Goal: Task Accomplishment & Management: Manage account settings

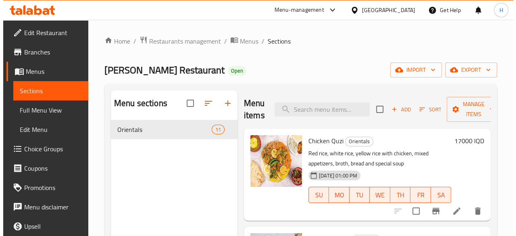
scroll to position [804, 0]
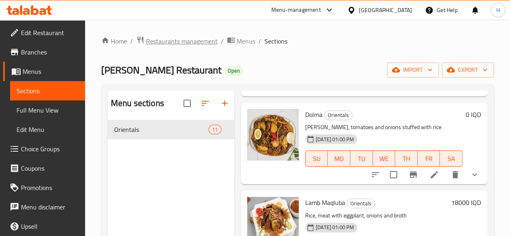
click at [168, 42] on span "Restaurants management" at bounding box center [182, 41] width 72 height 10
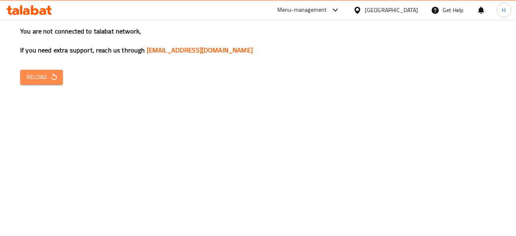
click at [28, 79] on span "Reload" at bounding box center [42, 77] width 30 height 10
click at [54, 79] on icon "button" at bounding box center [54, 77] width 8 height 8
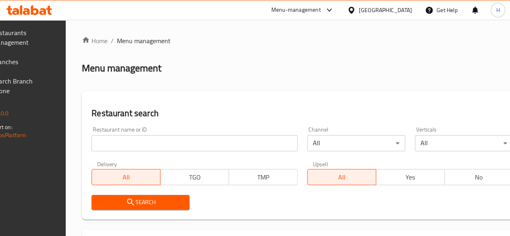
click at [159, 154] on div "Restaurant name or ID Restaurant name or ID" at bounding box center [195, 139] width 216 height 34
click at [160, 149] on input "search" at bounding box center [195, 143] width 206 height 16
paste input "679208"
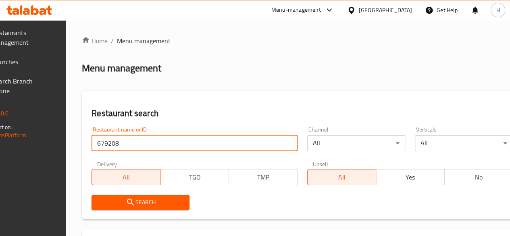
type input "679208"
click button "Search" at bounding box center [141, 202] width 98 height 15
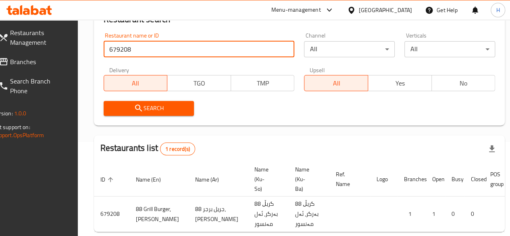
scroll to position [140, 0]
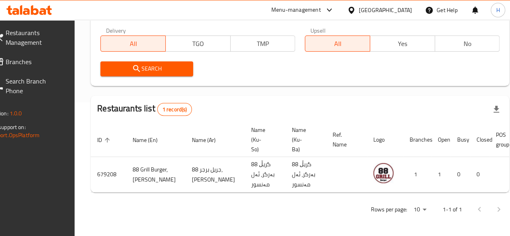
click at [463, 192] on div "ID sorted ascending Name (En) Name (Ar) Name (Ku-So) Name (Ku-Ba) Ref. Name Log…" at bounding box center [300, 158] width 419 height 70
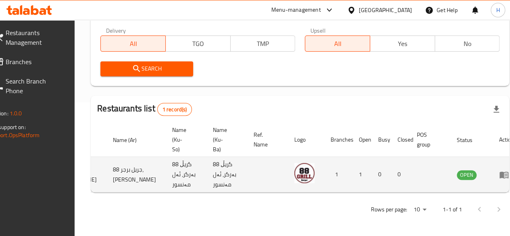
click at [500, 170] on icon "enhanced table" at bounding box center [505, 175] width 10 height 10
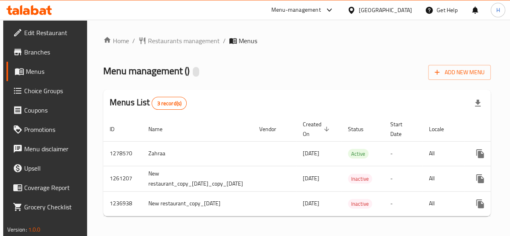
scroll to position [0, 85]
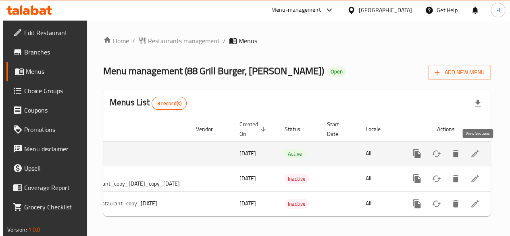
click at [479, 151] on icon "enhanced table" at bounding box center [475, 154] width 10 height 10
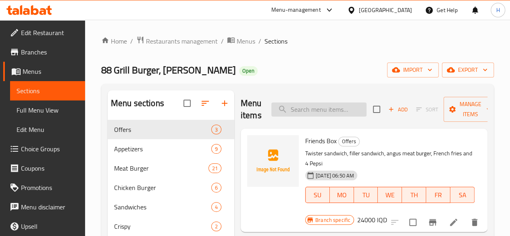
drag, startPoint x: 297, startPoint y: 112, endPoint x: 293, endPoint y: 114, distance: 5.1
click at [297, 112] on input "search" at bounding box center [319, 109] width 95 height 14
type input "j"
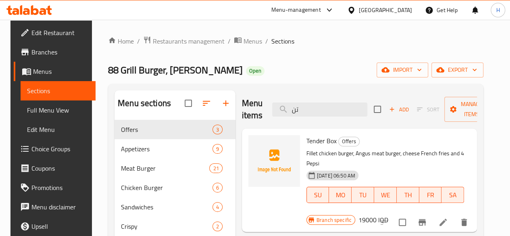
type input "تن"
click at [426, 219] on icon "Branch-specific-item" at bounding box center [422, 222] width 7 height 6
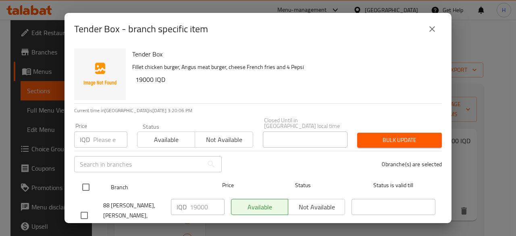
click at [95, 183] on div at bounding box center [92, 187] width 30 height 23
click at [90, 182] on input "checkbox" at bounding box center [85, 187] width 17 height 17
checkbox input "true"
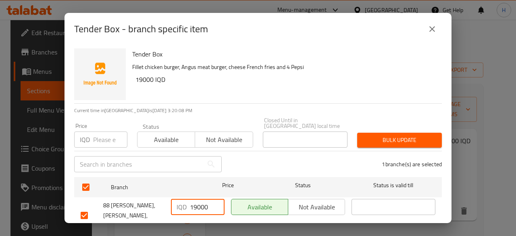
drag, startPoint x: 194, startPoint y: 201, endPoint x: 199, endPoint y: 207, distance: 7.1
click at [199, 207] on input "19000" at bounding box center [207, 207] width 35 height 16
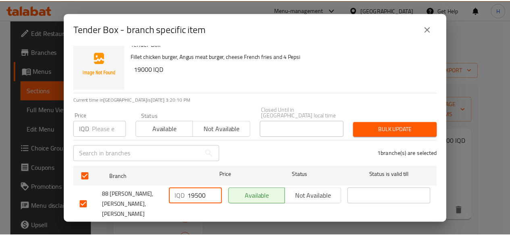
scroll to position [16, 0]
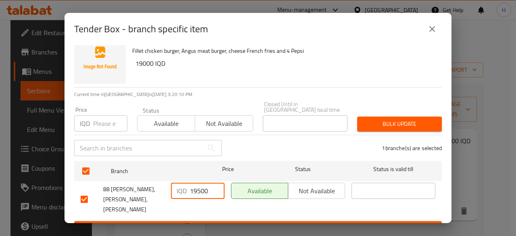
type input "19500"
drag, startPoint x: 236, startPoint y: 216, endPoint x: 244, endPoint y: 211, distance: 9.1
click at [236, 224] on span "Save" at bounding box center [258, 229] width 355 height 10
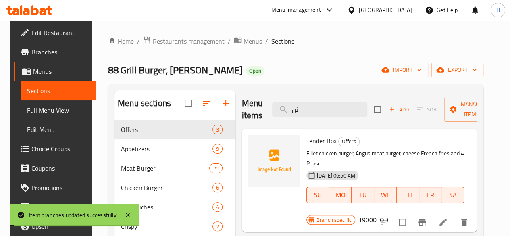
click at [389, 214] on h6 "19000 IQD" at bounding box center [374, 219] width 30 height 11
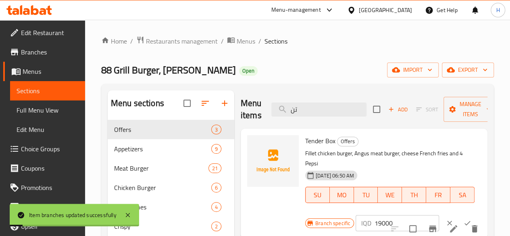
click at [375, 215] on input "19000" at bounding box center [407, 223] width 65 height 16
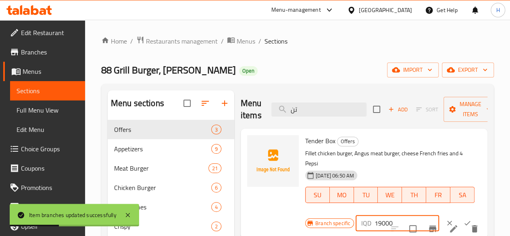
click at [375, 217] on input "19000" at bounding box center [407, 223] width 65 height 16
type input "19500"
click at [464, 219] on icon "ok" at bounding box center [468, 223] width 8 height 8
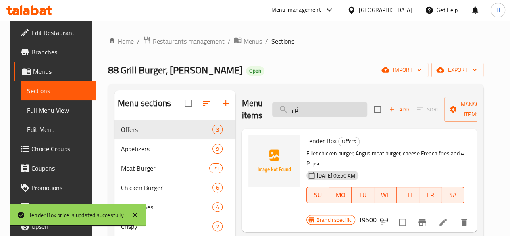
click at [332, 106] on input "تن" at bounding box center [319, 109] width 95 height 14
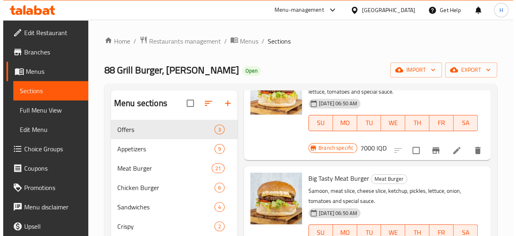
scroll to position [0, 0]
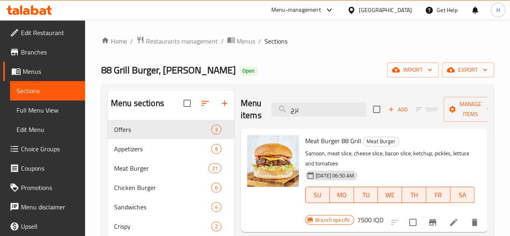
type input "برج"
click at [429, 219] on icon "Branch-specific-item" at bounding box center [432, 222] width 7 height 6
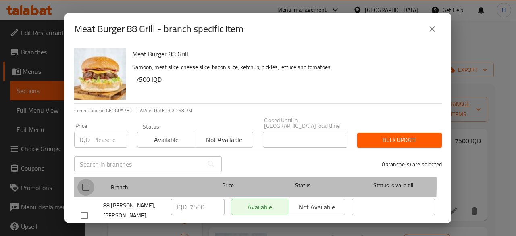
click at [86, 179] on input "checkbox" at bounding box center [85, 187] width 17 height 17
checkbox input "true"
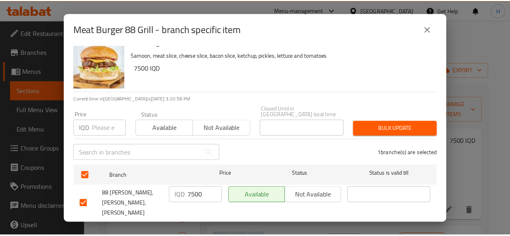
scroll to position [16, 0]
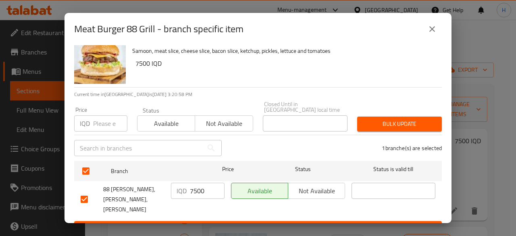
click at [194, 184] on input "7500" at bounding box center [207, 191] width 35 height 16
type input "8000"
drag, startPoint x: 205, startPoint y: 214, endPoint x: 219, endPoint y: 213, distance: 13.8
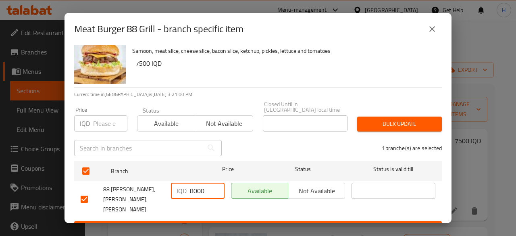
click at [211, 224] on span "Save" at bounding box center [258, 229] width 355 height 10
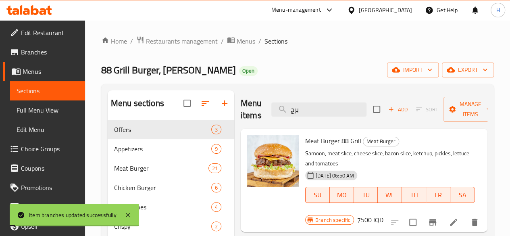
click at [384, 214] on h6 "7500 IQD" at bounding box center [370, 219] width 26 height 11
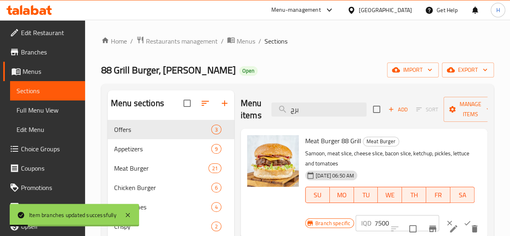
scroll to position [40, 0]
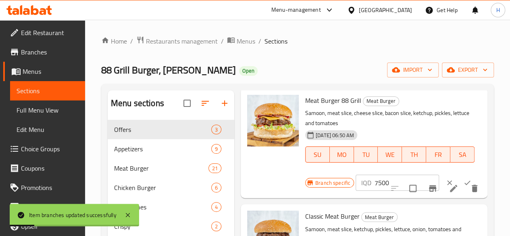
click at [375, 181] on input "7500" at bounding box center [407, 183] width 65 height 16
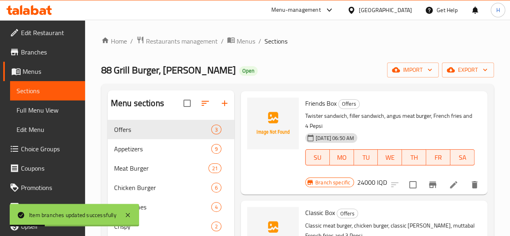
scroll to position [0, 0]
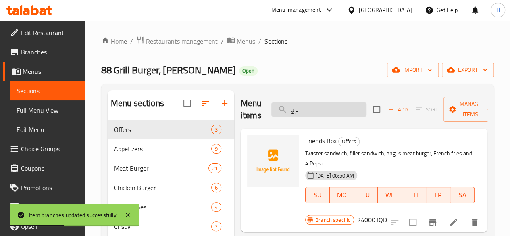
click at [299, 111] on input "برج" at bounding box center [319, 109] width 95 height 14
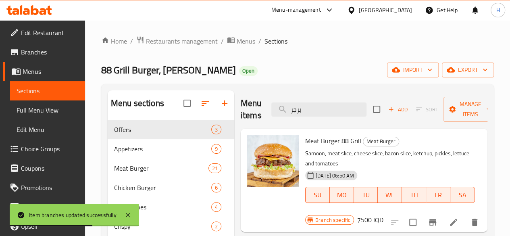
type input "برجر"
click at [384, 214] on h6 "7500 IQD" at bounding box center [370, 219] width 26 height 11
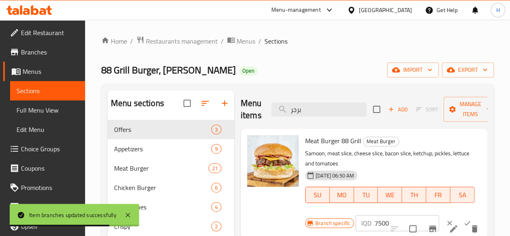
click at [375, 222] on input "7500" at bounding box center [407, 223] width 65 height 16
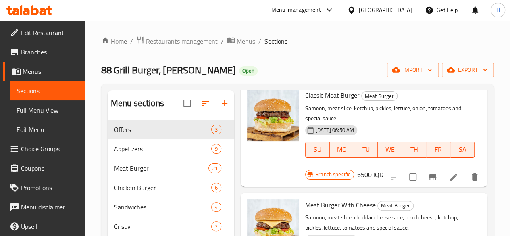
scroll to position [81, 0]
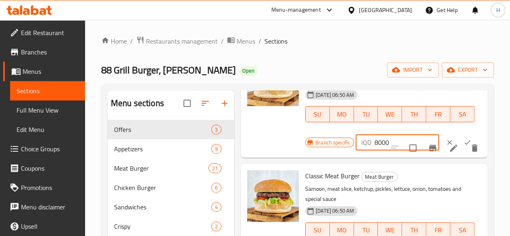
type input "8000"
click at [464, 138] on icon "ok" at bounding box center [468, 142] width 8 height 8
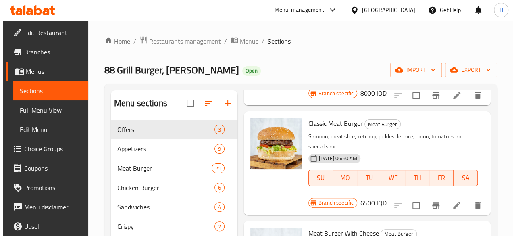
scroll to position [202, 0]
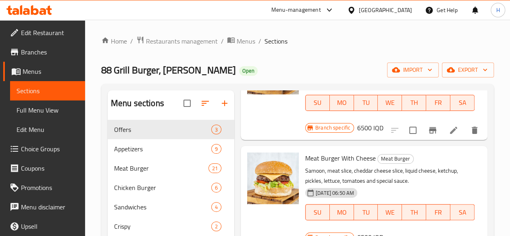
click at [428, 235] on icon "Branch-specific-item" at bounding box center [433, 240] width 10 height 10
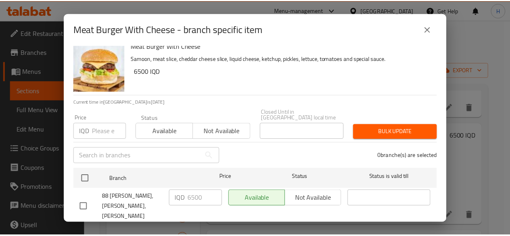
scroll to position [16, 0]
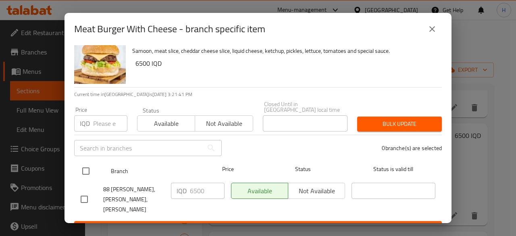
click at [89, 163] on input "checkbox" at bounding box center [85, 171] width 17 height 17
checkbox input "true"
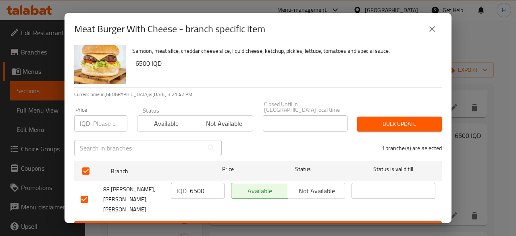
click at [180, 186] on p "IQD" at bounding box center [182, 191] width 10 height 10
click at [214, 189] on input "6499" at bounding box center [207, 191] width 35 height 16
click at [213, 188] on input "6498" at bounding box center [207, 191] width 35 height 16
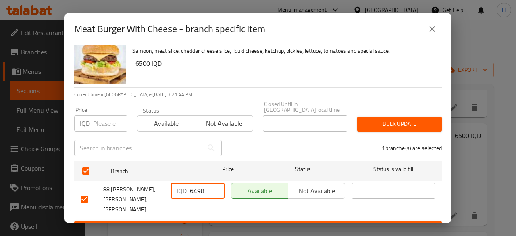
click at [206, 186] on input "6498" at bounding box center [207, 191] width 35 height 16
type input "7000"
click at [206, 224] on span "Save" at bounding box center [258, 229] width 355 height 10
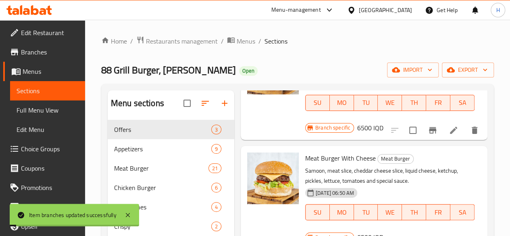
drag, startPoint x: 461, startPoint y: 138, endPoint x: 454, endPoint y: 142, distance: 8.7
click at [384, 232] on h6 "6500 IQD" at bounding box center [370, 237] width 26 height 11
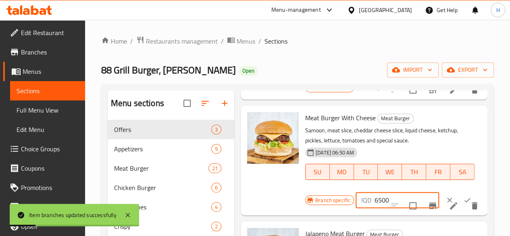
click at [375, 192] on input "6500" at bounding box center [407, 200] width 65 height 16
type input "7000"
click at [464, 196] on icon "ok" at bounding box center [468, 200] width 8 height 8
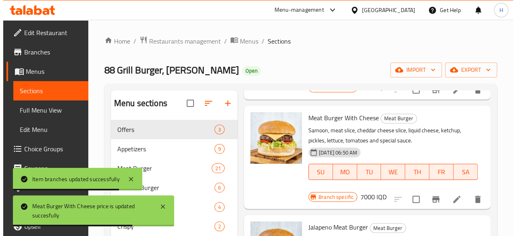
scroll to position [323, 0]
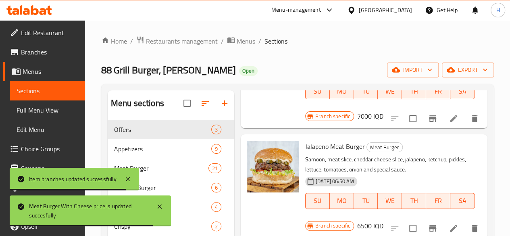
click at [428, 224] on icon "Branch-specific-item" at bounding box center [433, 229] width 10 height 10
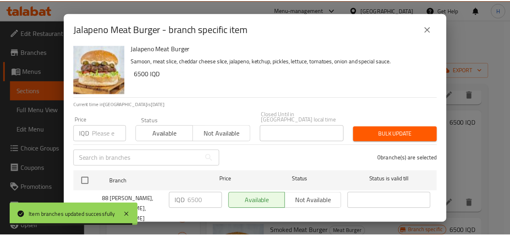
scroll to position [16, 0]
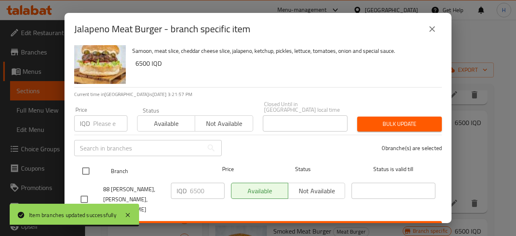
click at [94, 165] on div at bounding box center [92, 170] width 30 height 23
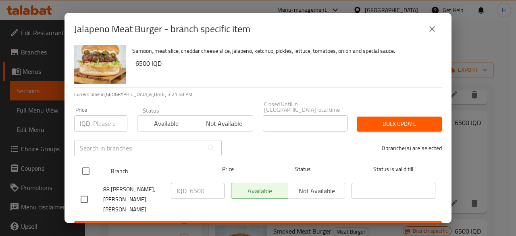
click at [93, 168] on input "checkbox" at bounding box center [85, 171] width 17 height 17
checkbox input "true"
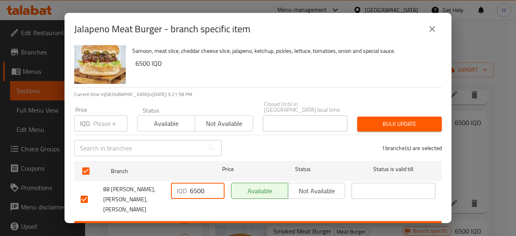
click at [207, 185] on input "6500" at bounding box center [207, 191] width 35 height 16
type input "7000"
click at [208, 221] on button "Save" at bounding box center [258, 228] width 368 height 15
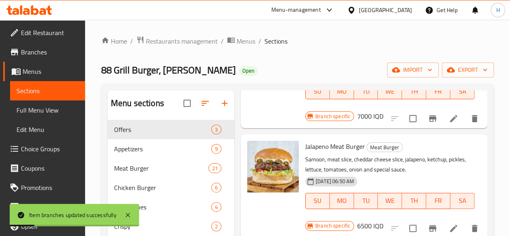
click at [384, 220] on h6 "6500 IQD" at bounding box center [370, 225] width 26 height 11
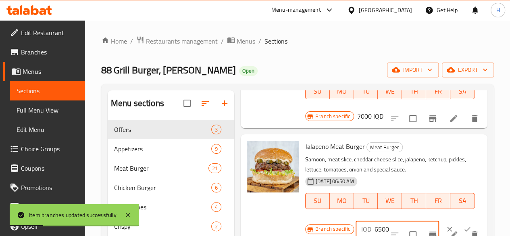
click at [375, 221] on input "6500" at bounding box center [407, 229] width 65 height 16
click at [375, 221] on input "6500700" at bounding box center [407, 229] width 65 height 16
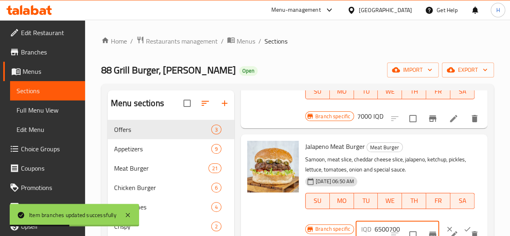
click at [375, 221] on input "6500700" at bounding box center [407, 229] width 65 height 16
type input "7000"
click at [459, 220] on button "ok" at bounding box center [468, 229] width 18 height 18
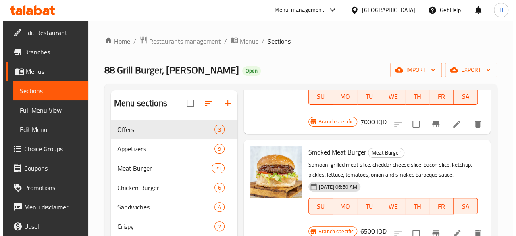
scroll to position [444, 0]
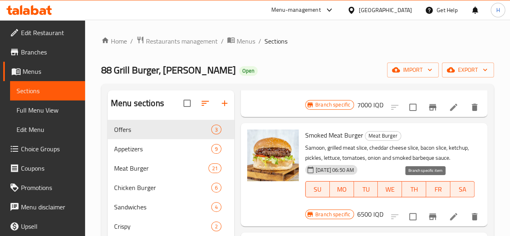
click at [428, 212] on icon "Branch-specific-item" at bounding box center [433, 217] width 10 height 10
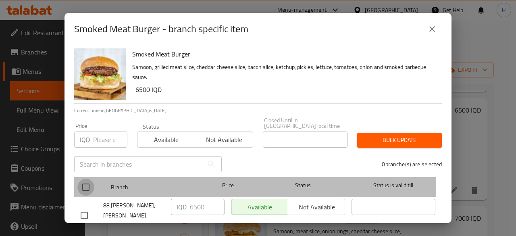
click at [91, 182] on input "checkbox" at bounding box center [85, 187] width 17 height 17
checkbox input "true"
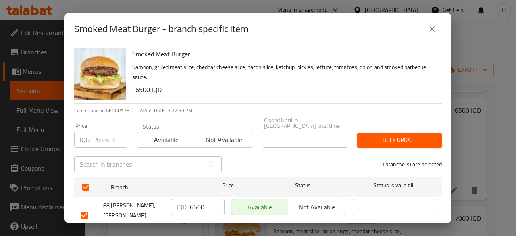
click at [202, 200] on input "6500" at bounding box center [207, 207] width 35 height 16
click at [202, 201] on input "6500" at bounding box center [207, 207] width 35 height 16
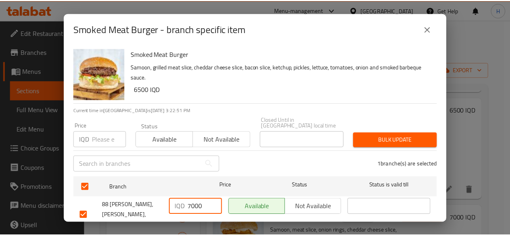
scroll to position [16, 0]
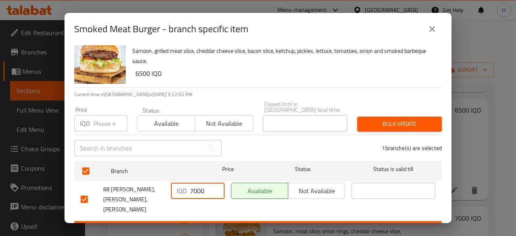
type input "7000"
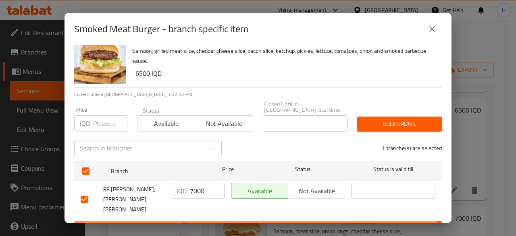
click at [228, 224] on span "Save" at bounding box center [258, 229] width 355 height 10
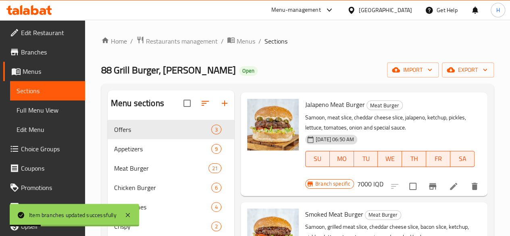
scroll to position [363, 0]
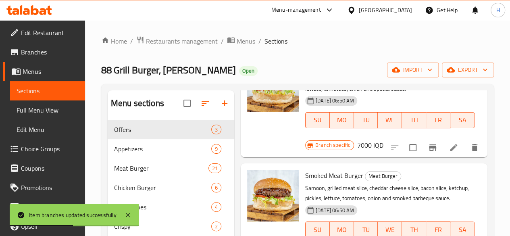
scroll to position [484, 0]
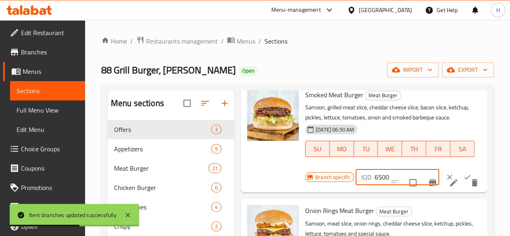
click at [375, 169] on input "6500" at bounding box center [407, 177] width 65 height 16
type input "7000"
click at [464, 173] on icon "ok" at bounding box center [468, 177] width 8 height 8
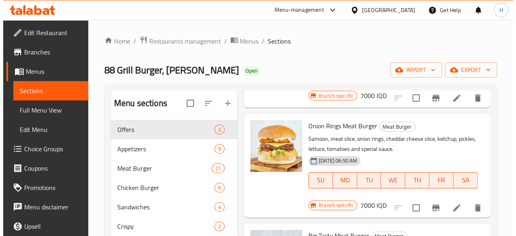
scroll to position [605, 0]
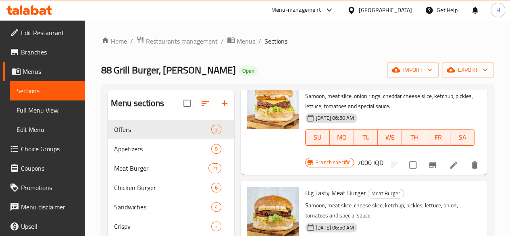
click at [429, 162] on icon "Branch-specific-item" at bounding box center [432, 165] width 7 height 6
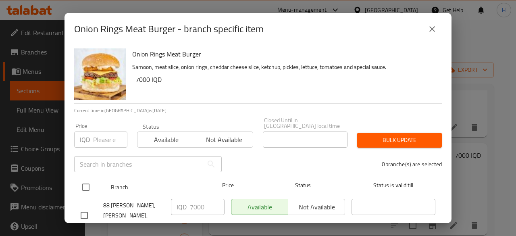
click at [87, 186] on input "checkbox" at bounding box center [85, 187] width 17 height 17
checkbox input "true"
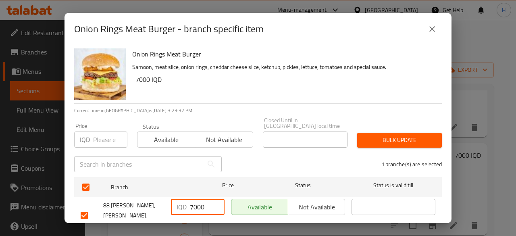
drag, startPoint x: 194, startPoint y: 204, endPoint x: 192, endPoint y: 209, distance: 5.9
click at [192, 209] on input "7000" at bounding box center [207, 207] width 35 height 16
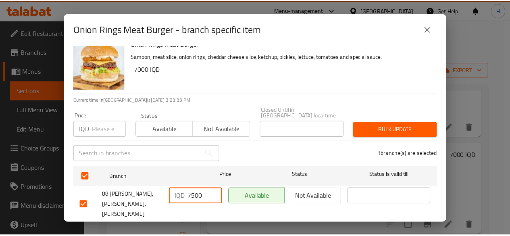
scroll to position [16, 0]
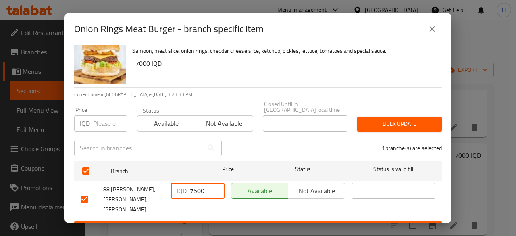
type input "7500"
click at [227, 221] on button "Save" at bounding box center [258, 228] width 368 height 15
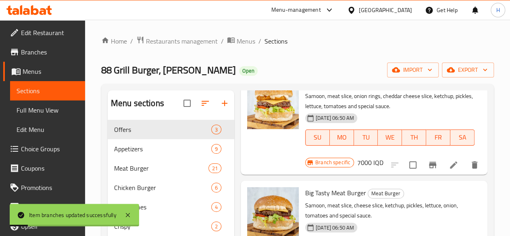
scroll to position [565, 0]
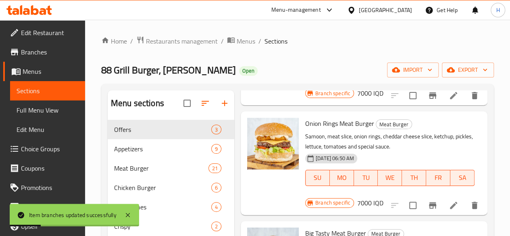
click at [384, 197] on h6 "7000 IQD" at bounding box center [370, 202] width 26 height 11
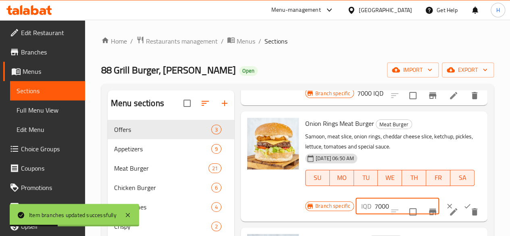
click at [375, 198] on input "7000" at bounding box center [407, 206] width 65 height 16
type input "7500"
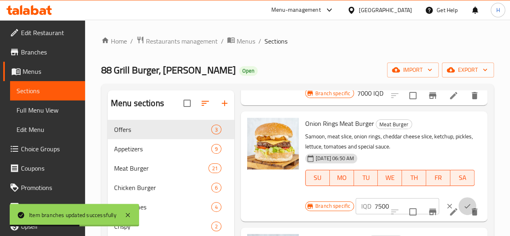
click at [465, 204] on icon "ok" at bounding box center [468, 206] width 6 height 4
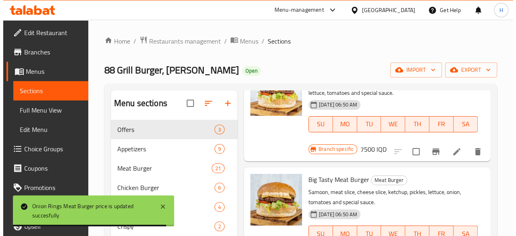
scroll to position [646, 0]
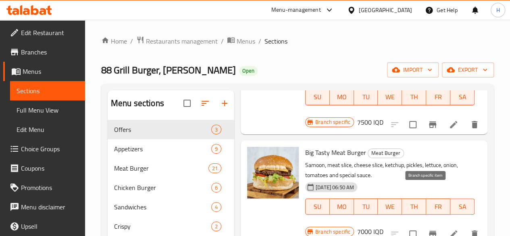
click at [423, 224] on button "Branch-specific-item" at bounding box center [432, 233] width 19 height 19
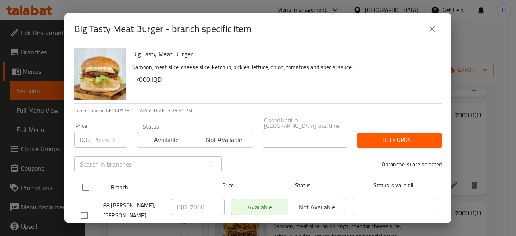
click at [79, 179] on input "checkbox" at bounding box center [85, 187] width 17 height 17
checkbox input "true"
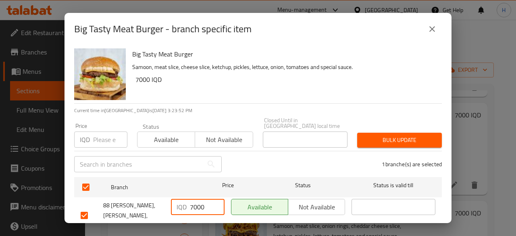
drag, startPoint x: 192, startPoint y: 201, endPoint x: 196, endPoint y: 205, distance: 6.0
click at [196, 205] on input "7000" at bounding box center [207, 207] width 35 height 16
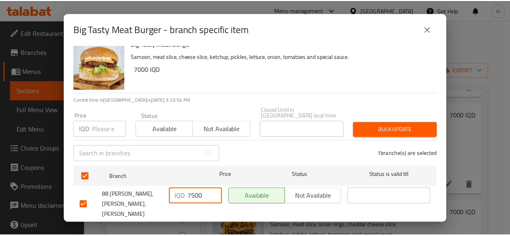
scroll to position [16, 0]
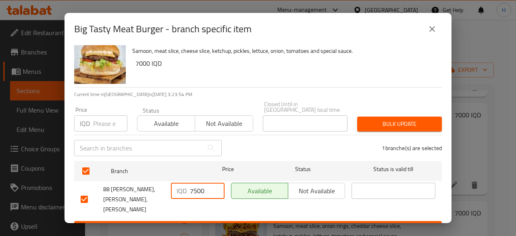
type input "7500"
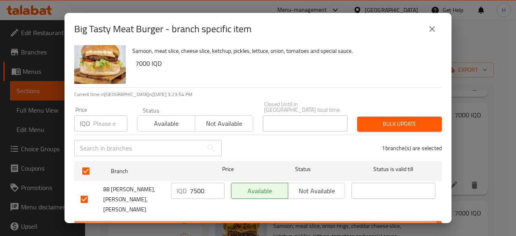
click at [236, 221] on button "Save" at bounding box center [258, 228] width 368 height 15
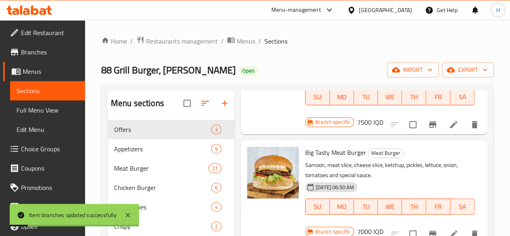
click at [384, 226] on h6 "7000 IQD" at bounding box center [370, 231] width 26 height 11
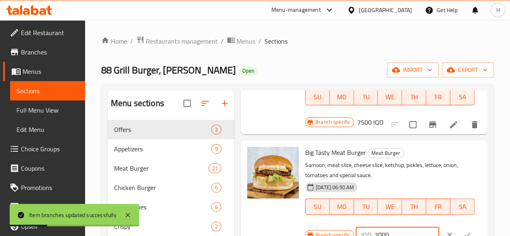
drag, startPoint x: 349, startPoint y: 209, endPoint x: 345, endPoint y: 212, distance: 5.1
click at [375, 227] on input "7000" at bounding box center [407, 235] width 65 height 16
type input "7500"
click at [459, 226] on button "ok" at bounding box center [468, 235] width 18 height 18
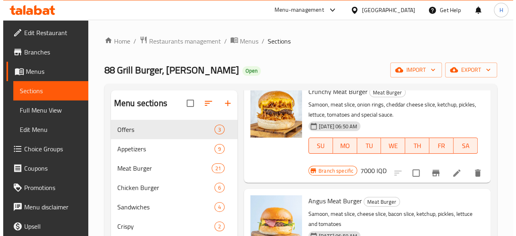
scroll to position [847, 0]
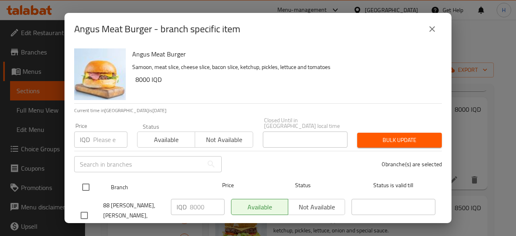
click at [89, 179] on input "checkbox" at bounding box center [85, 187] width 17 height 17
checkbox input "true"
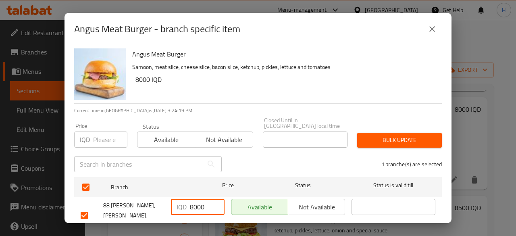
drag, startPoint x: 192, startPoint y: 201, endPoint x: 195, endPoint y: 205, distance: 5.2
click at [195, 205] on input "8000" at bounding box center [207, 207] width 35 height 16
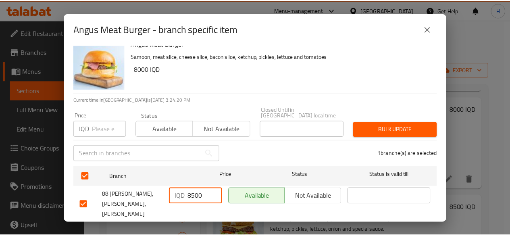
scroll to position [16, 0]
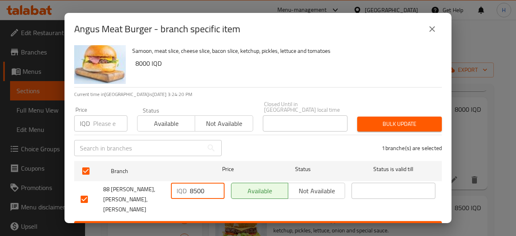
type input "8500"
click at [226, 224] on span "Save" at bounding box center [258, 229] width 355 height 10
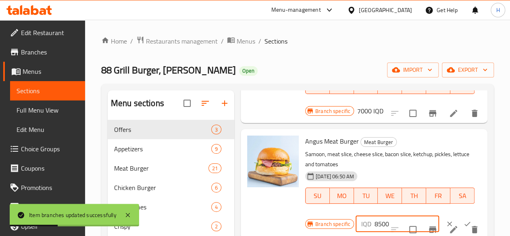
scroll to position [888, 0]
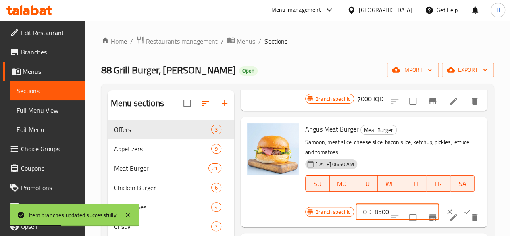
type input "8500"
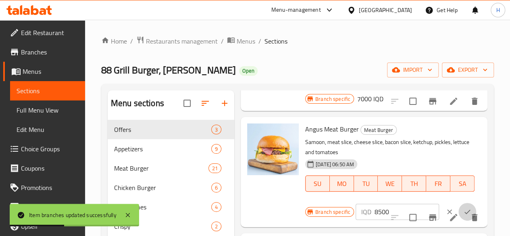
click at [459, 203] on button "ok" at bounding box center [468, 212] width 18 height 18
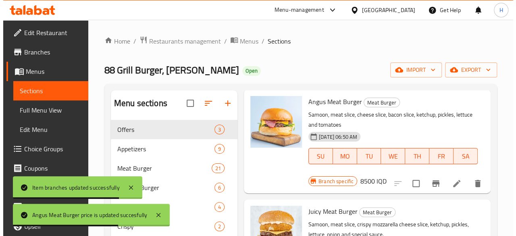
scroll to position [928, 0]
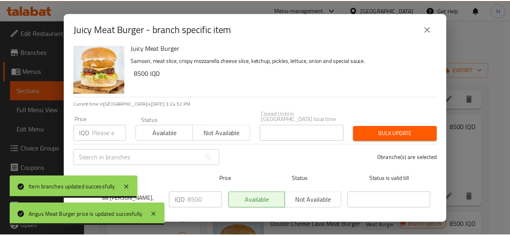
scroll to position [16, 0]
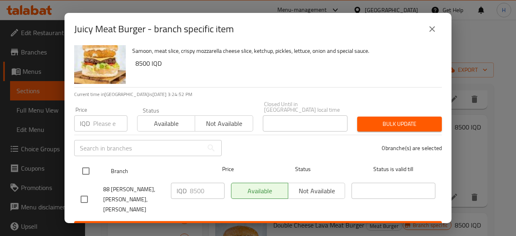
click at [91, 163] on input "checkbox" at bounding box center [85, 171] width 17 height 17
checkbox input "true"
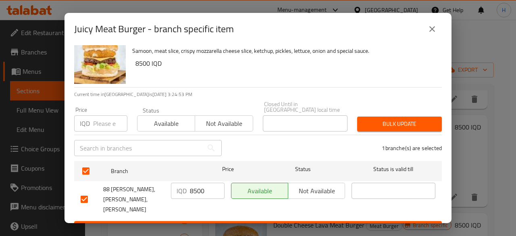
click at [199, 188] on input "8500" at bounding box center [207, 191] width 35 height 16
type input "9000"
click at [215, 221] on button "Save" at bounding box center [258, 228] width 368 height 15
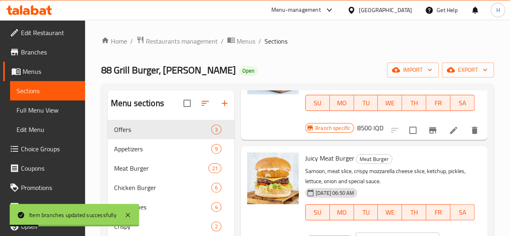
click at [375, 232] on input "8500" at bounding box center [407, 240] width 65 height 16
type input "9000"
click at [464, 236] on icon "ok" at bounding box center [468, 240] width 8 height 8
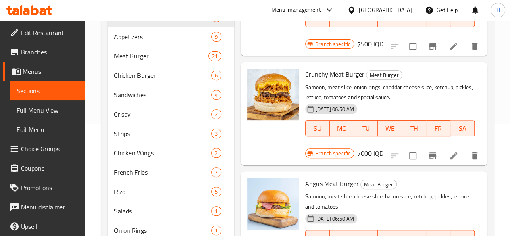
scroll to position [91, 0]
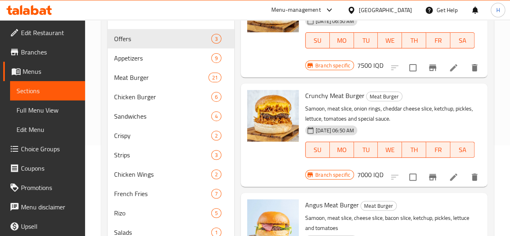
click at [492, 30] on div "Menu sections Offers 3 Appetizers 9 Meat Burger 21 Chicken Burger 6 Sandwiches …" at bounding box center [297, 161] width 393 height 336
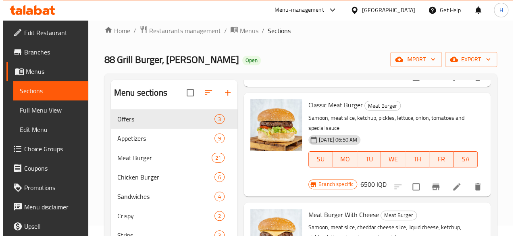
scroll to position [0, 0]
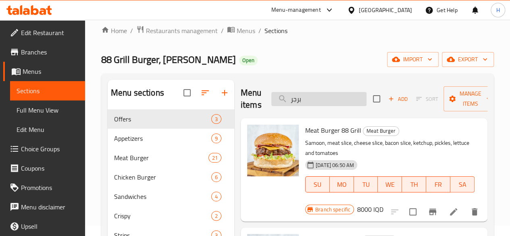
click at [315, 101] on input "برجر" at bounding box center [319, 99] width 95 height 14
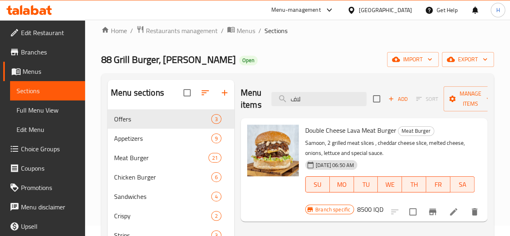
type input "لاف"
click at [429, 207] on icon "Branch-specific-item" at bounding box center [433, 212] width 10 height 10
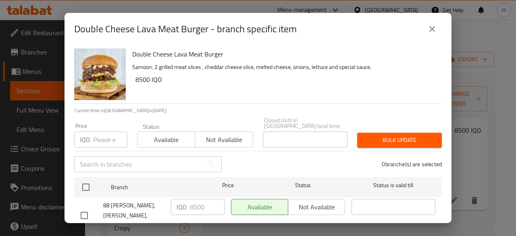
drag, startPoint x: 88, startPoint y: 178, endPoint x: 176, endPoint y: 190, distance: 89.2
click at [89, 179] on input "checkbox" at bounding box center [85, 187] width 17 height 17
checkbox input "true"
click at [207, 201] on input "8500" at bounding box center [207, 207] width 35 height 16
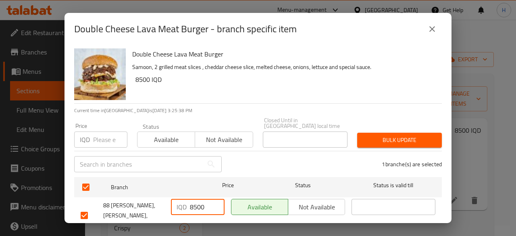
click at [207, 201] on input "8500" at bounding box center [207, 207] width 35 height 16
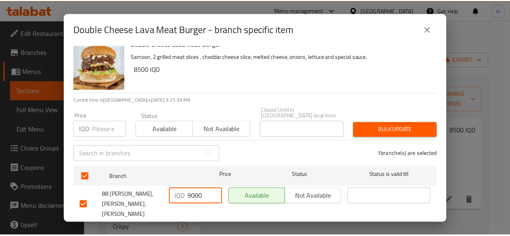
scroll to position [16, 0]
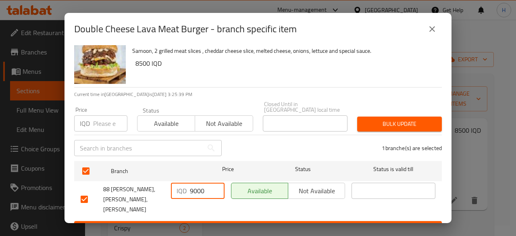
type input "9000"
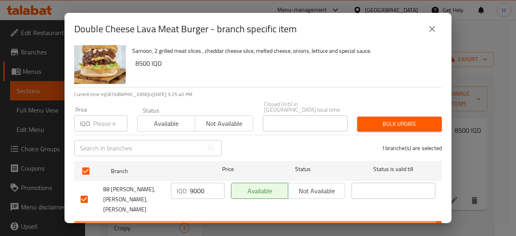
drag, startPoint x: 225, startPoint y: 213, endPoint x: 261, endPoint y: 201, distance: 38.7
click at [225, 224] on span "Save" at bounding box center [258, 229] width 355 height 10
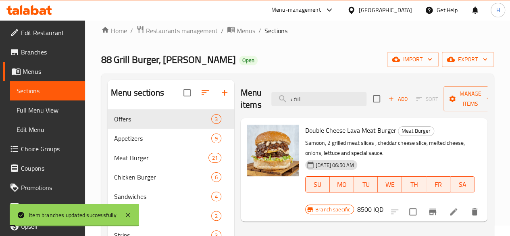
click at [384, 204] on h6 "8500 IQD" at bounding box center [370, 209] width 26 height 11
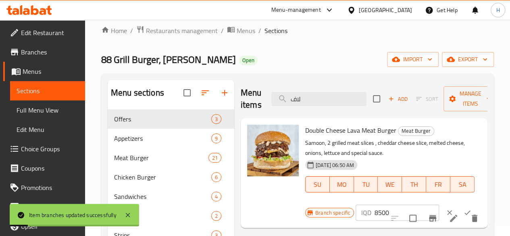
click at [375, 209] on input "8500" at bounding box center [407, 213] width 65 height 16
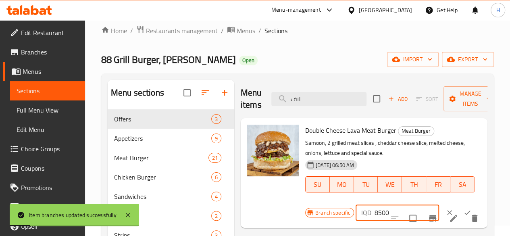
click at [375, 209] on input "8500" at bounding box center [407, 213] width 65 height 16
type input "9000"
click at [459, 210] on button "ok" at bounding box center [468, 213] width 18 height 18
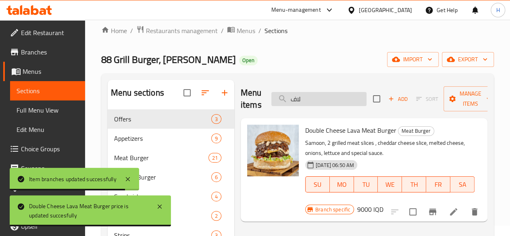
click at [337, 100] on input "لاف" at bounding box center [319, 99] width 95 height 14
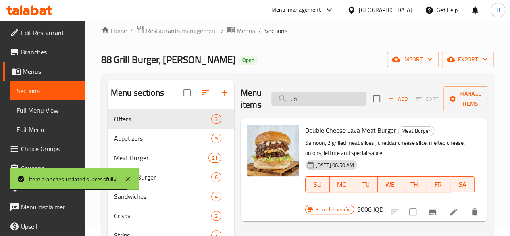
click at [337, 100] on input "لاف" at bounding box center [319, 99] width 95 height 14
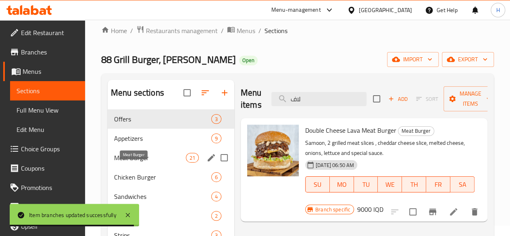
click at [148, 163] on span "Meat Burger" at bounding box center [150, 158] width 72 height 10
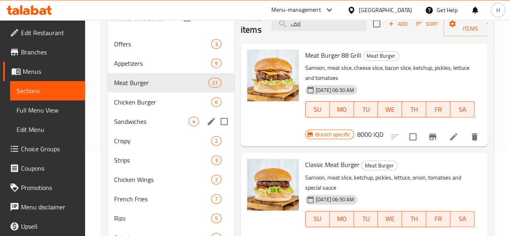
scroll to position [132, 0]
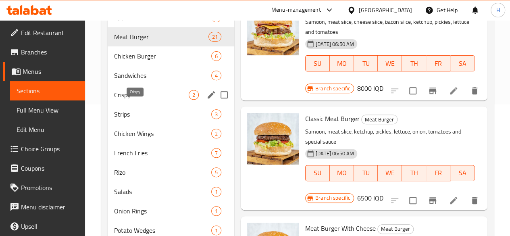
click at [149, 100] on span "Crispy" at bounding box center [151, 95] width 75 height 10
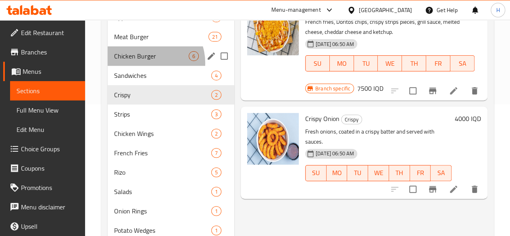
click at [149, 66] on div "Chicken Burger 6" at bounding box center [171, 55] width 127 height 19
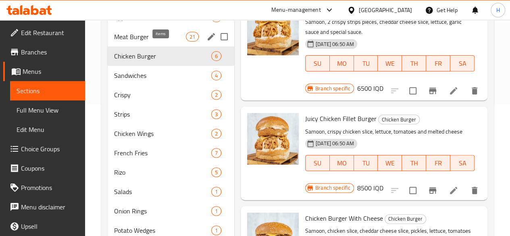
click at [186, 42] on div "21" at bounding box center [192, 37] width 13 height 10
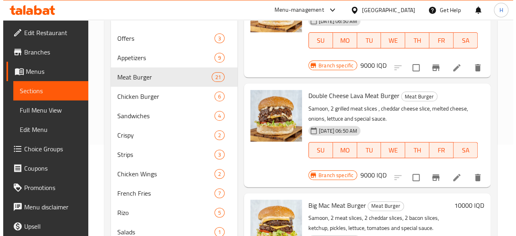
scroll to position [1130, 0]
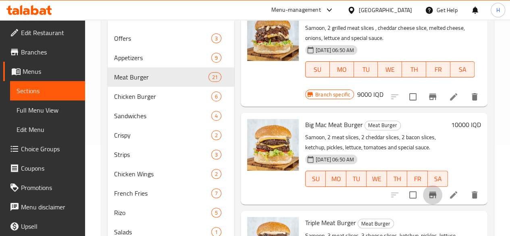
click at [429, 192] on icon "Branch-specific-item" at bounding box center [432, 195] width 7 height 6
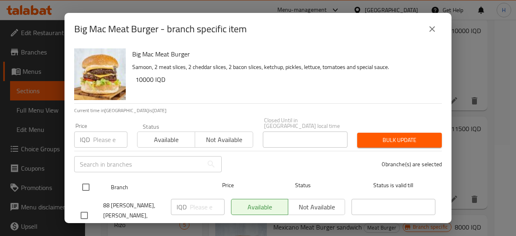
click at [86, 181] on input "checkbox" at bounding box center [85, 187] width 17 height 17
checkbox input "true"
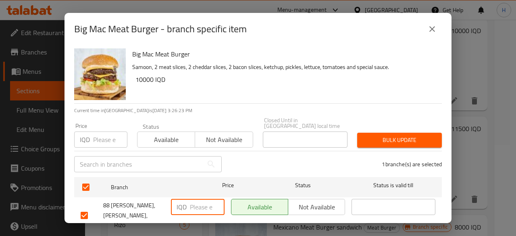
click at [201, 199] on input "number" at bounding box center [207, 207] width 35 height 16
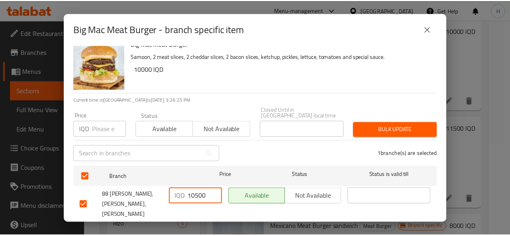
scroll to position [16, 0]
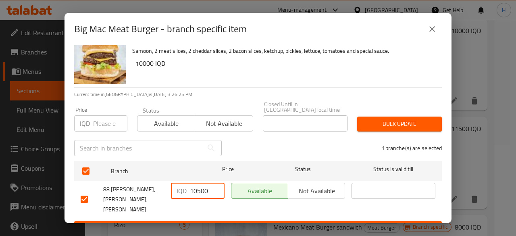
type input "10500"
click at [241, 224] on span "Save" at bounding box center [258, 229] width 355 height 10
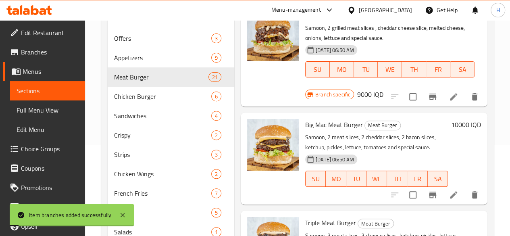
click at [454, 119] on h6 "10000 IQD" at bounding box center [467, 124] width 30 height 11
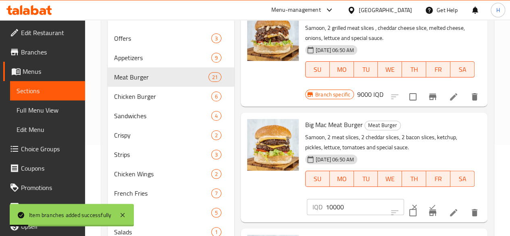
click at [332, 199] on input "10000" at bounding box center [365, 207] width 78 height 16
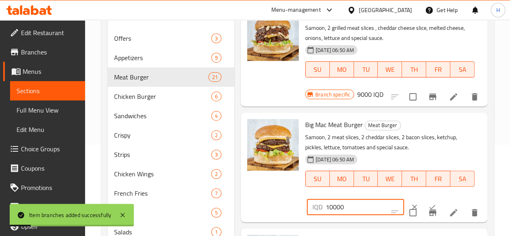
click at [332, 199] on input "10000" at bounding box center [365, 207] width 78 height 16
type input "10500"
click at [424, 198] on button "ok" at bounding box center [433, 207] width 18 height 18
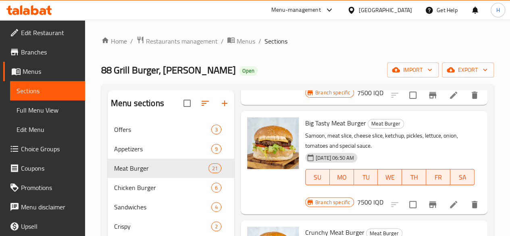
scroll to position [0, 0]
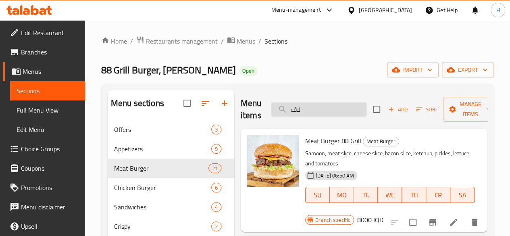
click at [316, 110] on input "لاف" at bounding box center [319, 109] width 95 height 14
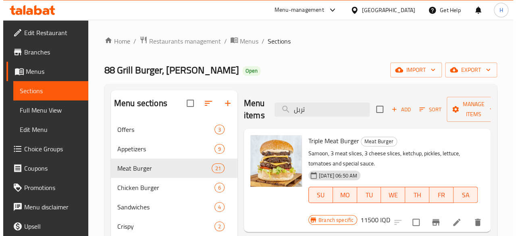
scroll to position [40, 0]
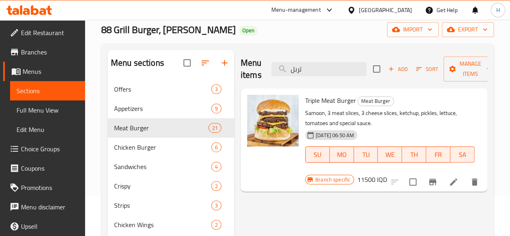
type input "تربل"
click at [435, 179] on icon "Branch-specific-item" at bounding box center [432, 182] width 7 height 6
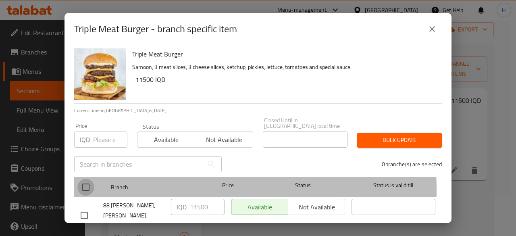
click at [89, 184] on input "checkbox" at bounding box center [85, 187] width 17 height 17
checkbox input "true"
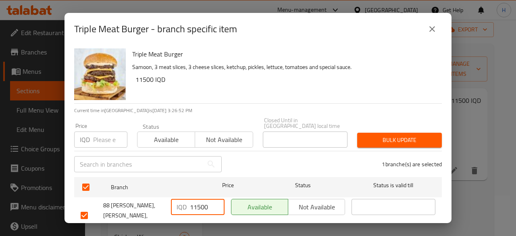
click at [195, 202] on input "11500" at bounding box center [207, 207] width 35 height 16
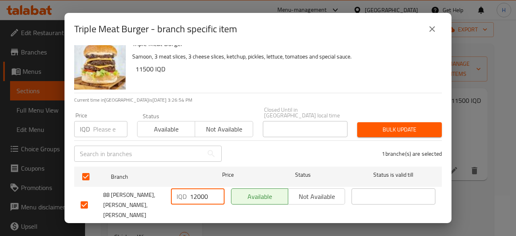
scroll to position [16, 0]
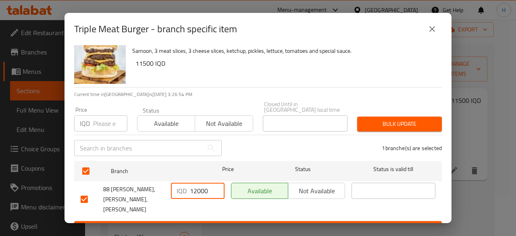
type input "12000"
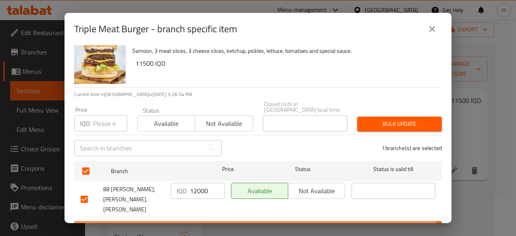
click at [211, 224] on span "Save" at bounding box center [258, 229] width 355 height 10
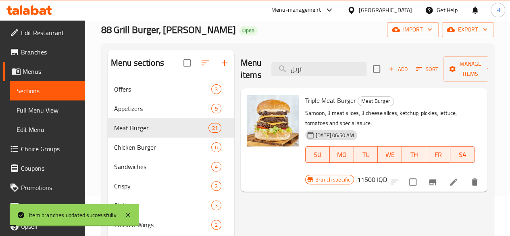
click at [387, 174] on h6 "11500 IQD" at bounding box center [372, 179] width 30 height 11
click at [375, 190] on input "11500" at bounding box center [407, 183] width 65 height 16
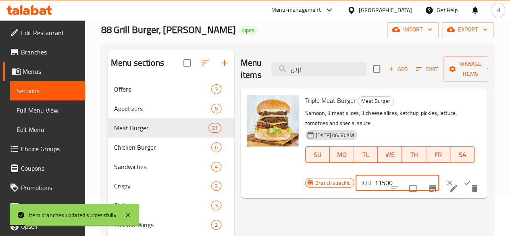
click at [375, 188] on input "11500" at bounding box center [407, 183] width 65 height 16
type input "12000"
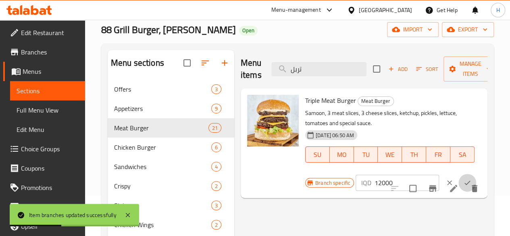
click at [464, 183] on icon "ok" at bounding box center [468, 183] width 8 height 8
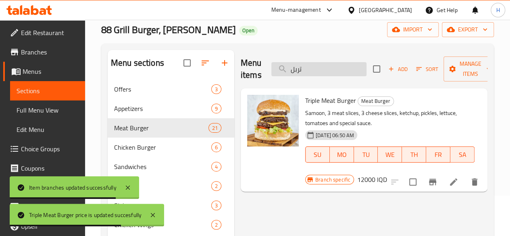
click at [316, 70] on input "تربل" at bounding box center [319, 69] width 95 height 14
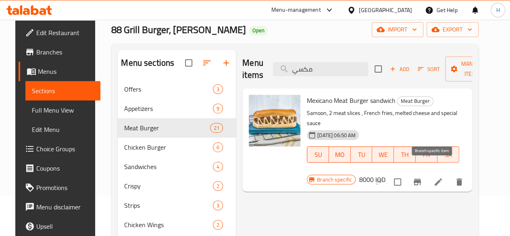
type input "مكسي"
click at [422, 177] on icon "Branch-specific-item" at bounding box center [418, 182] width 10 height 10
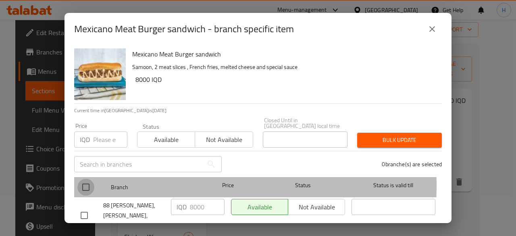
click at [86, 180] on input "checkbox" at bounding box center [85, 187] width 17 height 17
checkbox input "true"
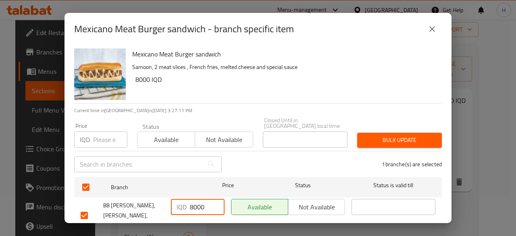
click at [195, 202] on input "8000" at bounding box center [207, 207] width 35 height 16
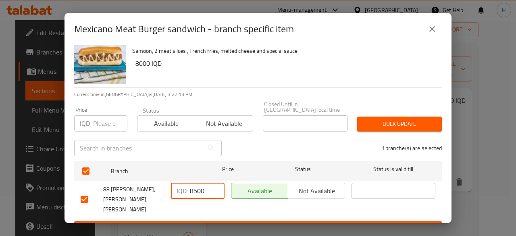
type input "8500"
click at [245, 224] on span "Save" at bounding box center [258, 229] width 355 height 10
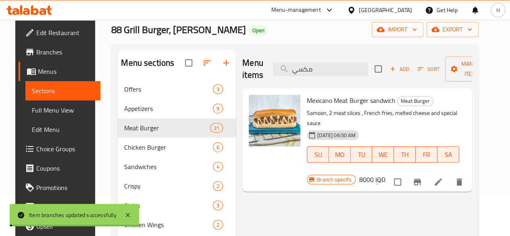
click at [385, 174] on h6 "8000 IQD" at bounding box center [372, 179] width 26 height 11
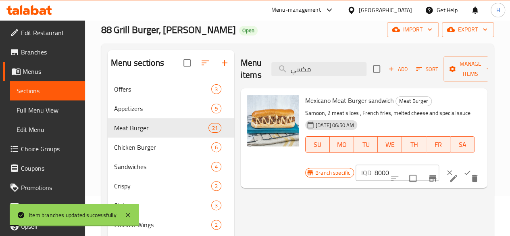
click at [342, 183] on div "Mexicano Meat Burger sandwich Meat Burger Samoon, 2 meat slices , French fries,…" at bounding box center [393, 138] width 182 height 93
click at [375, 172] on input "8000" at bounding box center [407, 173] width 65 height 16
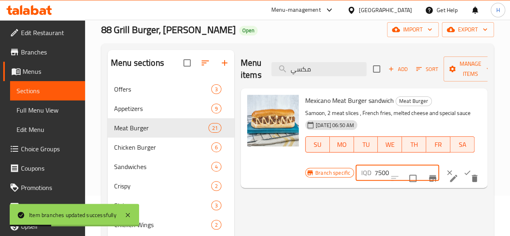
click at [375, 171] on input "7500" at bounding box center [407, 173] width 65 height 16
type input "8500"
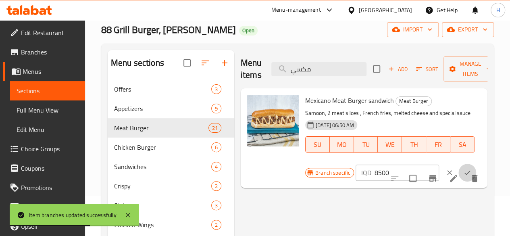
click at [464, 171] on icon "ok" at bounding box center [468, 173] width 8 height 8
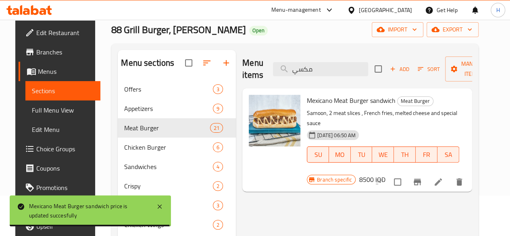
click at [317, 61] on div "Menu items مكسي Add Sort Manage items" at bounding box center [357, 69] width 230 height 38
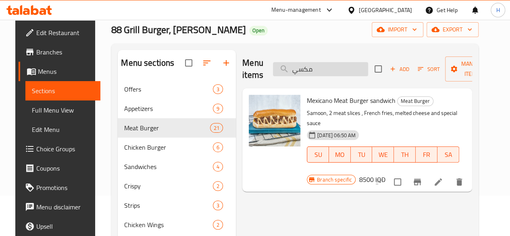
click at [317, 63] on input "مكسي" at bounding box center [320, 69] width 95 height 14
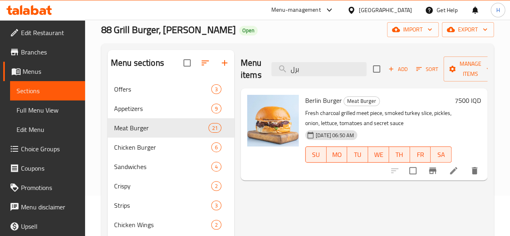
type input "برل"
click at [426, 170] on button "Branch-specific-item" at bounding box center [432, 170] width 19 height 19
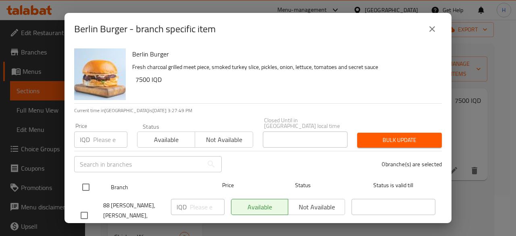
click at [94, 180] on input "checkbox" at bounding box center [85, 187] width 17 height 17
checkbox input "true"
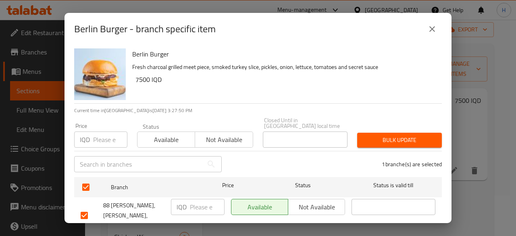
click at [190, 199] on input "number" at bounding box center [207, 207] width 35 height 16
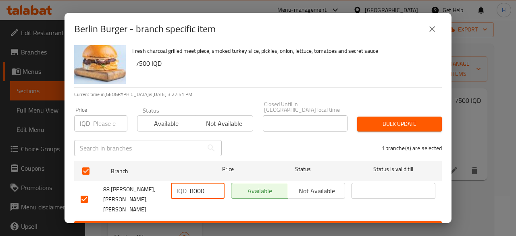
type input "8000"
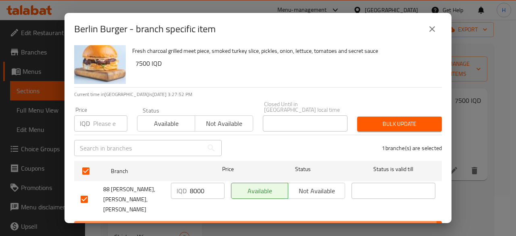
click at [251, 224] on span "Save" at bounding box center [258, 229] width 355 height 10
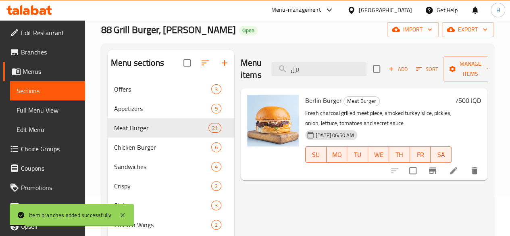
click at [462, 99] on h6 "7500 IQD" at bounding box center [468, 100] width 26 height 11
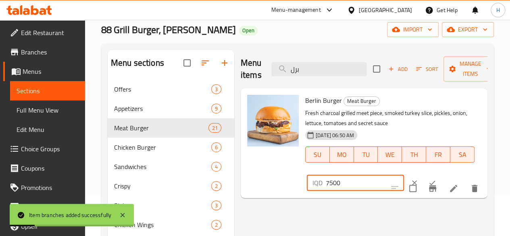
click at [326, 180] on input "7500" at bounding box center [365, 183] width 78 height 16
type input "8000"
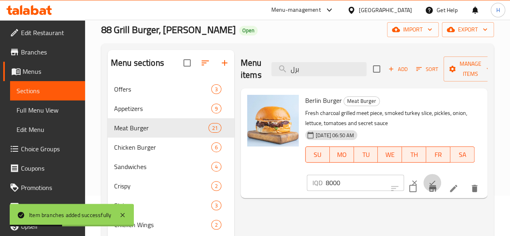
click at [429, 182] on icon "ok" at bounding box center [433, 183] width 8 height 8
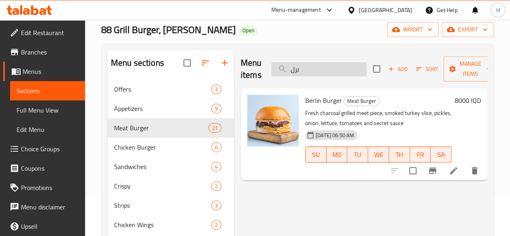
click at [314, 69] on input "برل" at bounding box center [319, 69] width 95 height 14
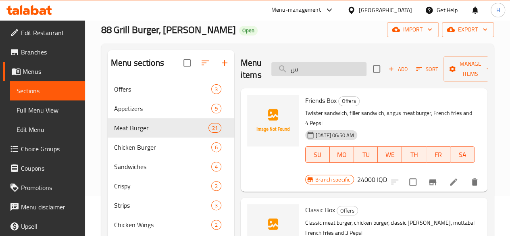
click at [317, 75] on input "س" at bounding box center [319, 69] width 95 height 14
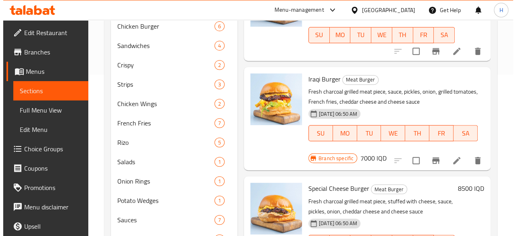
scroll to position [1517, 0]
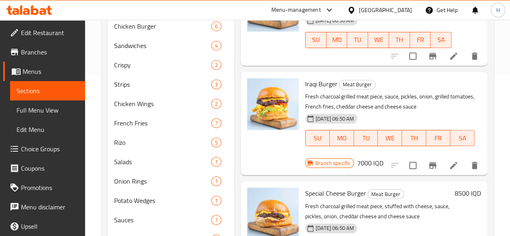
type input "س"
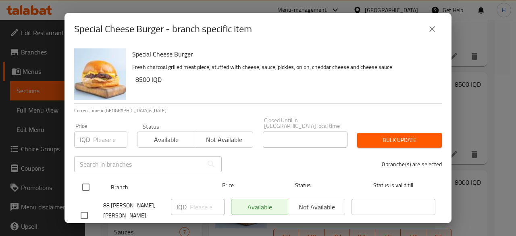
click at [89, 182] on input "checkbox" at bounding box center [85, 187] width 17 height 17
checkbox input "true"
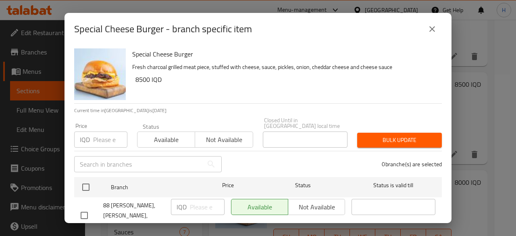
checkbox input "true"
click at [198, 200] on input "number" at bounding box center [207, 207] width 35 height 16
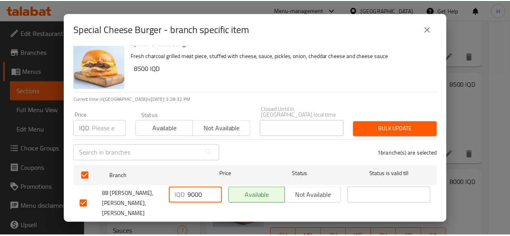
scroll to position [16, 0]
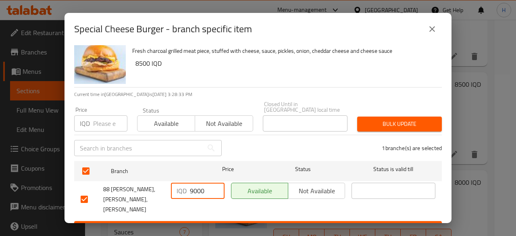
type input "9000"
drag, startPoint x: 251, startPoint y: 203, endPoint x: 252, endPoint y: 209, distance: 5.4
click at [252, 208] on form "Branch Price Status Status is valid till 88 Grill Burger, [PERSON_NAME], [PERSO…" at bounding box center [258, 197] width 368 height 78
click at [252, 224] on span "Save" at bounding box center [258, 229] width 355 height 10
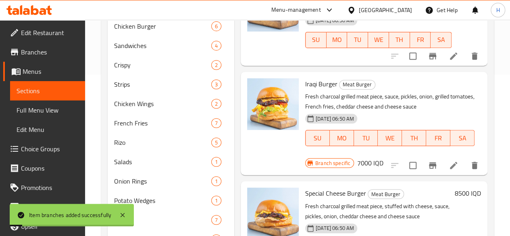
click at [461, 188] on h6 "8500 IQD" at bounding box center [468, 193] width 26 height 11
type input "9000"
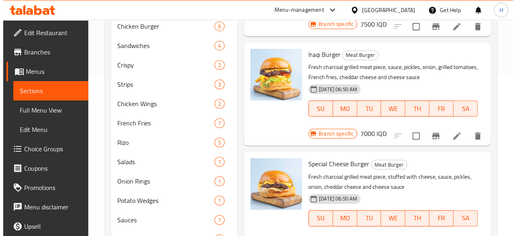
scroll to position [1598, 0]
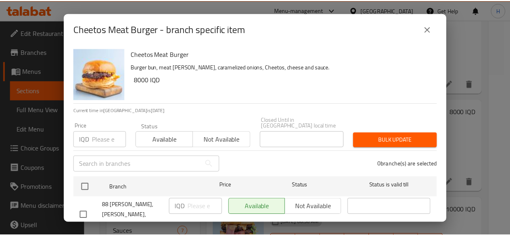
scroll to position [16, 0]
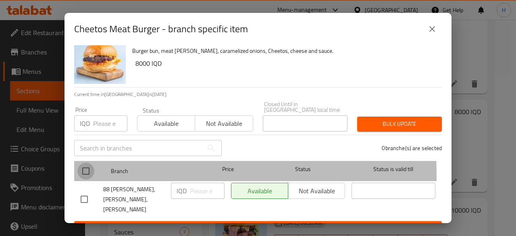
click at [91, 169] on input "checkbox" at bounding box center [85, 171] width 17 height 17
checkbox input "true"
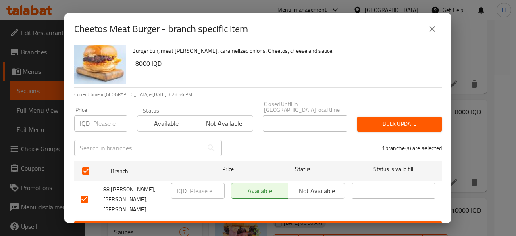
click at [195, 187] on input "number" at bounding box center [207, 191] width 35 height 16
type input "8500"
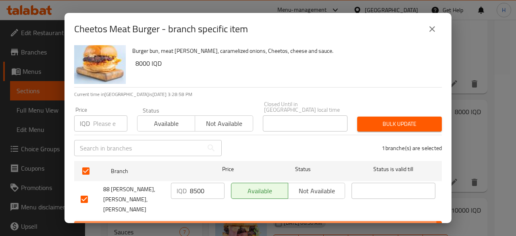
click at [211, 224] on span "Save" at bounding box center [258, 229] width 355 height 10
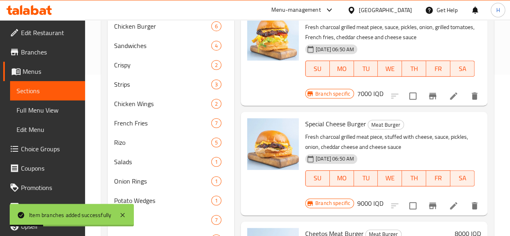
click at [458, 228] on h6 "8000 IQD" at bounding box center [468, 233] width 26 height 11
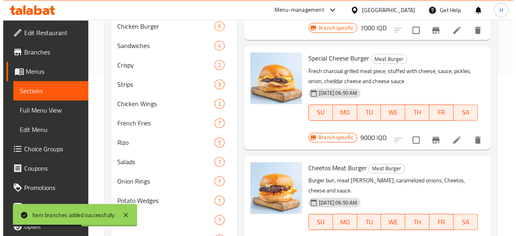
scroll to position [1719, 0]
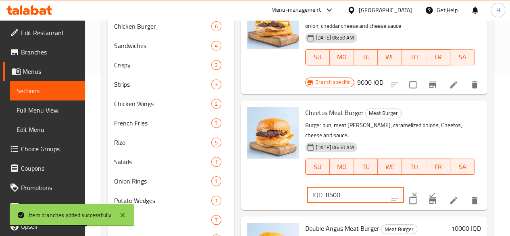
type input "8500"
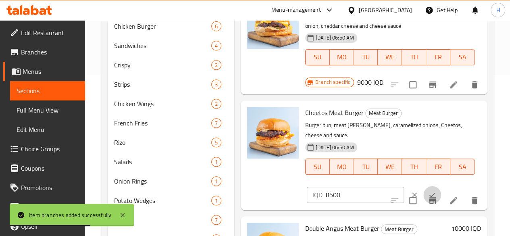
click at [429, 191] on icon "ok" at bounding box center [433, 195] width 8 height 8
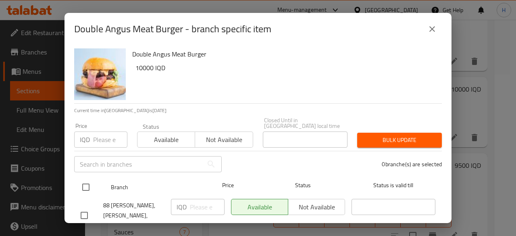
click at [85, 181] on input "checkbox" at bounding box center [85, 187] width 17 height 17
checkbox input "true"
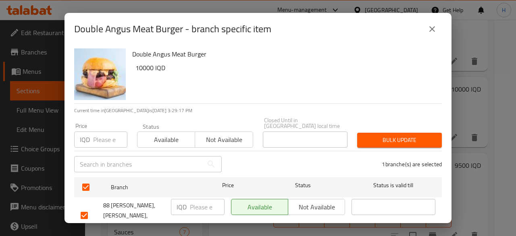
click at [186, 199] on div "IQD ​" at bounding box center [198, 207] width 54 height 16
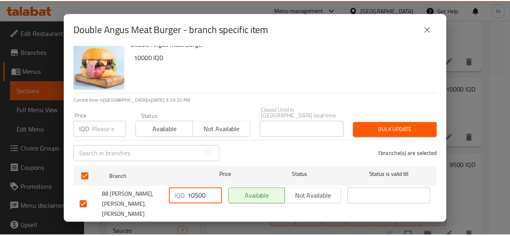
scroll to position [16, 0]
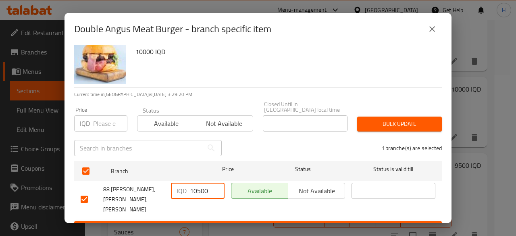
type input "10500"
click at [213, 224] on span "Save" at bounding box center [258, 229] width 355 height 10
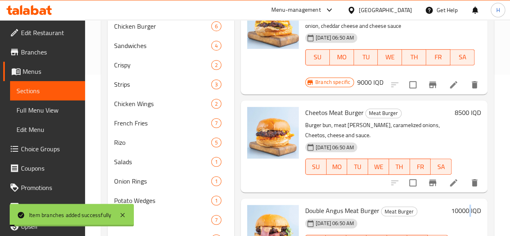
click at [464, 205] on h6 "10000 IQD" at bounding box center [467, 210] width 30 height 11
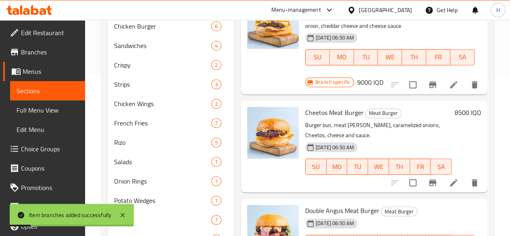
type input "10500"
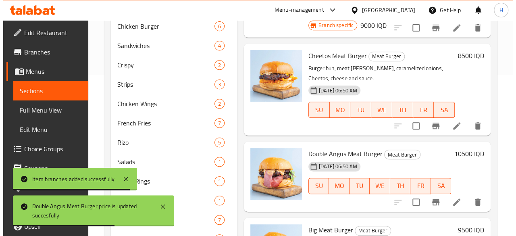
scroll to position [1800, 0]
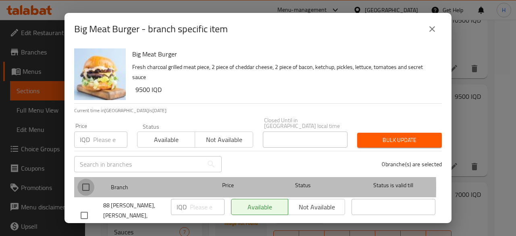
drag, startPoint x: 86, startPoint y: 182, endPoint x: 95, endPoint y: 182, distance: 8.9
click at [90, 182] on input "checkbox" at bounding box center [85, 187] width 17 height 17
checkbox input "true"
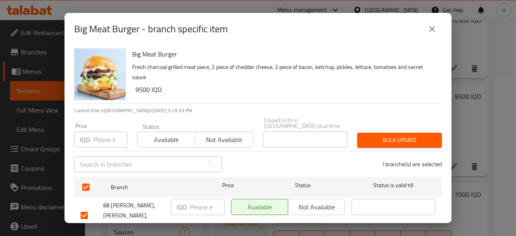
click at [197, 199] on input "number" at bounding box center [207, 207] width 35 height 16
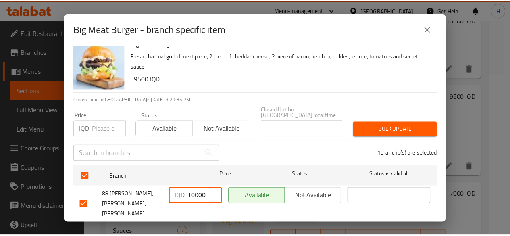
scroll to position [16, 0]
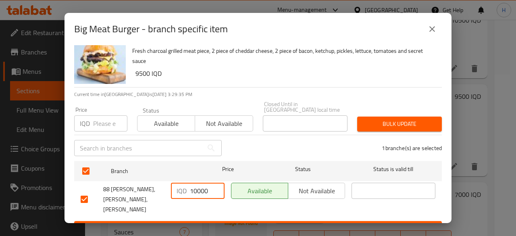
type input "10000"
click at [234, 224] on span "Save" at bounding box center [258, 229] width 355 height 10
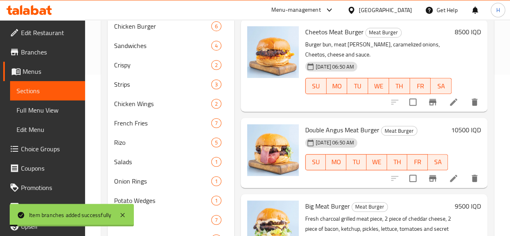
click at [462, 201] on h6 "9500 IQD" at bounding box center [468, 206] width 26 height 11
type input "10000"
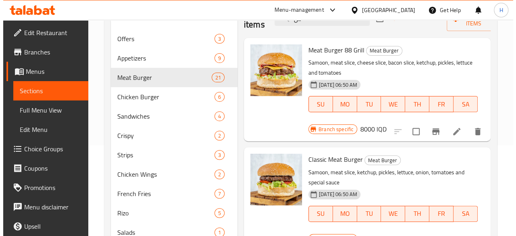
scroll to position [0, 0]
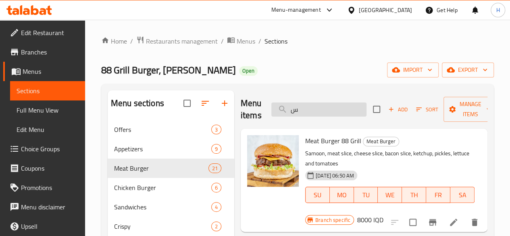
click at [301, 115] on input "س" at bounding box center [319, 109] width 95 height 14
drag, startPoint x: 301, startPoint y: 115, endPoint x: 290, endPoint y: 121, distance: 13.0
click at [295, 117] on div "Menu items س Add Sort Manage items" at bounding box center [364, 109] width 247 height 38
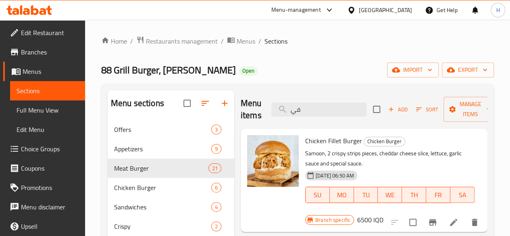
type input "في"
click at [428, 217] on icon "Branch-specific-item" at bounding box center [433, 222] width 10 height 10
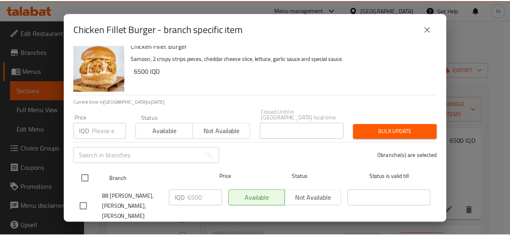
scroll to position [16, 0]
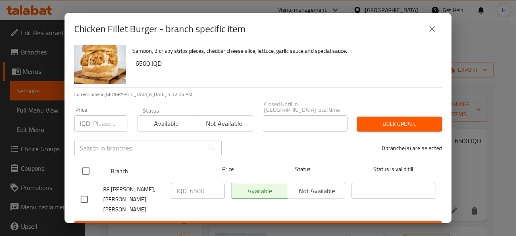
click at [89, 167] on input "checkbox" at bounding box center [85, 171] width 17 height 17
checkbox input "true"
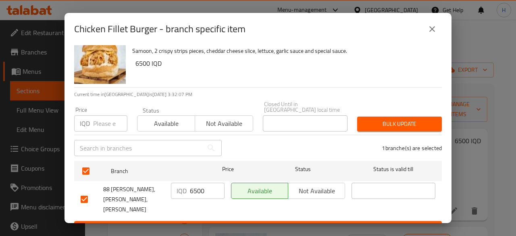
click at [209, 183] on input "6500" at bounding box center [207, 191] width 35 height 16
click at [207, 183] on input "6500" at bounding box center [207, 191] width 35 height 16
click at [192, 183] on input "6500" at bounding box center [207, 191] width 35 height 16
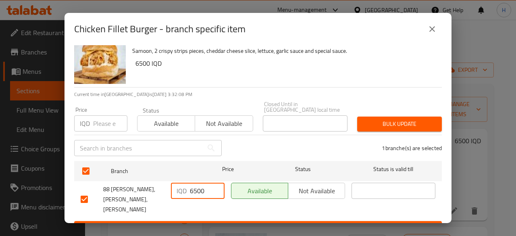
click at [192, 183] on input "6500" at bounding box center [207, 191] width 35 height 16
type input "7000"
click at [214, 222] on div "Chicken Fillet Burger Samoon, 2 crispy strips pieces, cheddar cheese slice, let…" at bounding box center [258, 134] width 387 height 178
click at [217, 224] on span "Save" at bounding box center [258, 229] width 355 height 10
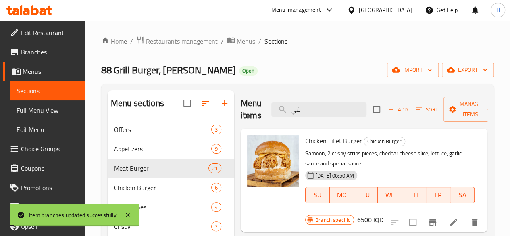
click at [384, 214] on h6 "6500 IQD" at bounding box center [370, 219] width 26 height 11
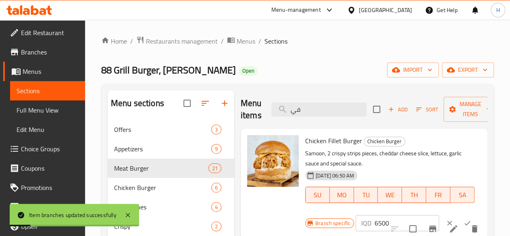
click at [375, 223] on input "6500" at bounding box center [407, 223] width 65 height 16
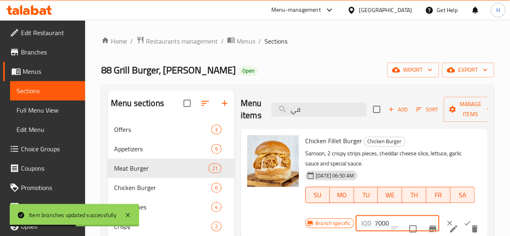
type input "7000"
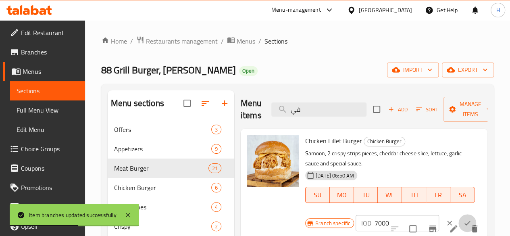
click at [464, 220] on icon "ok" at bounding box center [468, 223] width 8 height 8
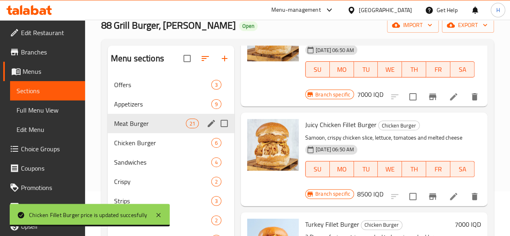
scroll to position [81, 0]
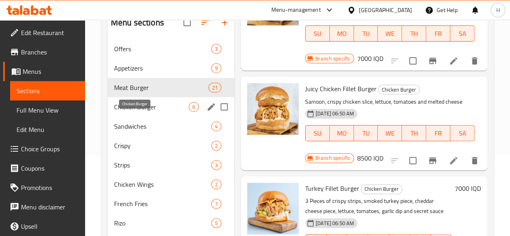
click at [127, 112] on span "Chicken Burger" at bounding box center [151, 107] width 75 height 10
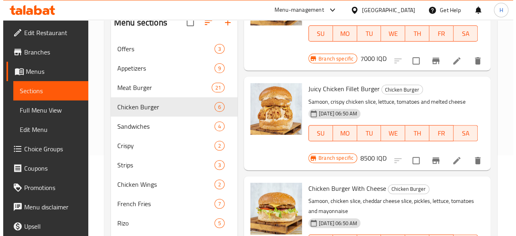
scroll to position [121, 0]
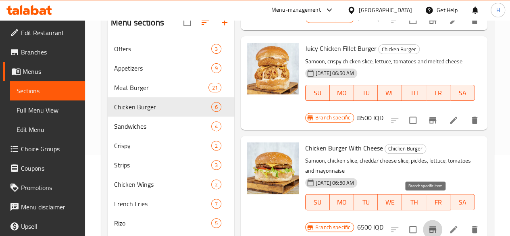
click at [430, 225] on icon "Branch-specific-item" at bounding box center [433, 230] width 10 height 10
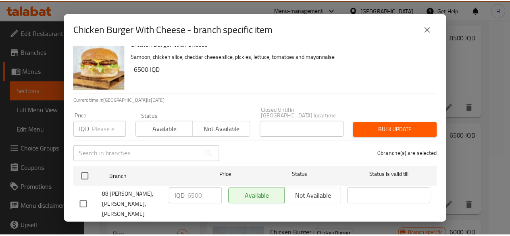
scroll to position [16, 0]
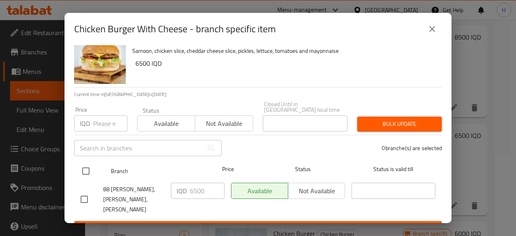
click at [88, 168] on input "checkbox" at bounding box center [85, 171] width 17 height 17
checkbox input "true"
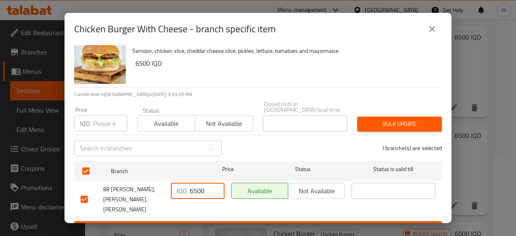
click at [196, 183] on input "6500" at bounding box center [207, 191] width 35 height 16
type input "7000"
click at [235, 221] on div "Chicken Burger With Cheese Samoon, chicken slice, cheddar cheese slice, pickles…" at bounding box center [258, 134] width 387 height 178
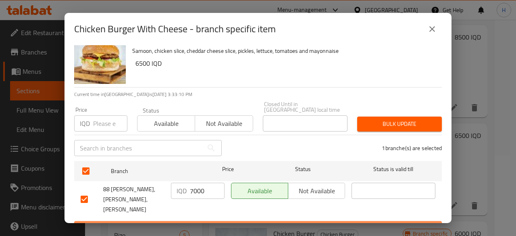
click at [330, 224] on span "Save" at bounding box center [258, 229] width 355 height 10
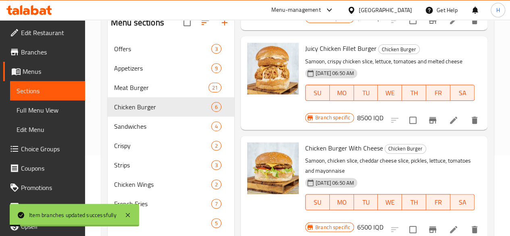
click at [384, 222] on h6 "6500 IQD" at bounding box center [370, 227] width 26 height 11
click at [375, 222] on input "6500" at bounding box center [407, 230] width 65 height 16
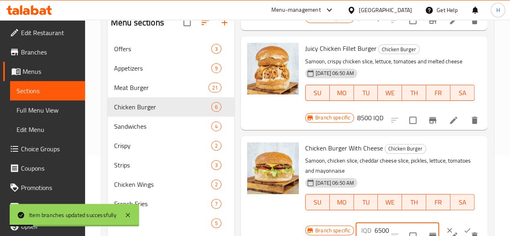
click at [375, 222] on input "6500" at bounding box center [407, 230] width 65 height 16
type input "7000"
click at [459, 222] on button "ok" at bounding box center [468, 231] width 18 height 18
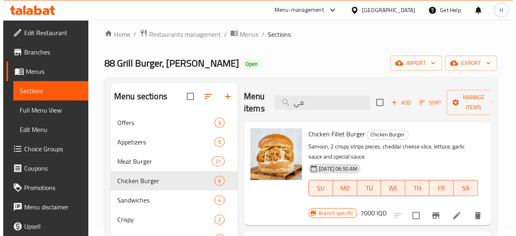
scroll to position [0, 0]
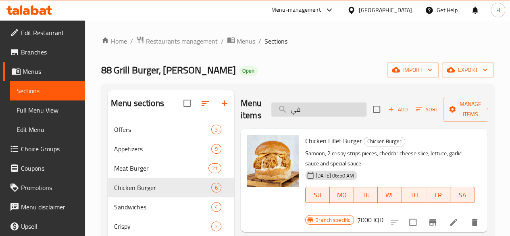
click at [306, 113] on input "في" at bounding box center [319, 109] width 95 height 14
drag, startPoint x: 306, startPoint y: 113, endPoint x: 295, endPoint y: 120, distance: 12.9
click at [305, 113] on input "في" at bounding box center [319, 109] width 95 height 14
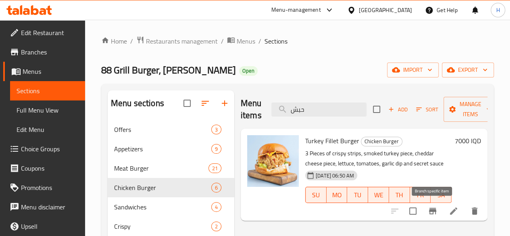
type input "حبش"
click at [431, 207] on icon "Branch-specific-item" at bounding box center [433, 211] width 10 height 10
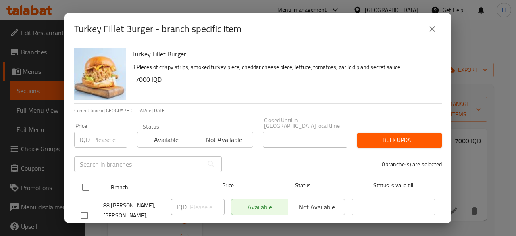
click at [80, 179] on input "checkbox" at bounding box center [85, 187] width 17 height 17
checkbox input "true"
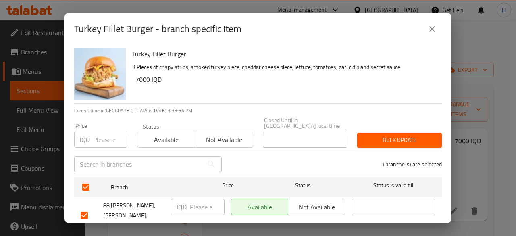
click at [197, 199] on input "number" at bounding box center [207, 207] width 35 height 16
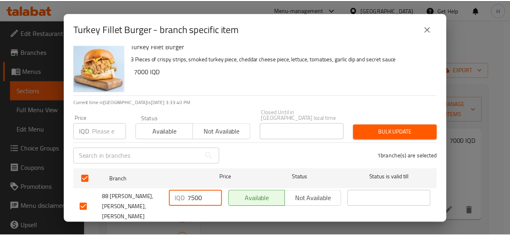
scroll to position [16, 0]
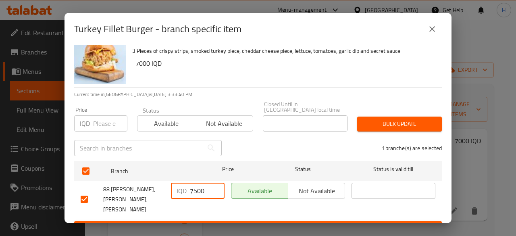
type input "7500"
drag, startPoint x: 232, startPoint y: 213, endPoint x: 256, endPoint y: 211, distance: 23.6
click at [233, 224] on span "Save" at bounding box center [258, 229] width 355 height 10
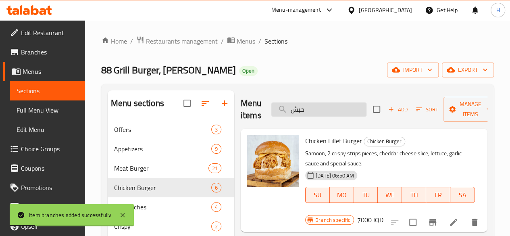
click at [308, 111] on input "حبش" at bounding box center [319, 109] width 95 height 14
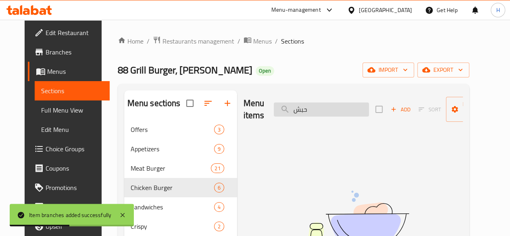
type input "حبش"
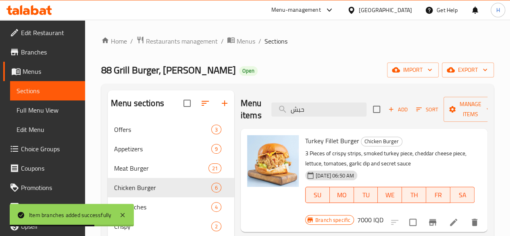
click at [384, 214] on h6 "7000 IQD" at bounding box center [370, 219] width 26 height 11
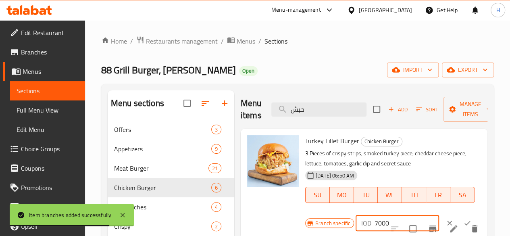
click at [375, 226] on input "7000" at bounding box center [407, 223] width 65 height 16
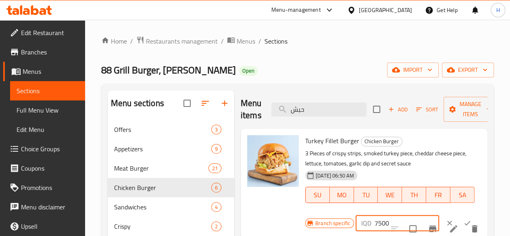
type input "7500"
click at [464, 221] on icon "ok" at bounding box center [468, 223] width 8 height 8
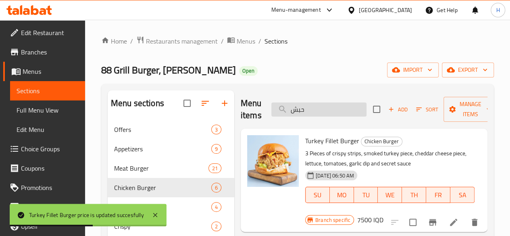
click at [308, 109] on input "حبش" at bounding box center [319, 109] width 95 height 14
drag, startPoint x: 308, startPoint y: 109, endPoint x: 299, endPoint y: 125, distance: 18.1
click at [308, 109] on input "حبش" at bounding box center [319, 109] width 95 height 14
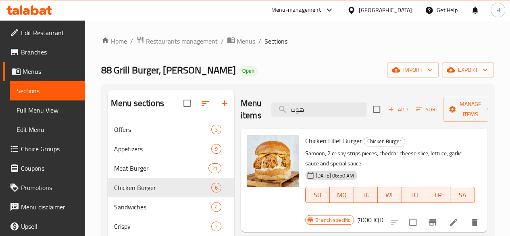
type input "هوت"
click at [181, 34] on div "Home / Restaurants management / Menus / Sections 88 Grill Burger, [PERSON_NAME]…" at bounding box center [297, 228] width 425 height 416
click at [181, 40] on span "Restaurants management" at bounding box center [182, 41] width 72 height 10
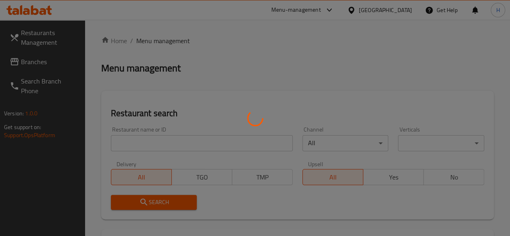
click at [147, 140] on div at bounding box center [255, 118] width 510 height 236
drag, startPoint x: 149, startPoint y: 149, endPoint x: 148, endPoint y: 140, distance: 8.9
click at [149, 149] on div at bounding box center [255, 118] width 510 height 236
click at [148, 140] on div at bounding box center [255, 118] width 510 height 236
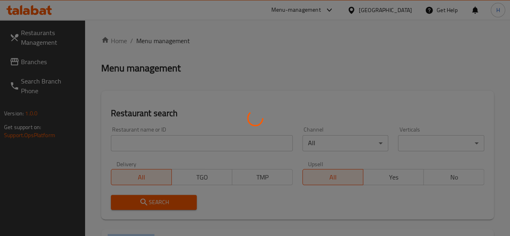
click at [148, 140] on div at bounding box center [255, 118] width 510 height 236
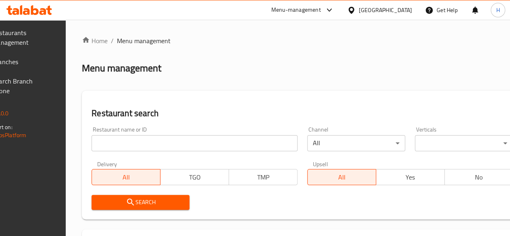
click at [148, 145] on input "search" at bounding box center [195, 143] width 206 height 16
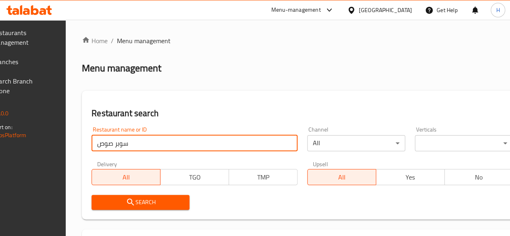
type input "سوبر صوص"
click button "Search" at bounding box center [141, 202] width 98 height 15
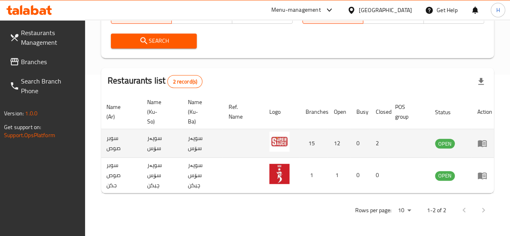
scroll to position [0, 82]
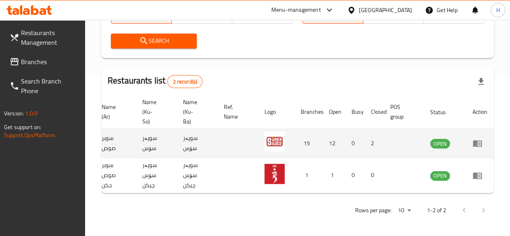
click at [478, 144] on icon "enhanced table" at bounding box center [478, 143] width 10 height 10
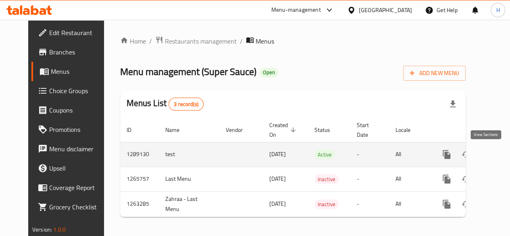
click at [500, 154] on icon "enhanced table" at bounding box center [505, 155] width 10 height 10
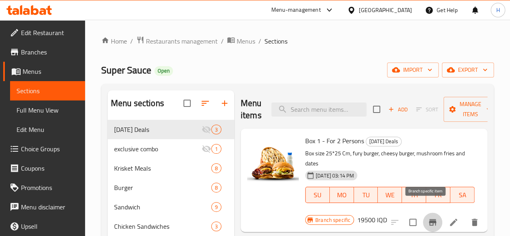
click at [429, 219] on icon "Branch-specific-item" at bounding box center [432, 222] width 7 height 6
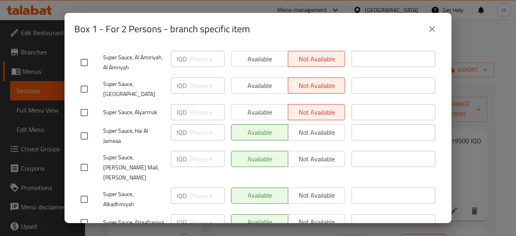
scroll to position [255, 0]
click at [88, 159] on input "checkbox" at bounding box center [84, 167] width 17 height 17
drag, startPoint x: 83, startPoint y: 153, endPoint x: 93, endPoint y: 161, distance: 13.2
click at [84, 159] on input "checkbox" at bounding box center [84, 167] width 17 height 17
checkbox input "false"
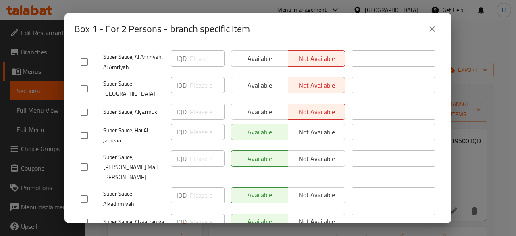
click at [86, 190] on input "checkbox" at bounding box center [84, 198] width 17 height 17
checkbox input "true"
click at [323, 189] on span "Not available" at bounding box center [317, 195] width 50 height 12
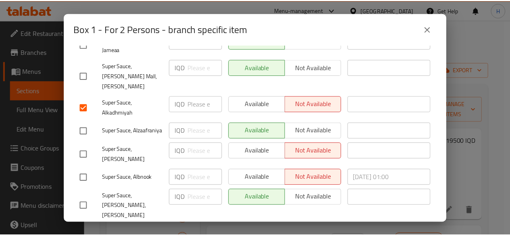
scroll to position [376, 0]
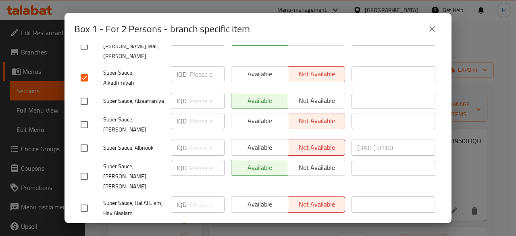
click at [230, 227] on span "Save" at bounding box center [258, 232] width 355 height 10
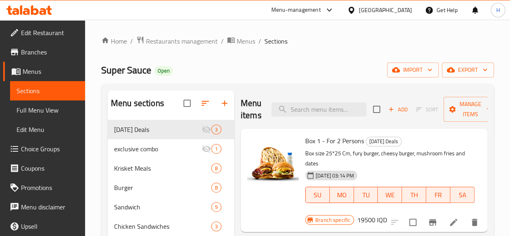
click at [303, 102] on input "search" at bounding box center [319, 109] width 95 height 14
click at [151, 42] on span "Restaurants management" at bounding box center [182, 41] width 72 height 10
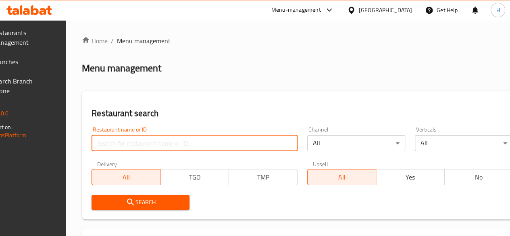
drag, startPoint x: 133, startPoint y: 151, endPoint x: 128, endPoint y: 144, distance: 7.8
click at [133, 150] on input "search" at bounding box center [195, 143] width 206 height 16
paste input "679208"
type input "679208"
click button "Search" at bounding box center [141, 202] width 98 height 15
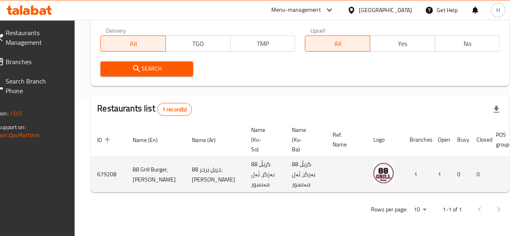
scroll to position [0, 79]
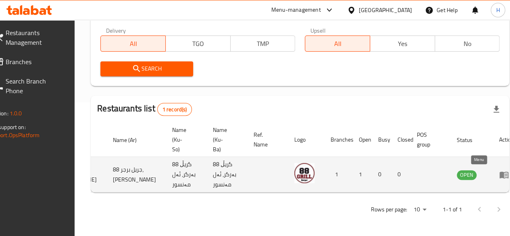
click at [500, 171] on icon "enhanced table" at bounding box center [504, 174] width 9 height 7
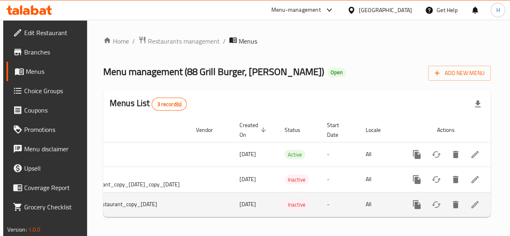
scroll to position [0, 85]
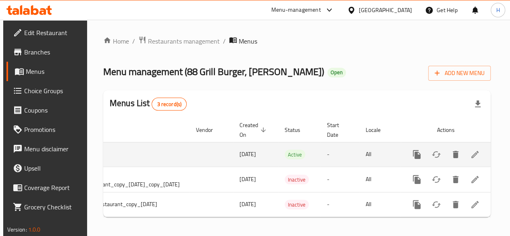
click at [480, 158] on icon "enhanced table" at bounding box center [475, 155] width 10 height 10
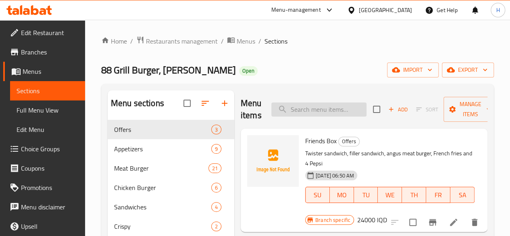
click at [319, 111] on input "search" at bounding box center [319, 109] width 95 height 14
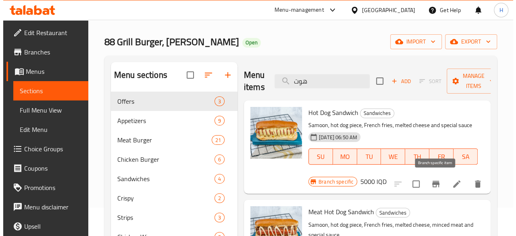
scroll to position [40, 0]
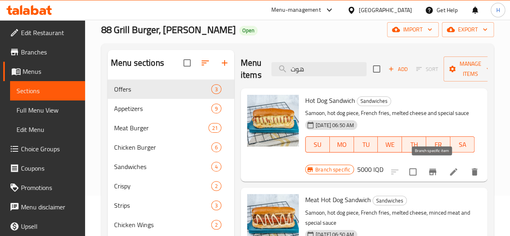
type input "هوت"
click at [429, 167] on icon "Branch-specific-item" at bounding box center [433, 172] width 10 height 10
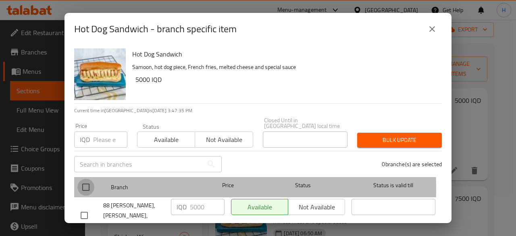
click at [91, 182] on input "checkbox" at bounding box center [85, 187] width 17 height 17
checkbox input "true"
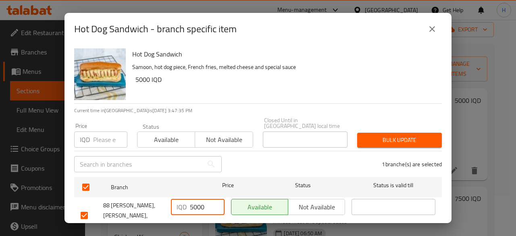
click at [194, 201] on input "5000" at bounding box center [207, 207] width 35 height 16
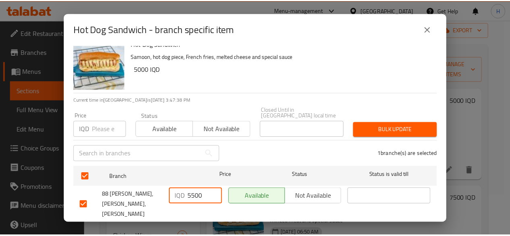
scroll to position [16, 0]
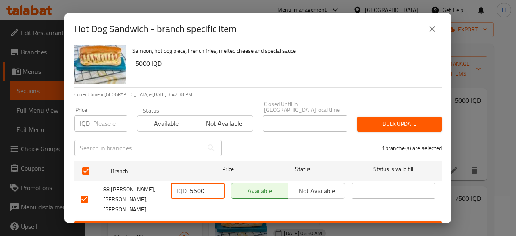
type input "5500"
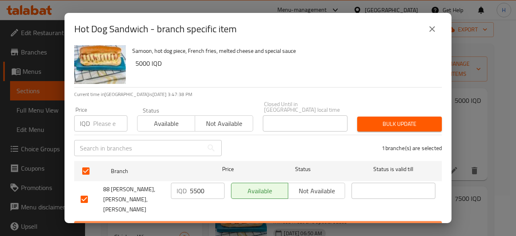
click at [263, 224] on span "Save" at bounding box center [258, 229] width 355 height 10
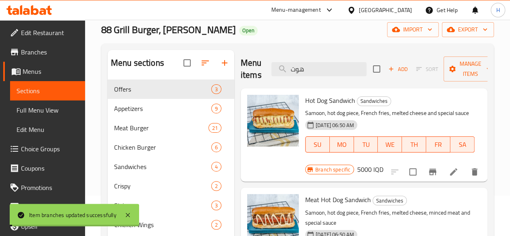
click at [384, 164] on h6 "5000 IQD" at bounding box center [370, 169] width 26 height 11
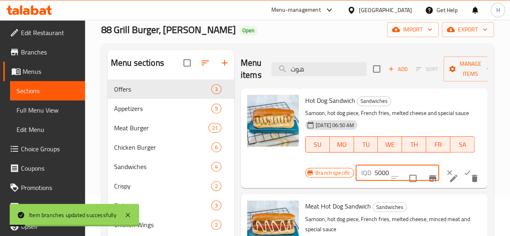
click at [375, 172] on input "5000" at bounding box center [407, 173] width 65 height 16
type input "5500"
click at [459, 169] on button "ok" at bounding box center [468, 173] width 18 height 18
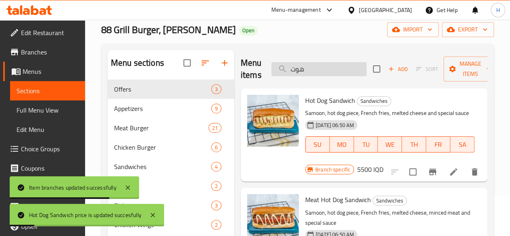
click at [335, 75] on input "هوت" at bounding box center [319, 69] width 95 height 14
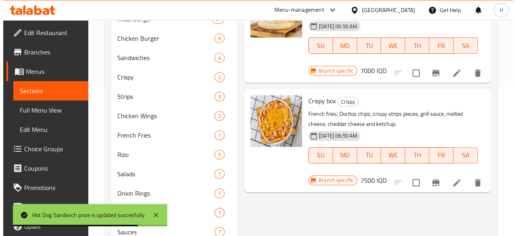
scroll to position [91, 0]
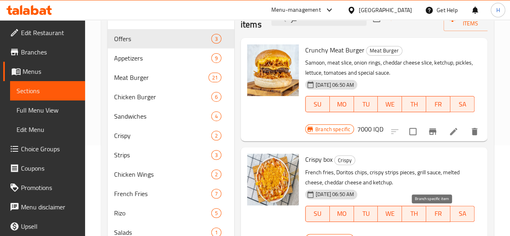
type input "كر"
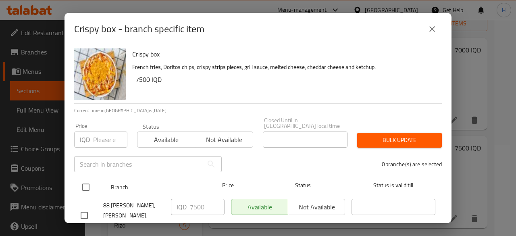
click at [87, 183] on input "checkbox" at bounding box center [85, 187] width 17 height 17
checkbox input "true"
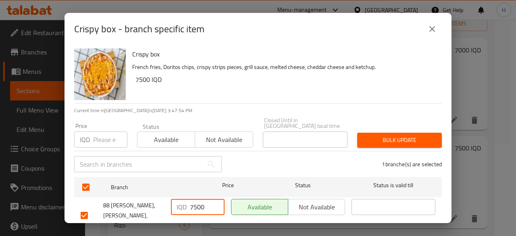
click at [201, 204] on input "7500" at bounding box center [207, 207] width 35 height 16
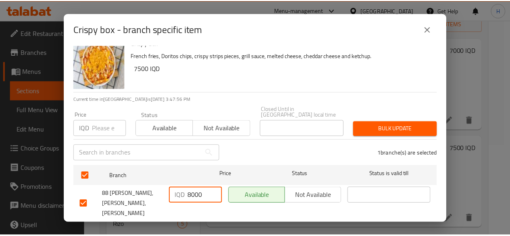
scroll to position [16, 0]
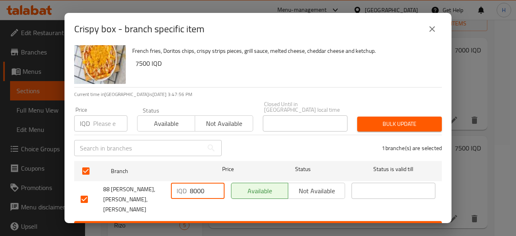
type input "8000"
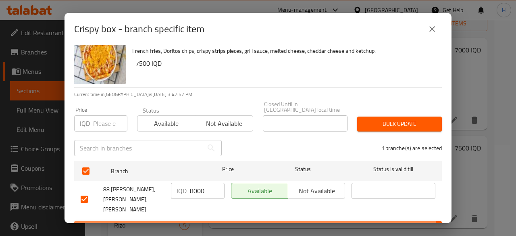
click at [227, 224] on span "Save" at bounding box center [258, 229] width 355 height 10
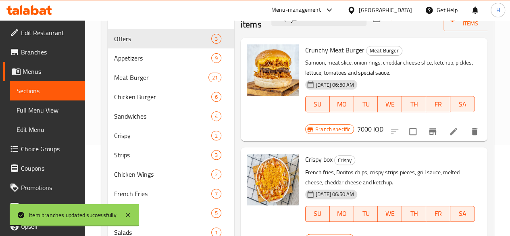
click at [384, 233] on h6 "7500 IQD" at bounding box center [370, 238] width 26 height 11
type input "7"
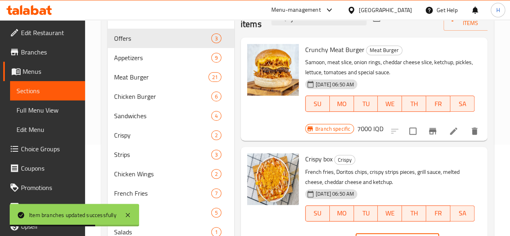
scroll to position [172, 0]
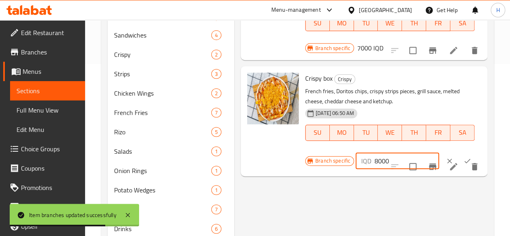
type input "8000"
click at [459, 152] on button "ok" at bounding box center [468, 161] width 18 height 18
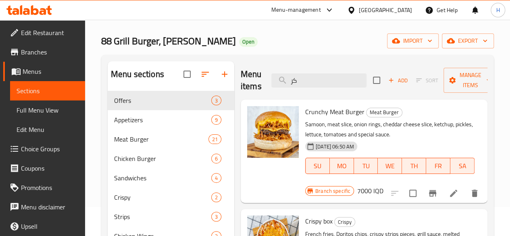
scroll to position [0, 0]
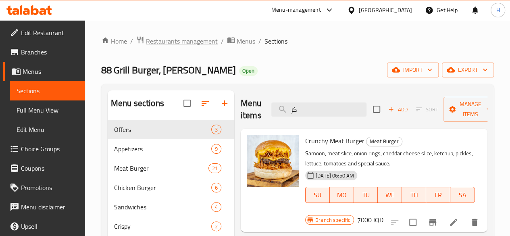
click at [153, 40] on span "Restaurants management" at bounding box center [182, 41] width 72 height 10
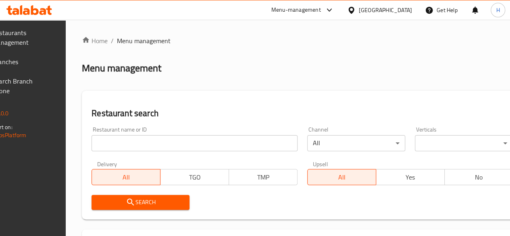
click at [145, 144] on input "search" at bounding box center [195, 143] width 206 height 16
paste input "666620"
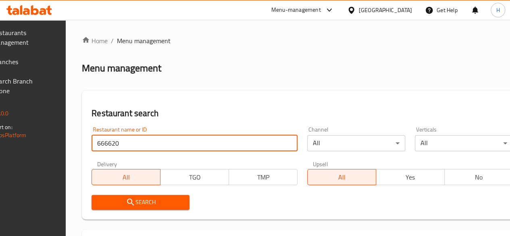
type input "666620"
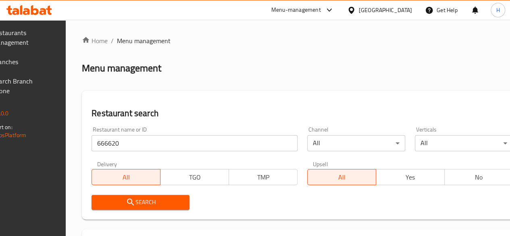
click at [172, 207] on span "Search" at bounding box center [140, 202] width 85 height 10
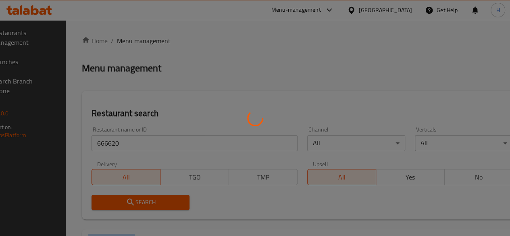
click at [172, 207] on div at bounding box center [255, 118] width 510 height 236
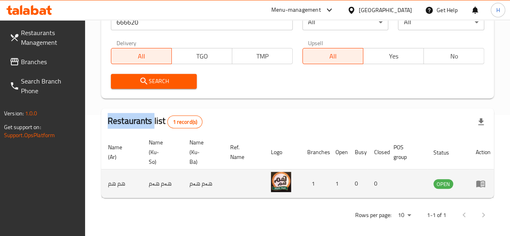
scroll to position [0, 79]
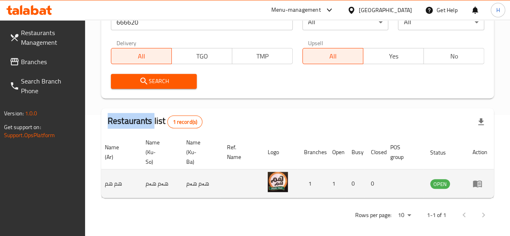
click at [483, 183] on link "enhanced table" at bounding box center [480, 184] width 15 height 10
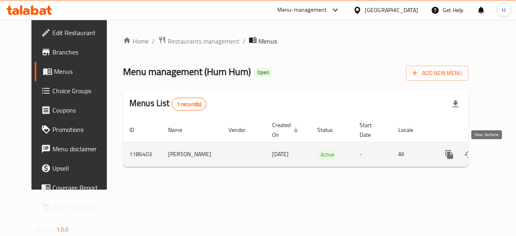
click at [503, 153] on icon "enhanced table" at bounding box center [508, 155] width 10 height 10
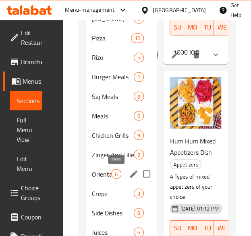
scroll to position [282, 0]
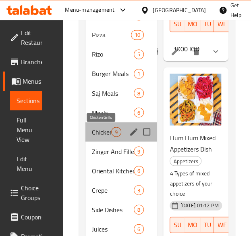
click at [104, 129] on span "Chicken Grills" at bounding box center [101, 132] width 19 height 10
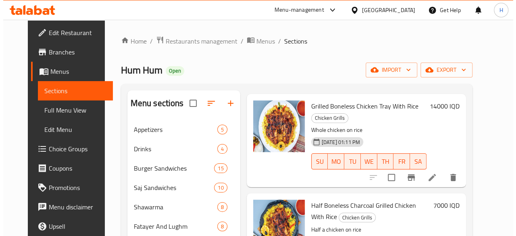
scroll to position [413, 0]
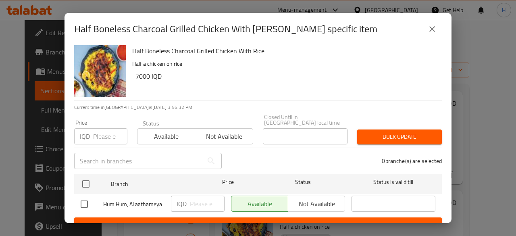
scroll to position [0, 0]
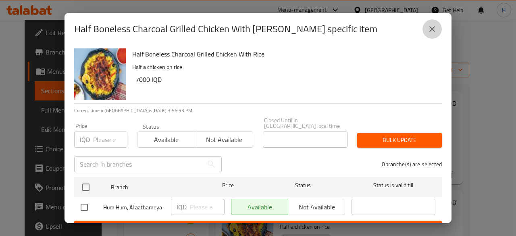
click at [437, 25] on icon "close" at bounding box center [433, 29] width 10 height 10
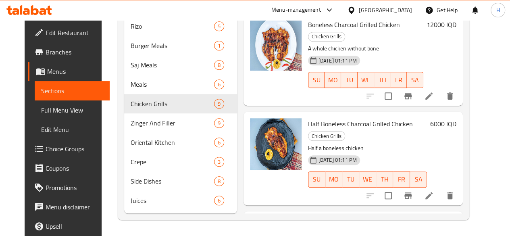
scroll to position [289, 0]
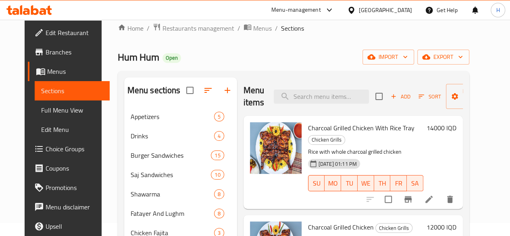
scroll to position [0, 0]
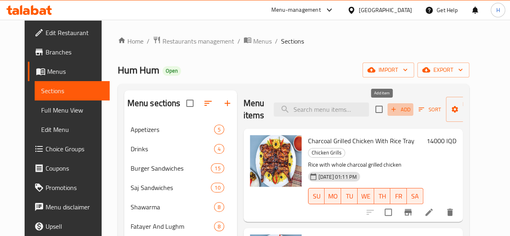
click at [390, 114] on span "Add" at bounding box center [401, 109] width 22 height 9
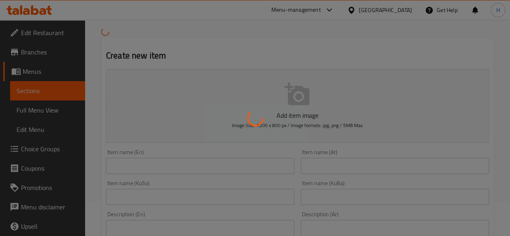
scroll to position [81, 0]
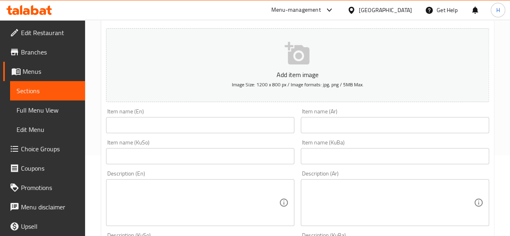
click at [366, 123] on div at bounding box center [255, 118] width 510 height 236
click at [366, 123] on input "text" at bounding box center [395, 125] width 188 height 16
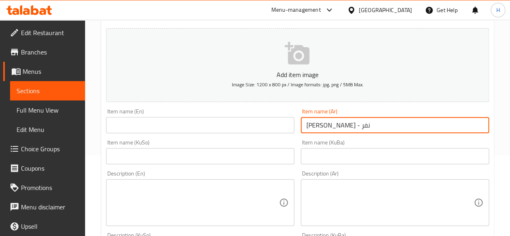
type input "[PERSON_NAME] - نفر"
click at [212, 124] on input "text" at bounding box center [200, 125] width 188 height 16
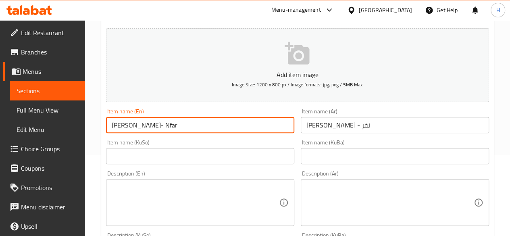
type input "[PERSON_NAME]- Nfar"
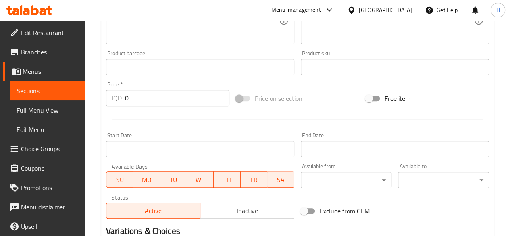
scroll to position [323, 0]
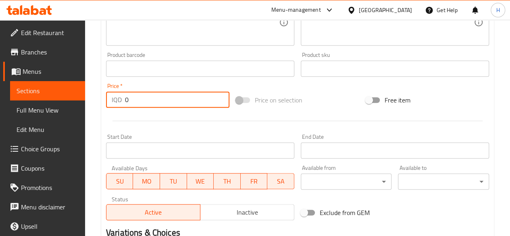
click at [148, 99] on input "0" at bounding box center [177, 100] width 105 height 16
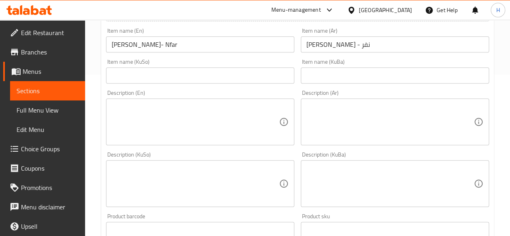
type input "12000"
click at [205, 125] on textarea at bounding box center [195, 122] width 167 height 38
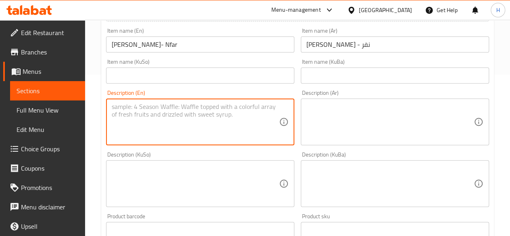
click at [412, 127] on textarea at bounding box center [390, 122] width 167 height 38
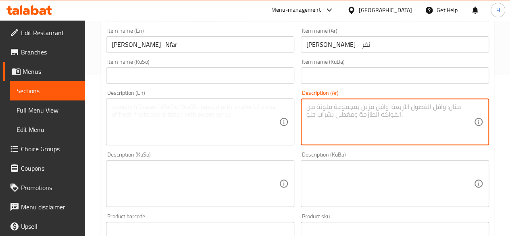
type textarea "a"
click at [413, 129] on textarea "اسياخ طاووق مع طماطم وليمون" at bounding box center [390, 122] width 167 height 38
type textarea "اسياخ طاووق مع طماطم وليمون"
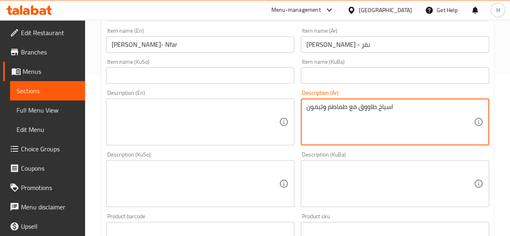
click at [183, 125] on textarea at bounding box center [195, 122] width 167 height 38
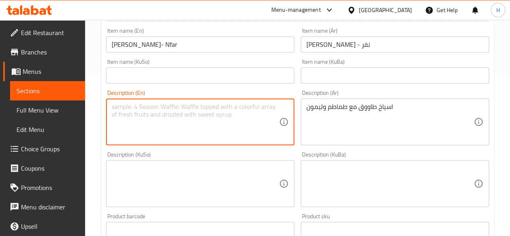
paste textarea "Chicken skewers with tomatoes and lemon"
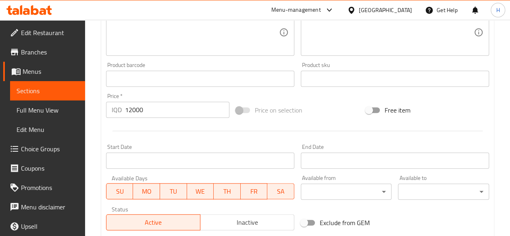
scroll to position [403, 0]
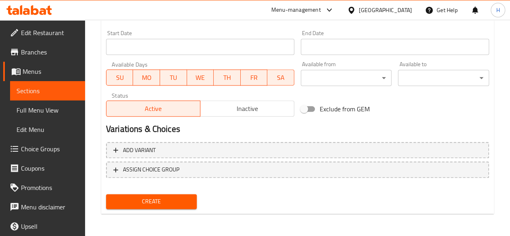
type textarea "Chicken skewers with tomatoes and lemon"
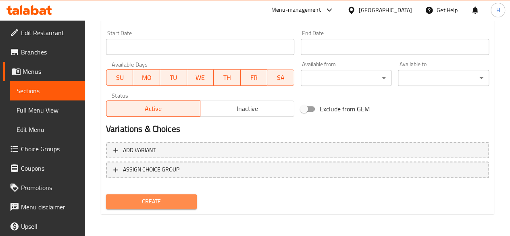
click at [178, 201] on span "Create" at bounding box center [152, 202] width 78 height 10
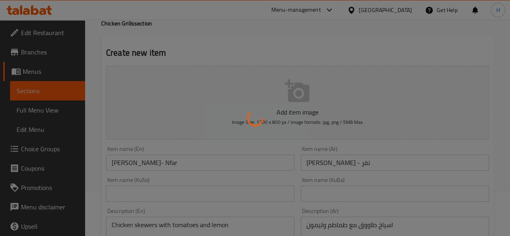
scroll to position [0, 0]
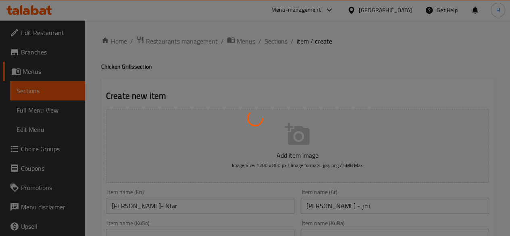
type input "0"
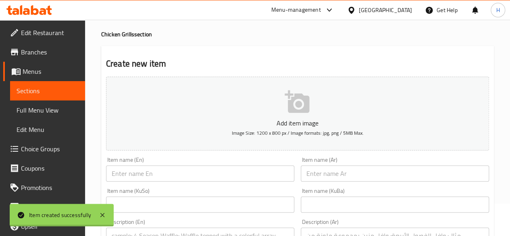
scroll to position [40, 0]
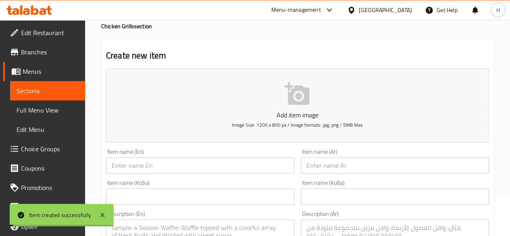
click at [349, 163] on input "text" at bounding box center [395, 165] width 188 height 16
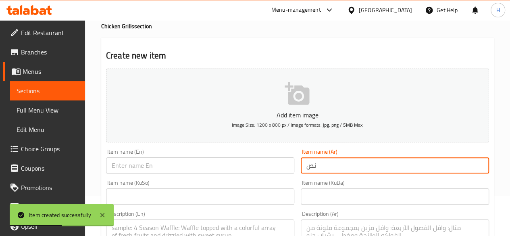
type input "ن"
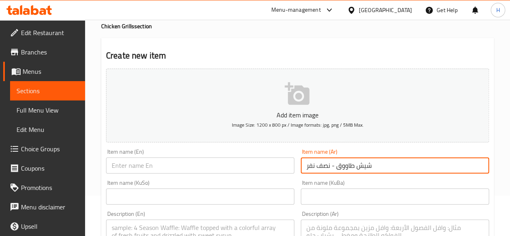
type input "شيش طاووق - نصف نفر"
click at [228, 160] on input "text" at bounding box center [200, 165] width 188 height 16
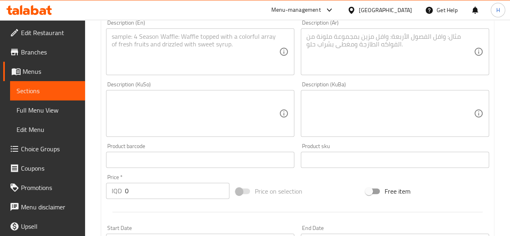
scroll to position [242, 0]
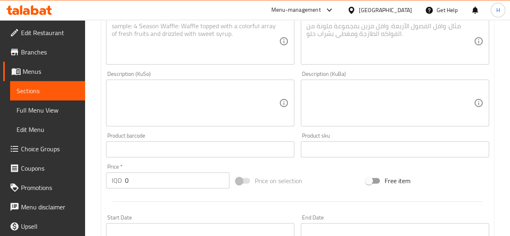
type input "ShishTawooq - Half Nafar"
click at [154, 180] on input "0" at bounding box center [177, 180] width 105 height 16
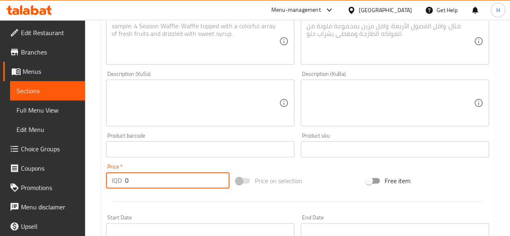
click at [154, 180] on input "0" at bounding box center [177, 180] width 105 height 16
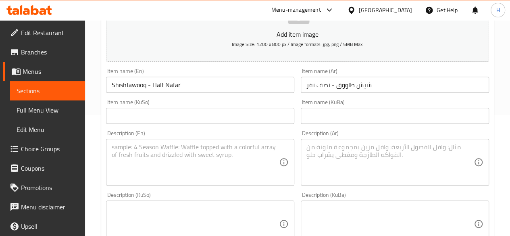
type input "6000"
click at [359, 169] on textarea at bounding box center [390, 162] width 167 height 38
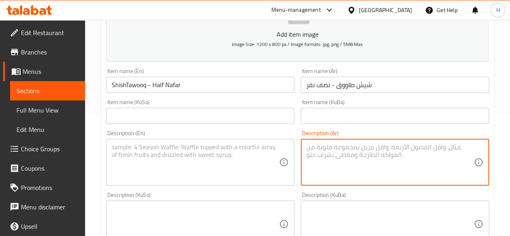
paste textarea "اسياخ طاووق مع طماطم وليمون"
type textarea "اسياخ طاووق مع طماطم وليمون"
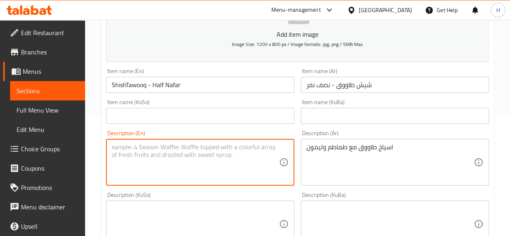
click at [214, 165] on textarea at bounding box center [195, 162] width 167 height 38
paste textarea "Chicken skewers with tomatoes and lemon"
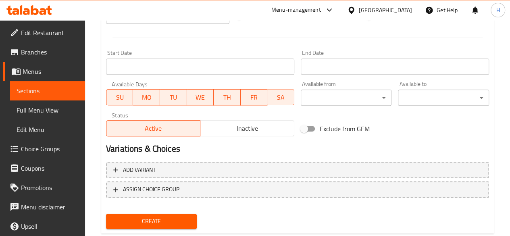
scroll to position [426, 0]
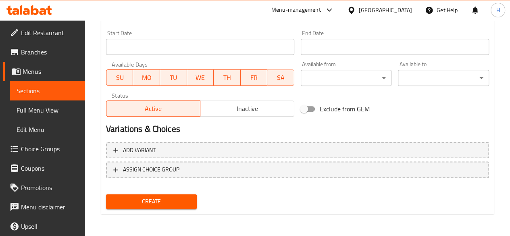
type textarea "Chicken skewers with tomatoes and lemon"
click at [164, 201] on span "Create" at bounding box center [152, 202] width 78 height 10
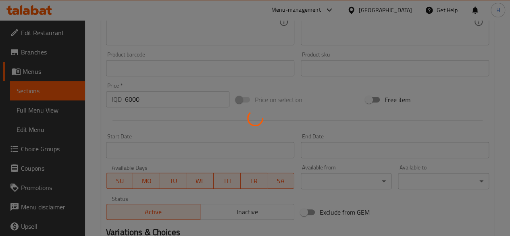
type input "0"
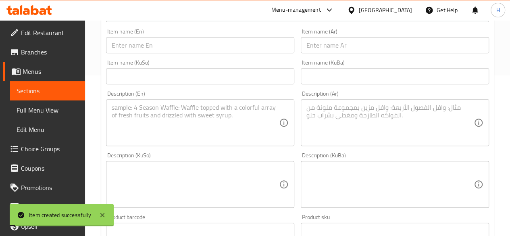
scroll to position [144, 0]
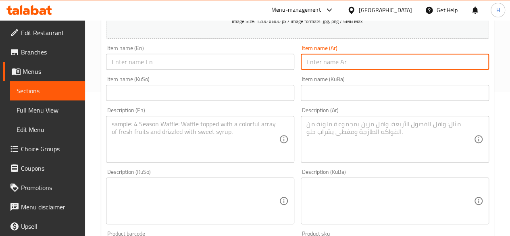
click at [363, 64] on input "text" at bounding box center [395, 62] width 188 height 16
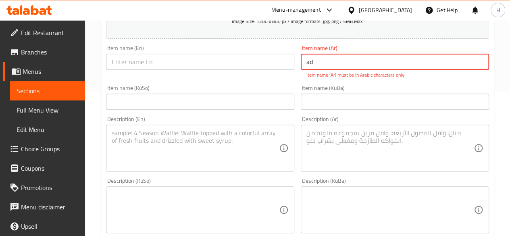
type input "a"
type input "A"
click at [364, 75] on p "Item name (Ar) must be in Arabic characters only" at bounding box center [395, 74] width 177 height 7
click at [368, 65] on input "[PERSON_NAME],,r ktv lu hgv." at bounding box center [395, 62] width 188 height 16
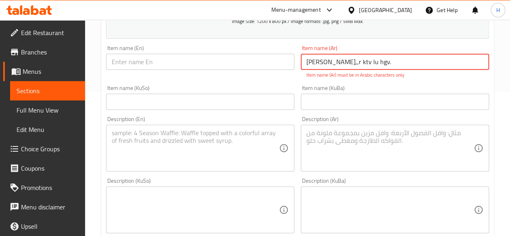
click at [368, 65] on input "[PERSON_NAME],,r ktv lu hgv." at bounding box center [395, 62] width 188 height 16
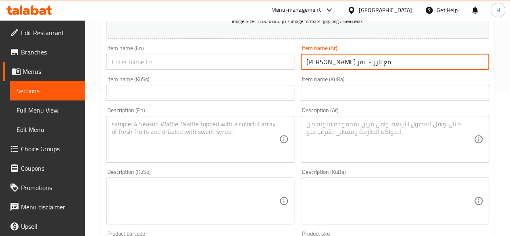
click at [367, 65] on input "[PERSON_NAME] مع الرز - نفر" at bounding box center [395, 62] width 188 height 16
type input "[PERSON_NAME] مع الرز - نفر"
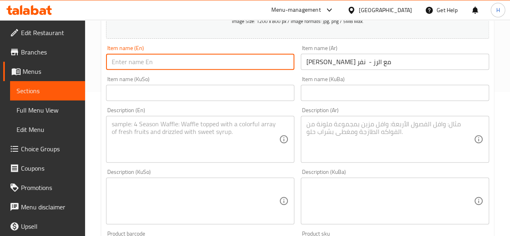
click at [168, 63] on input "text" at bounding box center [200, 62] width 188 height 16
paste input "Chicken Shish with Rice - Per Person"
click at [187, 63] on input "Chicken Shish with Rice - Per Person" at bounding box center [200, 62] width 188 height 16
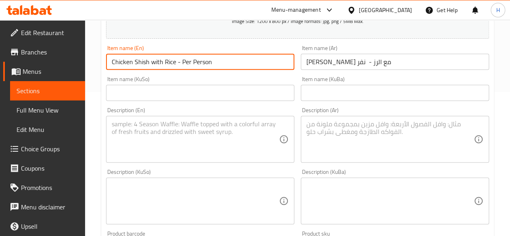
click at [194, 61] on input "Chicken Shish with Rice - Per Person" at bounding box center [200, 62] width 188 height 16
drag, startPoint x: 180, startPoint y: 60, endPoint x: 255, endPoint y: 62, distance: 75.5
click at [255, 62] on input "Chicken Shish with Rice - Per Person" at bounding box center [200, 62] width 188 height 16
type input "Chicken Shish with Rice -Nafar"
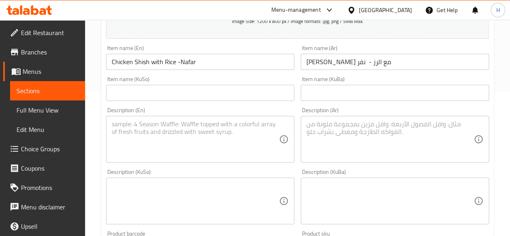
click at [174, 164] on div "Description (En) Description (En)" at bounding box center [200, 135] width 195 height 62
click at [348, 144] on textarea at bounding box center [390, 139] width 167 height 38
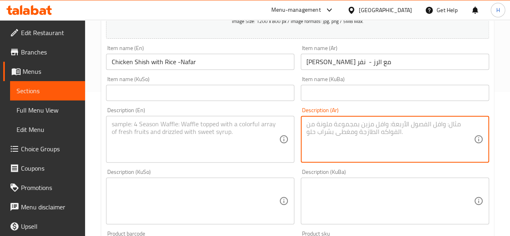
type textarea "c"
click at [348, 145] on textarea "رز مع طاووق" at bounding box center [390, 139] width 167 height 38
type textarea "رز مع طاووق"
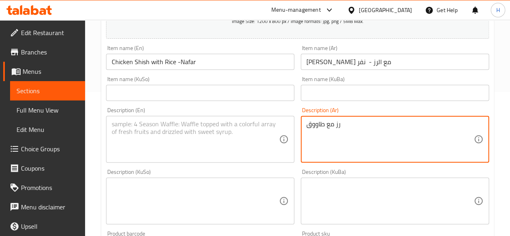
drag, startPoint x: 224, startPoint y: 140, endPoint x: 209, endPoint y: 166, distance: 29.8
click at [224, 140] on textarea at bounding box center [195, 139] width 167 height 38
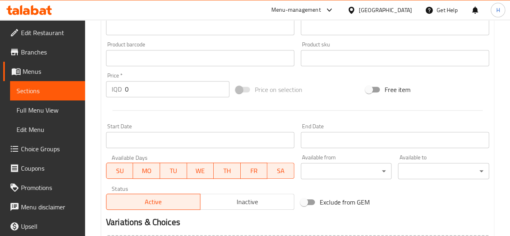
scroll to position [346, 0]
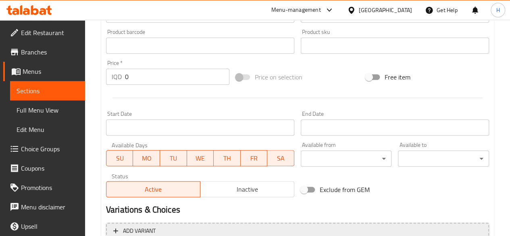
type textarea "Rice with tawooq"
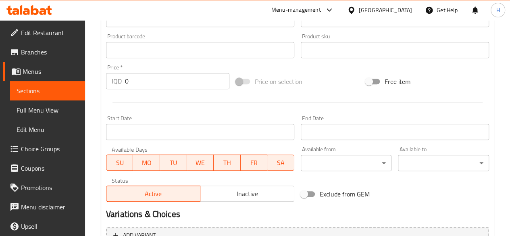
scroll to position [305, 0]
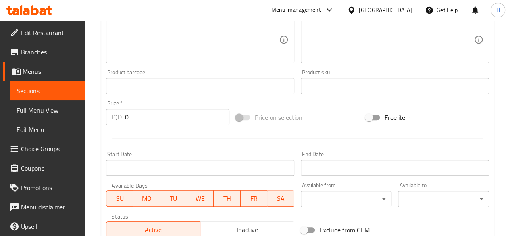
click at [142, 122] on input "0" at bounding box center [177, 117] width 105 height 16
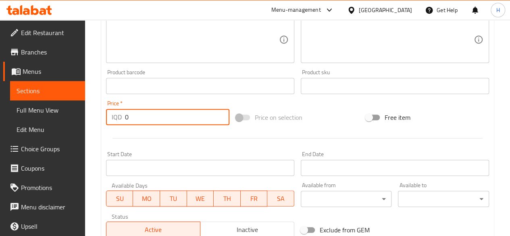
click at [142, 122] on input "0" at bounding box center [177, 117] width 105 height 16
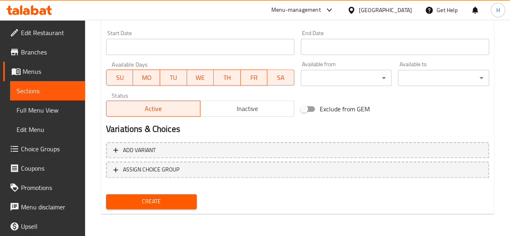
type input "14000"
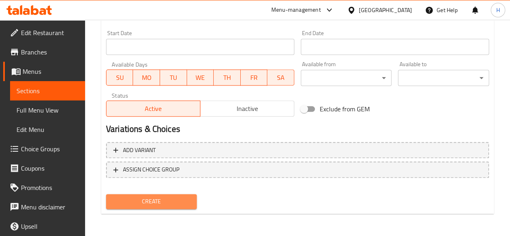
click at [188, 202] on span "Create" at bounding box center [152, 202] width 78 height 10
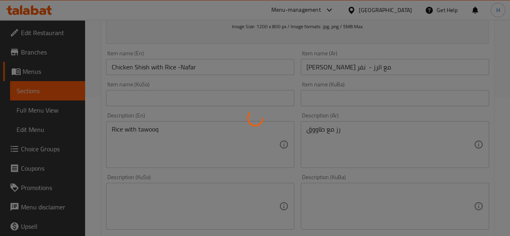
scroll to position [63, 0]
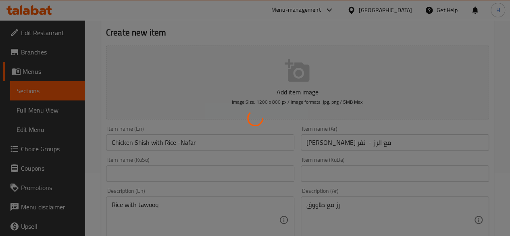
type input "0"
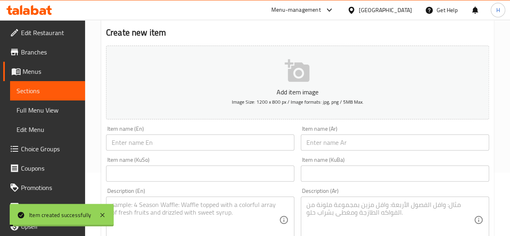
scroll to position [0, 0]
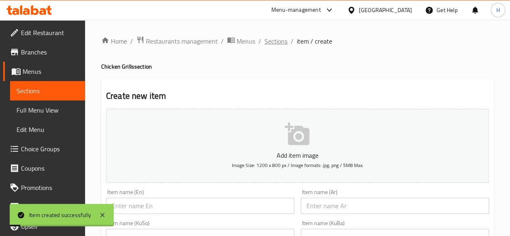
click at [278, 43] on span "Sections" at bounding box center [276, 41] width 23 height 10
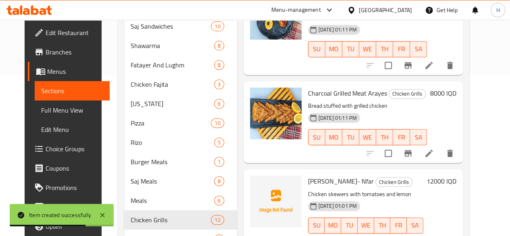
scroll to position [677, 0]
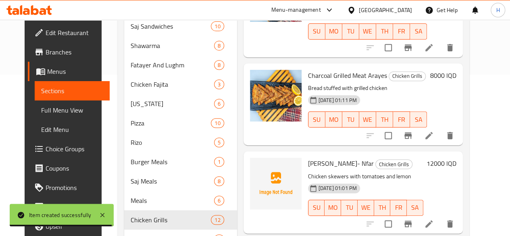
click at [434, 219] on icon at bounding box center [429, 224] width 10 height 10
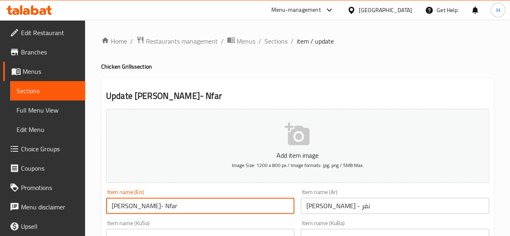
click at [156, 205] on input "[PERSON_NAME]- Nfar" at bounding box center [200, 206] width 188 height 16
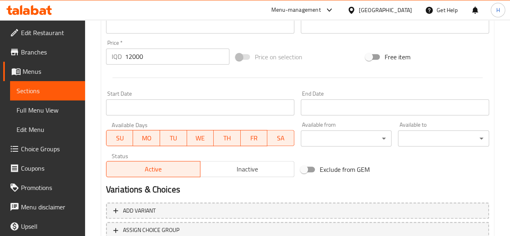
scroll to position [426, 0]
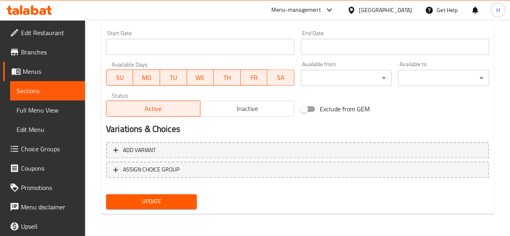
type input "[PERSON_NAME]- Nafar"
click at [188, 197] on span "Update" at bounding box center [152, 202] width 78 height 10
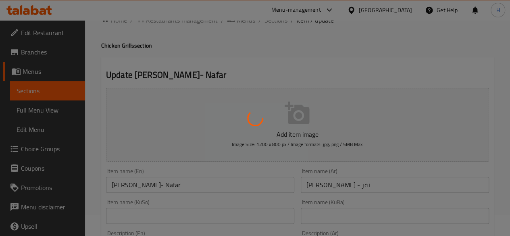
scroll to position [0, 0]
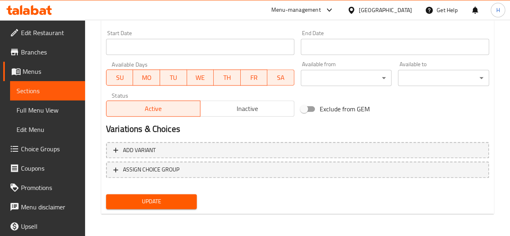
click at [173, 206] on button "Update" at bounding box center [151, 201] width 91 height 15
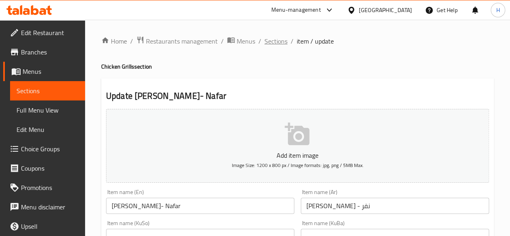
click at [285, 43] on span "Sections" at bounding box center [276, 41] width 23 height 10
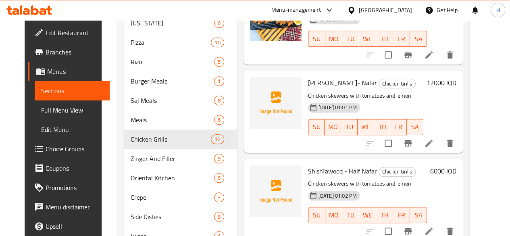
scroll to position [289, 0]
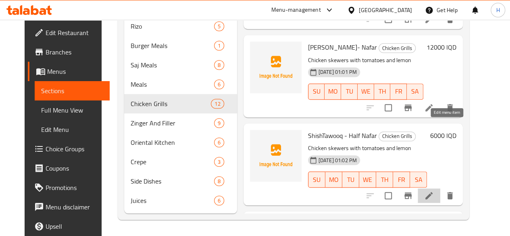
click at [433, 192] on icon at bounding box center [429, 195] width 7 height 7
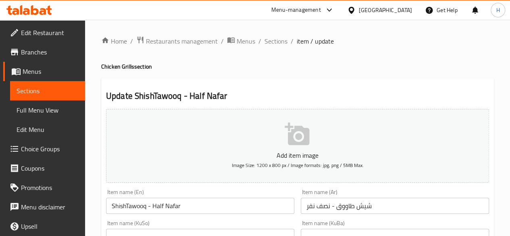
click at [126, 208] on input "ShishTawooq - Half Nafar" at bounding box center [200, 206] width 188 height 16
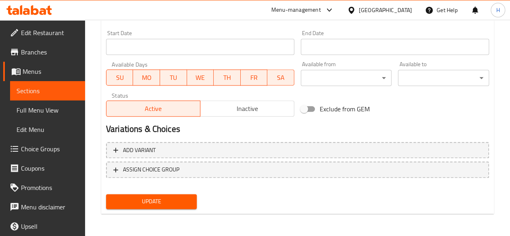
type input "[PERSON_NAME] - Half Nafar"
click at [175, 201] on span "Update" at bounding box center [152, 202] width 78 height 10
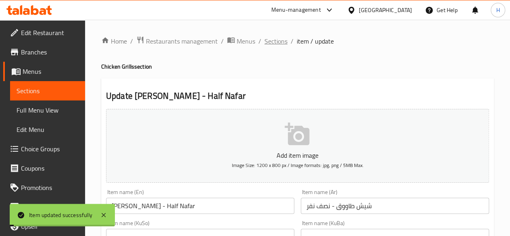
click at [281, 41] on span "Sections" at bounding box center [276, 41] width 23 height 10
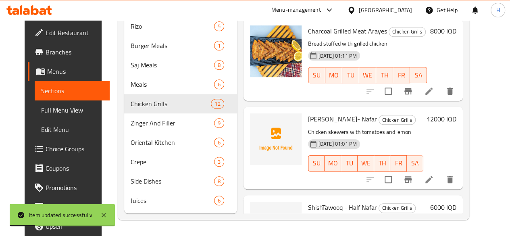
scroll to position [677, 0]
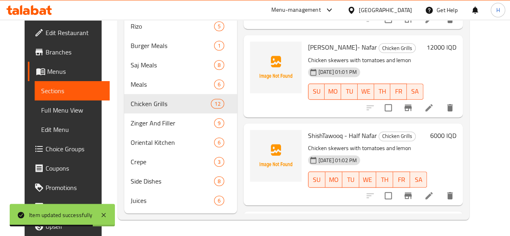
drag, startPoint x: 274, startPoint y: 139, endPoint x: 355, endPoint y: 143, distance: 82.0
click at [355, 217] on span "Chicken Shish with Rice -Nafar" at bounding box center [350, 223] width 84 height 12
copy span "Chicken Shish with Rice -Nafar"
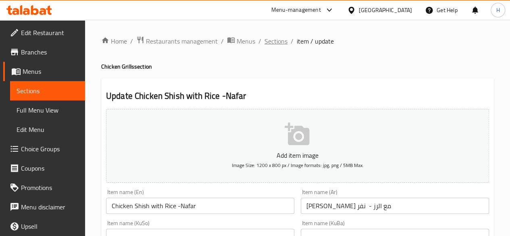
click at [271, 46] on span "Sections" at bounding box center [276, 41] width 23 height 10
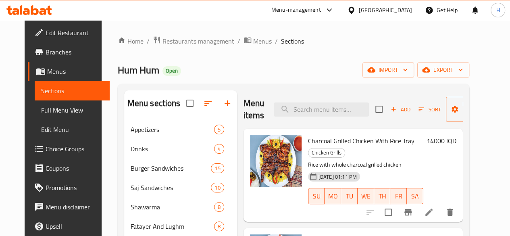
click at [391, 107] on span "Add" at bounding box center [401, 109] width 22 height 9
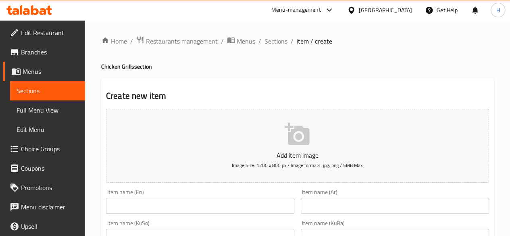
click at [175, 197] on div "Item name (En) Item name (En)" at bounding box center [200, 201] width 188 height 25
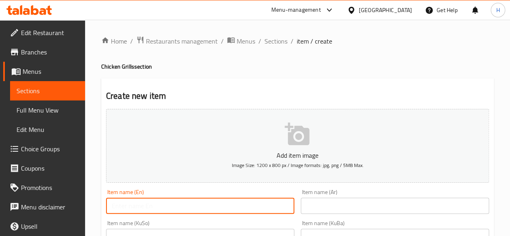
drag, startPoint x: 172, startPoint y: 203, endPoint x: 173, endPoint y: 210, distance: 7.3
click at [172, 204] on input "text" at bounding box center [200, 206] width 188 height 16
paste input "Chicken Shish with Rice -Nafar"
click at [179, 208] on input "Chicken Shish with Rice -Nafar" at bounding box center [200, 206] width 188 height 16
type input "Chicken Shish with Rice - Half Nafar"
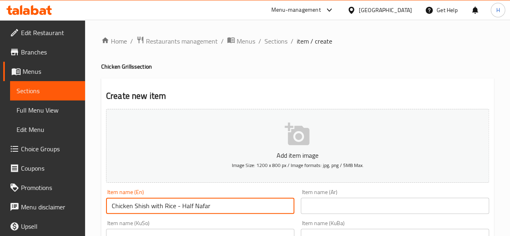
click at [337, 211] on input "text" at bounding box center [395, 206] width 188 height 16
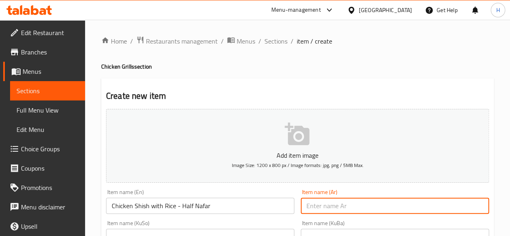
click at [262, 206] on input "Chicken Shish with Rice - Half Nafar" at bounding box center [200, 206] width 188 height 16
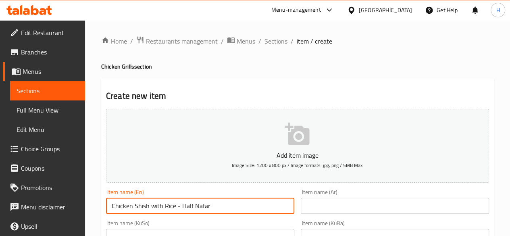
click at [262, 206] on input "Chicken Shish with Rice - Half Nafar" at bounding box center [200, 206] width 188 height 16
click at [356, 201] on input "text" at bounding box center [395, 206] width 188 height 16
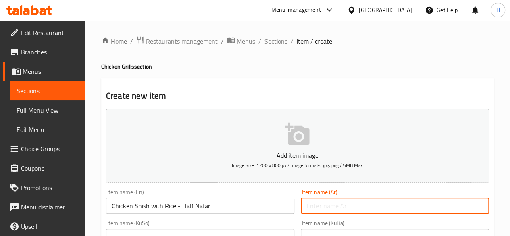
paste input "شيش دجاج مع أرز - نصف نفر"
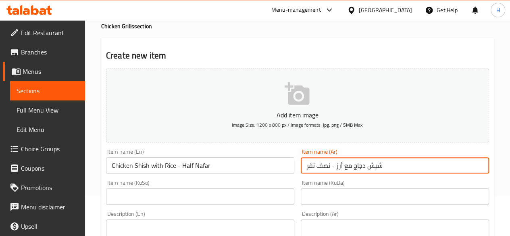
scroll to position [81, 0]
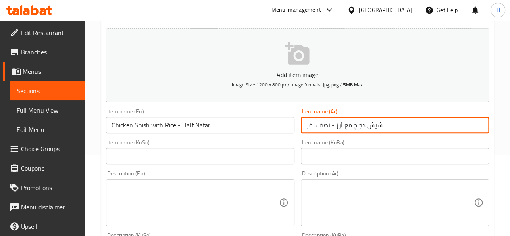
type input "شيش دجاج مع أرز - نصف نفر"
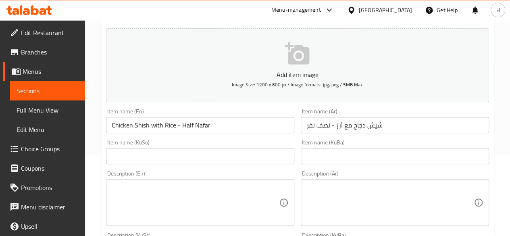
click at [358, 182] on div "Description (Ar)" at bounding box center [395, 202] width 188 height 47
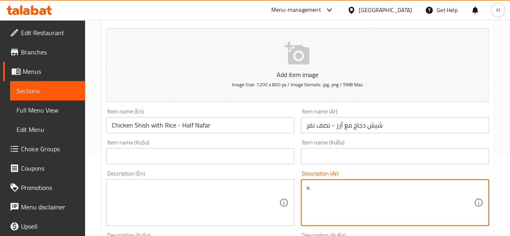
type textarea "v"
type textarea "رز مع طاووق"
click at [257, 193] on textarea at bounding box center [195, 203] width 167 height 38
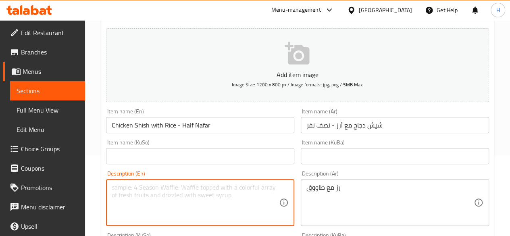
type textarea "r"
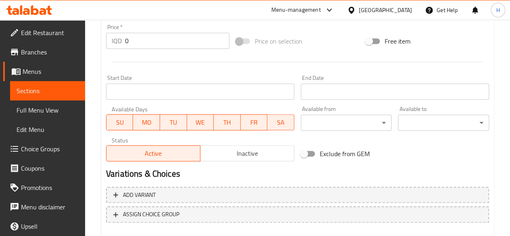
scroll to position [346, 0]
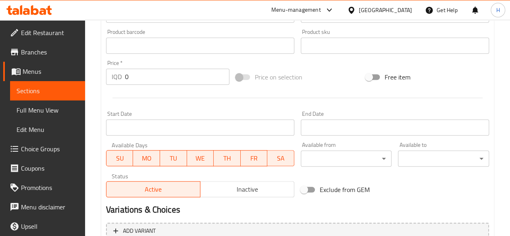
type textarea "Rice with tawooq"
click at [145, 85] on div "Price   * IQD 0 Price *" at bounding box center [168, 72] width 130 height 31
click at [148, 80] on input "0" at bounding box center [177, 77] width 105 height 16
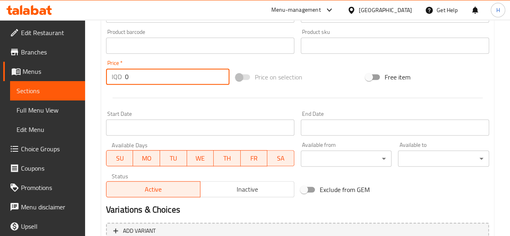
click at [148, 80] on input "0" at bounding box center [177, 77] width 105 height 16
click at [148, 80] on input "07000" at bounding box center [177, 77] width 105 height 16
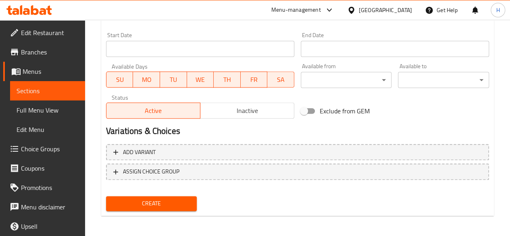
scroll to position [426, 0]
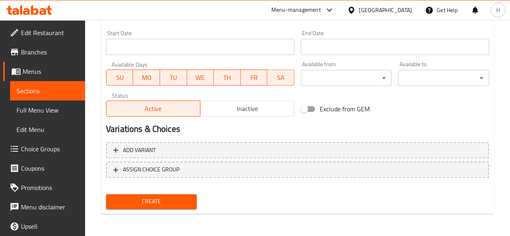
type input "7000"
click at [197, 202] on div "Create" at bounding box center [152, 201] width 98 height 21
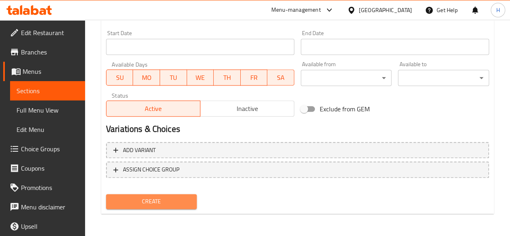
click at [190, 201] on span "Create" at bounding box center [152, 202] width 78 height 10
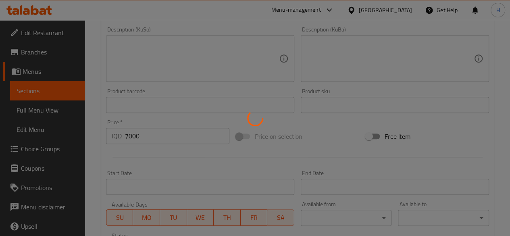
type input "0"
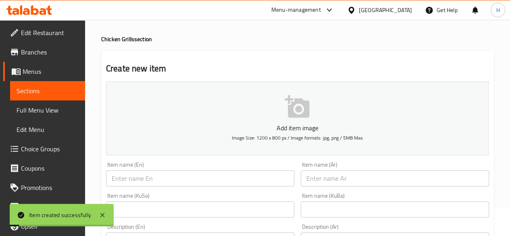
scroll to position [0, 0]
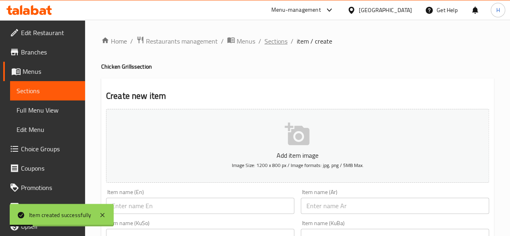
click at [279, 42] on span "Sections" at bounding box center [276, 41] width 23 height 10
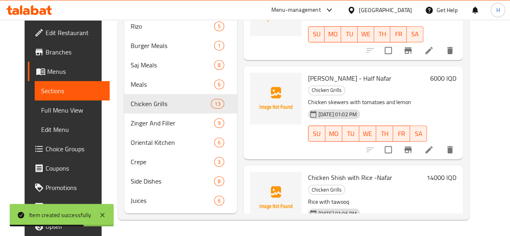
scroll to position [765, 0]
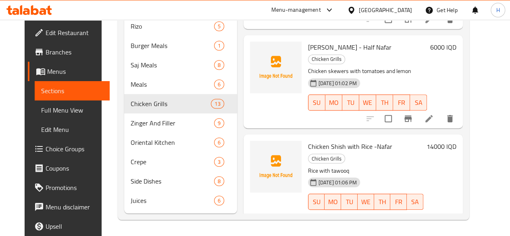
drag, startPoint x: 214, startPoint y: 136, endPoint x: 216, endPoint y: 132, distance: 4.7
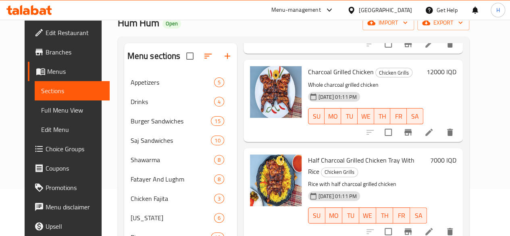
scroll to position [0, 0]
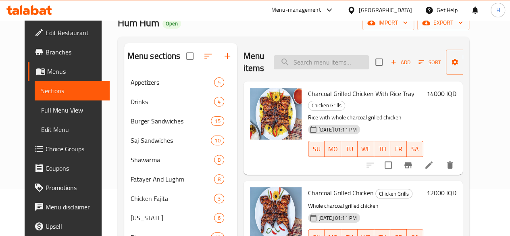
click at [332, 67] on input "search" at bounding box center [321, 62] width 95 height 14
type input "u"
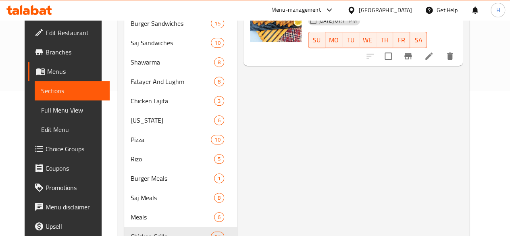
scroll to position [209, 0]
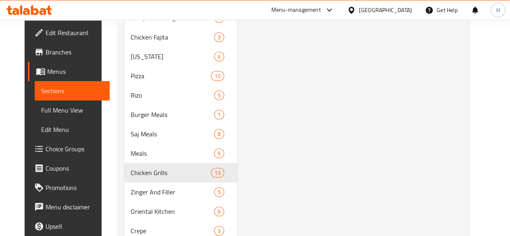
type input "عرا"
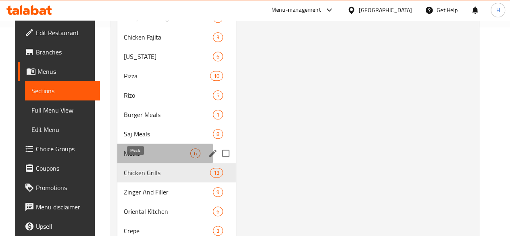
click at [132, 158] on span "Meals" at bounding box center [157, 153] width 67 height 10
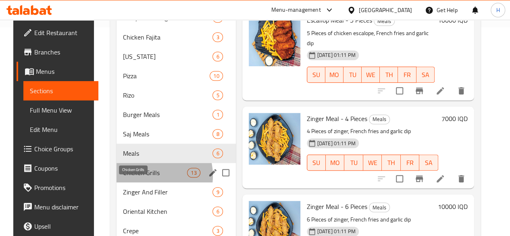
click at [138, 178] on span "Chicken Grills" at bounding box center [155, 173] width 64 height 10
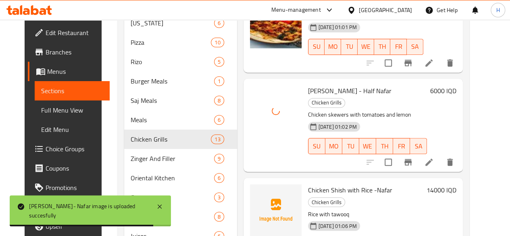
scroll to position [765, 0]
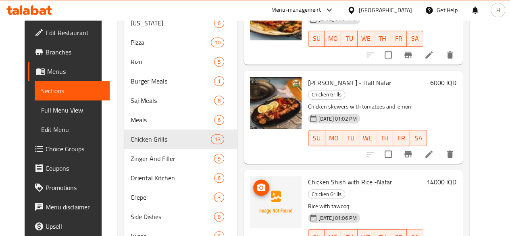
click at [250, 176] on img at bounding box center [276, 202] width 52 height 52
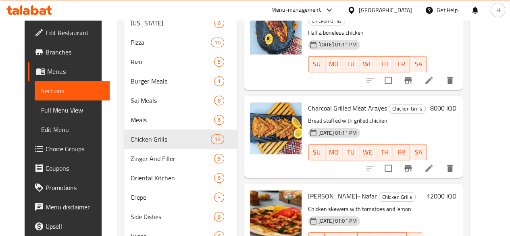
scroll to position [685, 0]
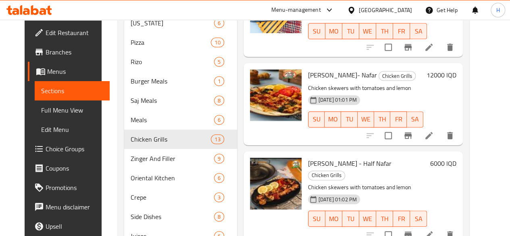
click at [247, 155] on div at bounding box center [276, 198] width 58 height 87
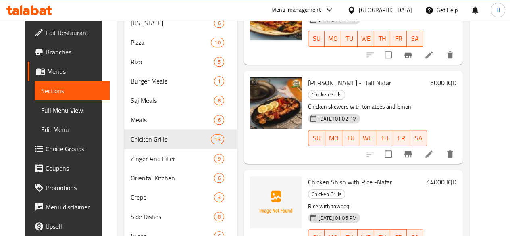
scroll to position [289, 0]
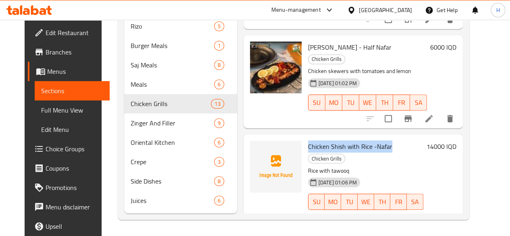
drag, startPoint x: 274, startPoint y: 56, endPoint x: 355, endPoint y: 57, distance: 81.1
click at [355, 140] on span "Chicken Shish with Rice -Nafar" at bounding box center [350, 146] width 84 height 12
copy span "Chicken Shish with Rice -Nafar"
click at [453, 214] on icon "delete" at bounding box center [450, 217] width 6 height 7
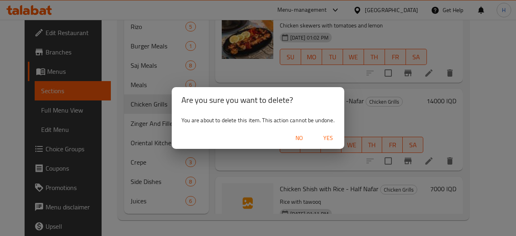
click at [328, 138] on span "Yes" at bounding box center [328, 138] width 19 height 10
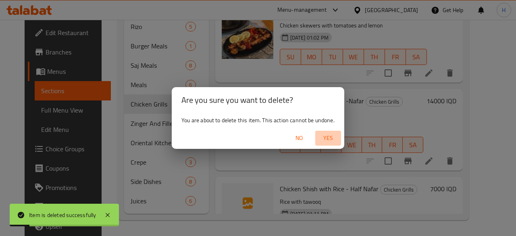
click at [321, 139] on span "Yes" at bounding box center [328, 138] width 19 height 10
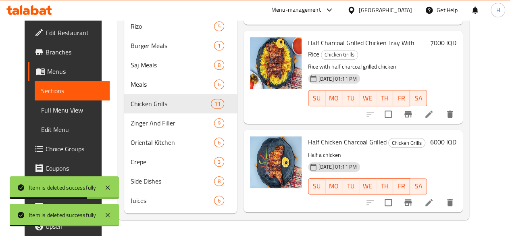
scroll to position [0, 0]
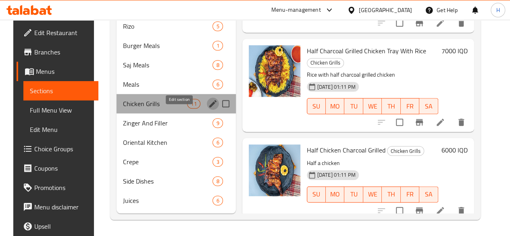
click at [208, 100] on icon "edit" at bounding box center [213, 104] width 10 height 10
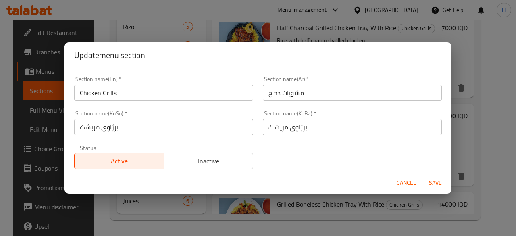
click at [405, 188] on span "Cancel" at bounding box center [406, 183] width 19 height 10
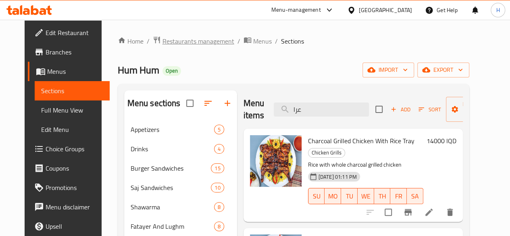
click at [163, 40] on span "Restaurants management" at bounding box center [199, 41] width 72 height 10
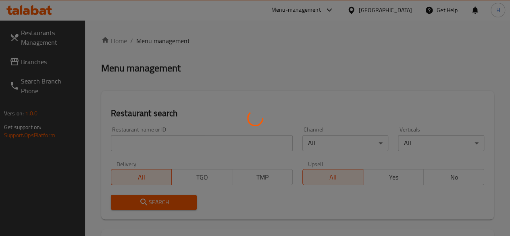
click at [134, 146] on div at bounding box center [255, 118] width 510 height 236
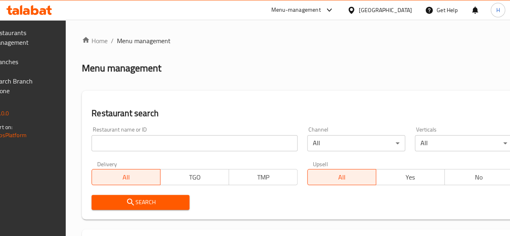
click at [162, 138] on div at bounding box center [255, 118] width 510 height 236
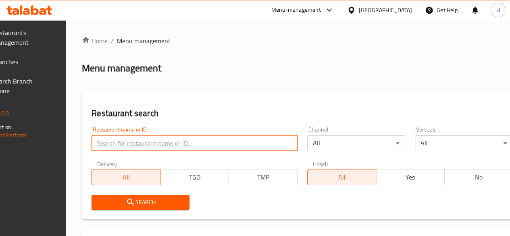
click at [162, 139] on input "search" at bounding box center [195, 143] width 206 height 16
paste input "646425"
type input "646425"
click button "Search" at bounding box center [141, 202] width 98 height 15
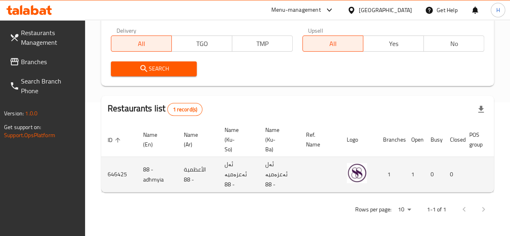
scroll to position [0, 79]
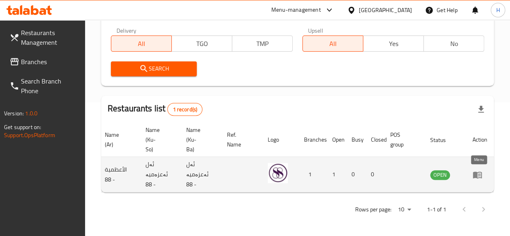
click at [485, 170] on link "enhanced table" at bounding box center [480, 175] width 15 height 10
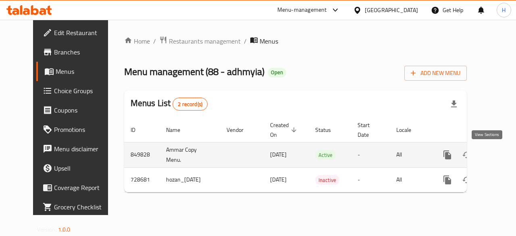
click at [501, 155] on icon "enhanced table" at bounding box center [506, 155] width 10 height 10
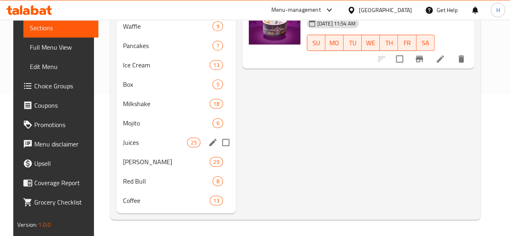
scroll to position [154, 0]
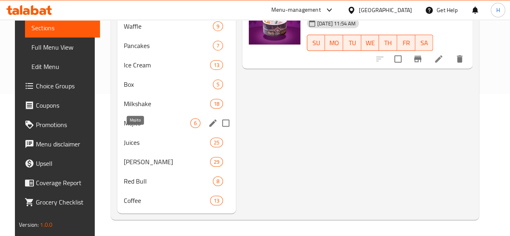
click at [138, 138] on span "Juices" at bounding box center [167, 143] width 86 height 10
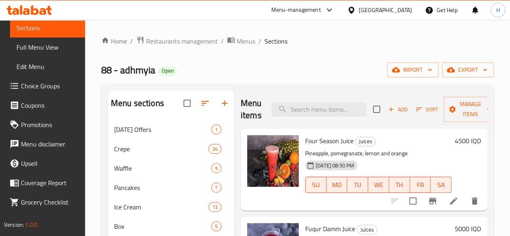
click at [215, 74] on div "88 - adhmyia Open import export" at bounding box center [297, 70] width 393 height 15
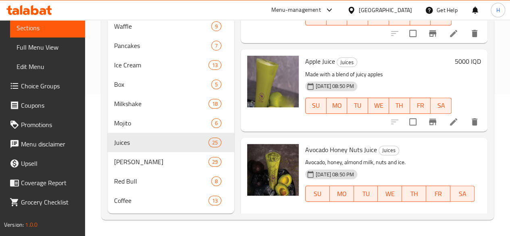
scroll to position [403, 0]
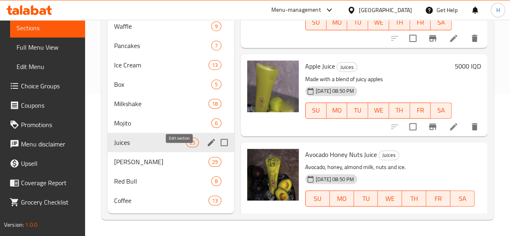
click at [207, 142] on icon "edit" at bounding box center [212, 143] width 10 height 10
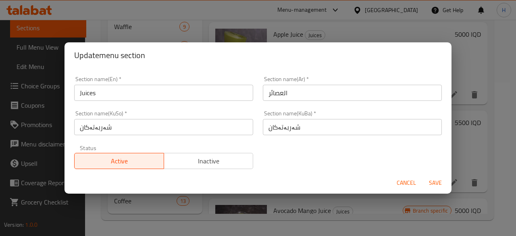
click at [176, 159] on span "Inactive" at bounding box center [208, 161] width 83 height 12
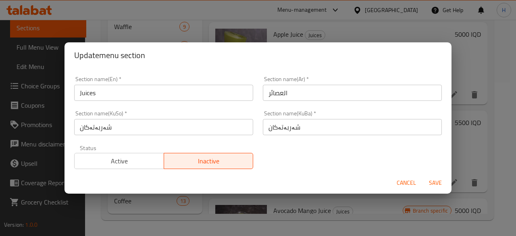
click at [445, 184] on span "Save" at bounding box center [435, 183] width 19 height 10
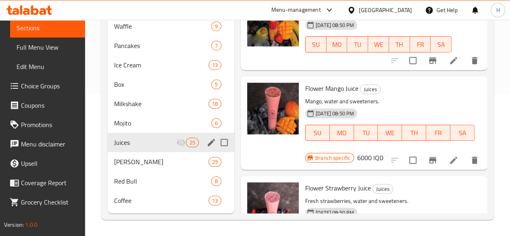
scroll to position [1142, 0]
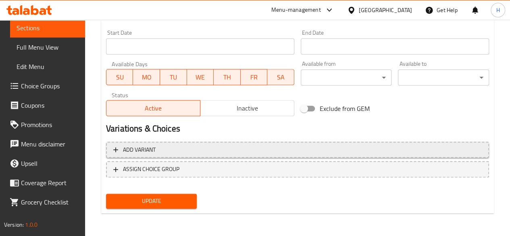
click at [149, 150] on span "Add variant" at bounding box center [139, 150] width 33 height 10
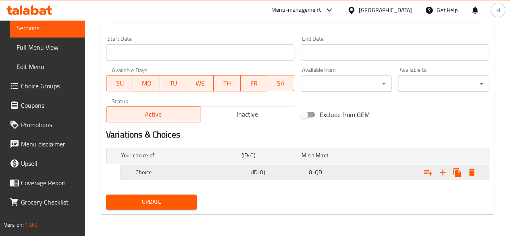
click at [444, 173] on icon "Expand" at bounding box center [443, 172] width 10 height 10
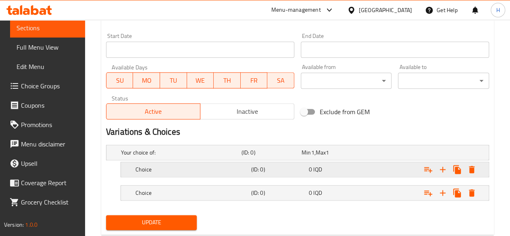
scroll to position [456, 0]
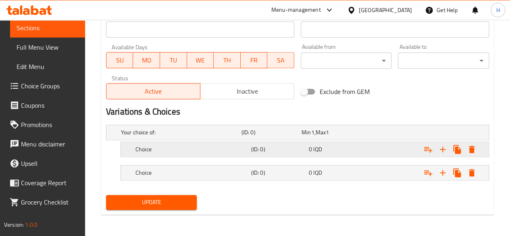
click at [159, 138] on div "Choice" at bounding box center [179, 132] width 121 height 11
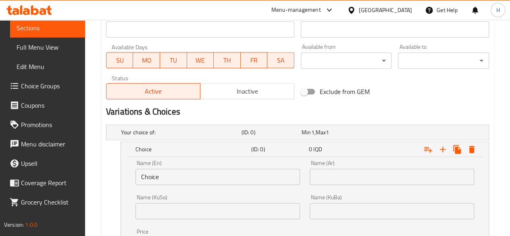
click at [177, 179] on input "Choice" at bounding box center [218, 177] width 165 height 16
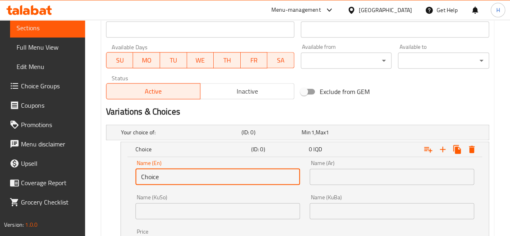
click at [177, 179] on input "Choice" at bounding box center [218, 177] width 165 height 16
click at [177, 179] on input "text" at bounding box center [218, 177] width 165 height 16
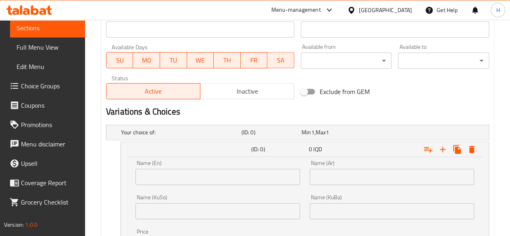
click at [208, 182] on input "text" at bounding box center [218, 177] width 165 height 16
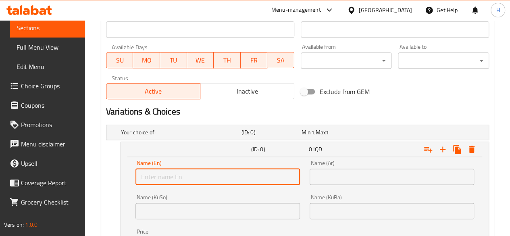
type input "Small"
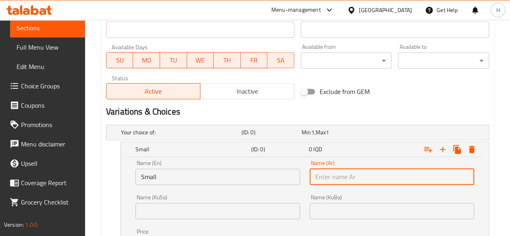
click at [359, 174] on input "text" at bounding box center [392, 177] width 165 height 16
type input "صغير"
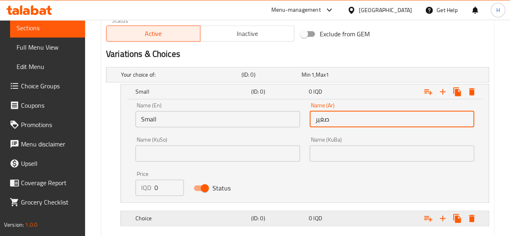
scroll to position [559, 0]
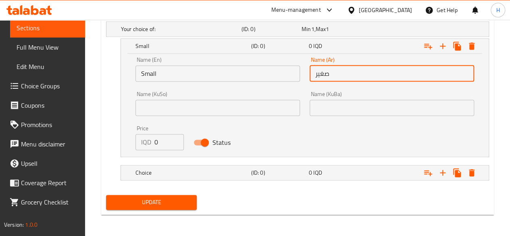
click at [172, 148] on input "0" at bounding box center [169, 142] width 29 height 16
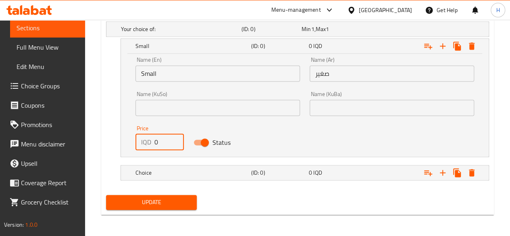
click at [172, 148] on input "0" at bounding box center [169, 142] width 29 height 16
type input "4000"
click at [173, 33] on h5 "Choice" at bounding box center [179, 29] width 117 height 8
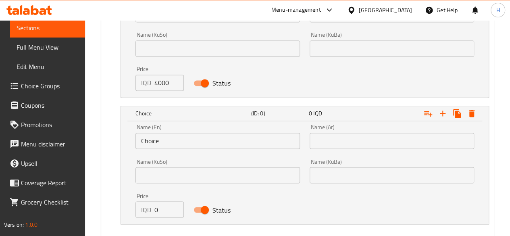
scroll to position [654, 0]
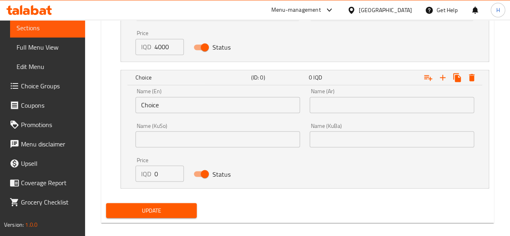
click at [176, 104] on input "Choice" at bounding box center [218, 105] width 165 height 16
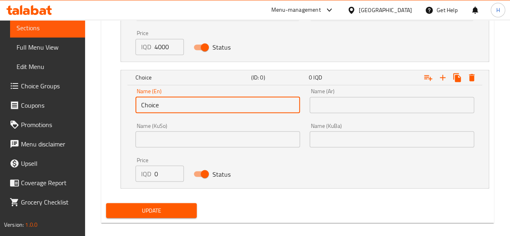
click at [176, 104] on input "Choice" at bounding box center [218, 105] width 165 height 16
click at [176, 104] on input "text" at bounding box center [218, 105] width 165 height 16
type input "Large"
click at [341, 106] on input "text" at bounding box center [392, 105] width 165 height 16
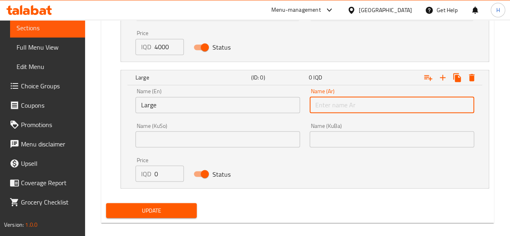
type input "كبير"
click at [168, 172] on input "0" at bounding box center [169, 173] width 29 height 16
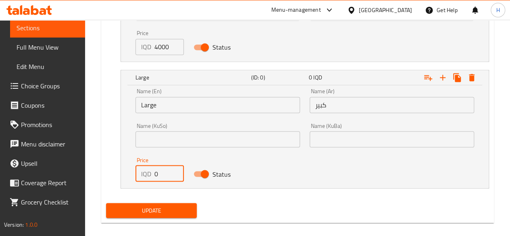
click at [168, 172] on input "0" at bounding box center [169, 173] width 29 height 16
type input "5000"
click at [169, 209] on span "Update" at bounding box center [152, 210] width 78 height 10
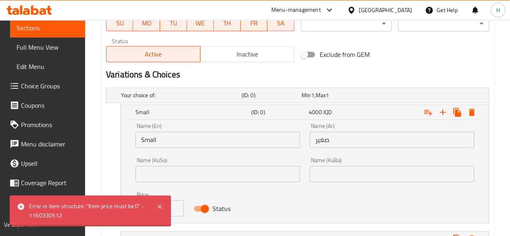
scroll to position [291, 0]
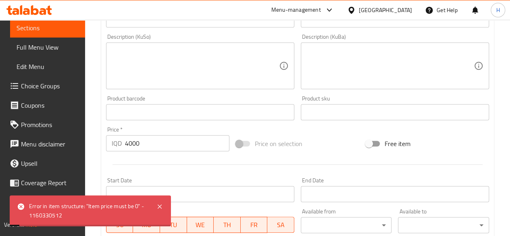
click at [184, 142] on input "4000" at bounding box center [177, 143] width 105 height 16
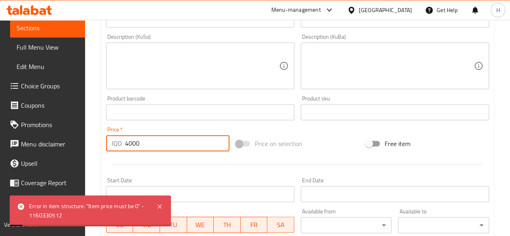
click at [184, 142] on input "4000" at bounding box center [177, 143] width 105 height 16
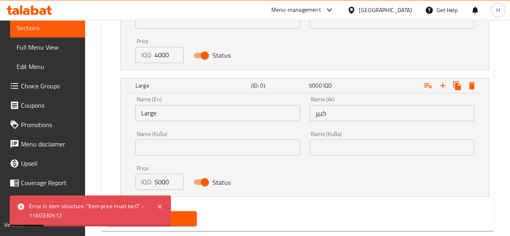
scroll to position [662, 0]
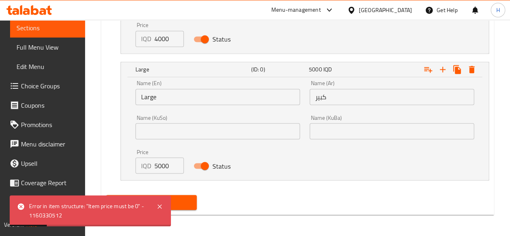
type input "0"
click at [199, 197] on div "Update" at bounding box center [152, 202] width 98 height 21
click at [198, 197] on div "Update" at bounding box center [152, 202] width 98 height 21
click at [197, 198] on div "Update" at bounding box center [152, 202] width 98 height 21
click at [194, 200] on button "Update" at bounding box center [151, 202] width 91 height 15
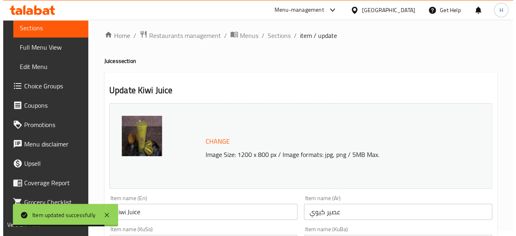
scroll to position [0, 0]
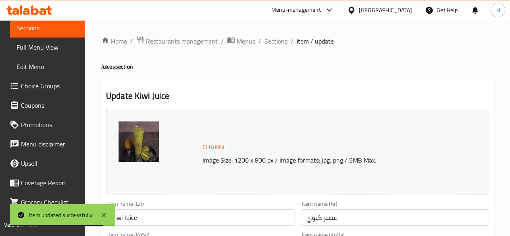
click at [230, 69] on h4 "Juices section" at bounding box center [297, 67] width 393 height 8
click at [276, 44] on span "Sections" at bounding box center [276, 41] width 23 height 10
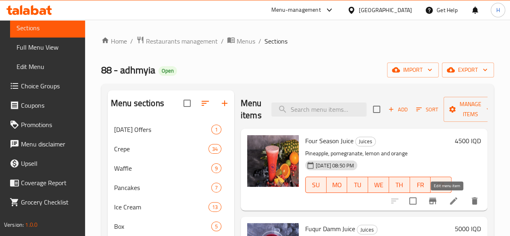
click at [449, 201] on icon at bounding box center [454, 201] width 10 height 10
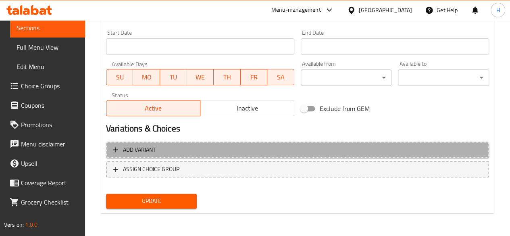
click at [152, 155] on span "Add variant" at bounding box center [139, 150] width 33 height 10
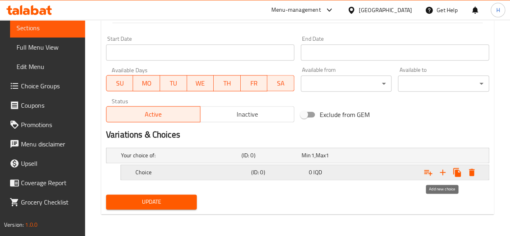
drag, startPoint x: 443, startPoint y: 173, endPoint x: 255, endPoint y: 175, distance: 188.0
click at [443, 173] on icon "Expand" at bounding box center [443, 172] width 6 height 6
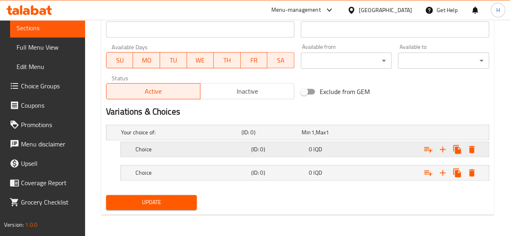
click at [154, 136] on h5 "Choice" at bounding box center [179, 132] width 117 height 8
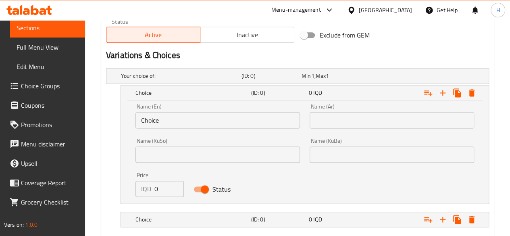
scroll to position [547, 0]
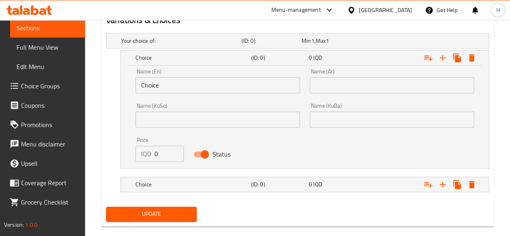
click at [176, 89] on input "Choice" at bounding box center [218, 85] width 165 height 16
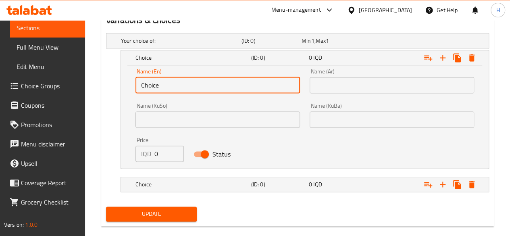
click at [176, 89] on input "Choice" at bounding box center [218, 85] width 165 height 16
click at [176, 89] on input "text" at bounding box center [218, 85] width 165 height 16
type input "Small"
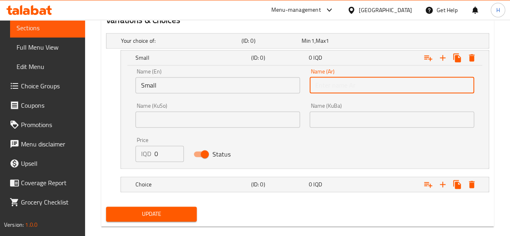
click at [368, 89] on input "text" at bounding box center [392, 85] width 165 height 16
type input "صغير"
click at [167, 153] on input "0" at bounding box center [169, 154] width 29 height 16
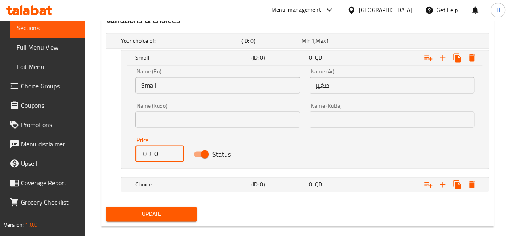
click at [167, 153] on input "0" at bounding box center [169, 154] width 29 height 16
type input "4500"
click at [164, 45] on h5 "Choice" at bounding box center [179, 41] width 117 height 8
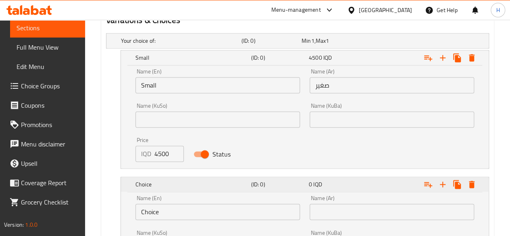
scroll to position [654, 0]
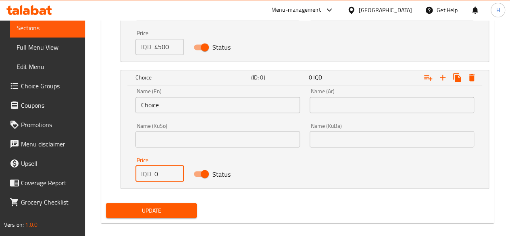
click at [165, 173] on input "0" at bounding box center [169, 173] width 29 height 16
type input "5500"
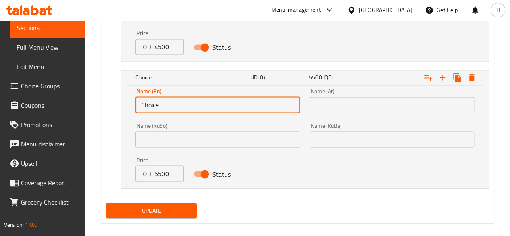
click at [169, 108] on input "Choice" at bounding box center [218, 105] width 165 height 16
click at [169, 108] on input "text" at bounding box center [218, 105] width 165 height 16
type input "Large"
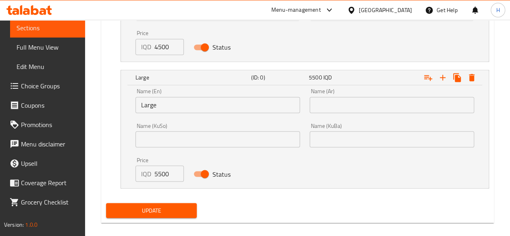
drag, startPoint x: 329, startPoint y: 119, endPoint x: 344, endPoint y: 101, distance: 22.9
click at [329, 118] on div "Name (KuBa) Name (KuBa)" at bounding box center [392, 135] width 174 height 34
click at [344, 101] on input "text" at bounding box center [392, 105] width 165 height 16
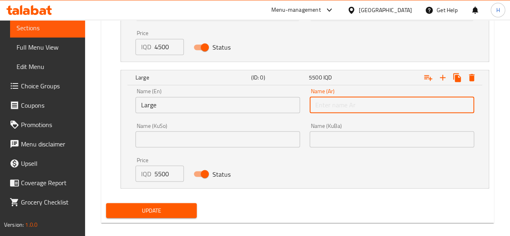
type input "كبير"
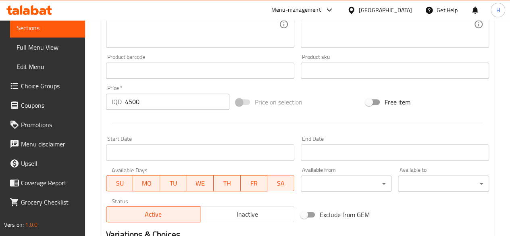
scroll to position [331, 0]
click at [156, 104] on input "4500" at bounding box center [177, 103] width 105 height 16
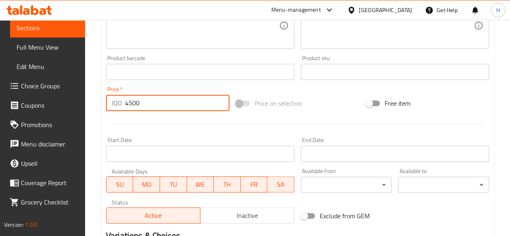
click at [156, 104] on input "4500" at bounding box center [177, 103] width 105 height 16
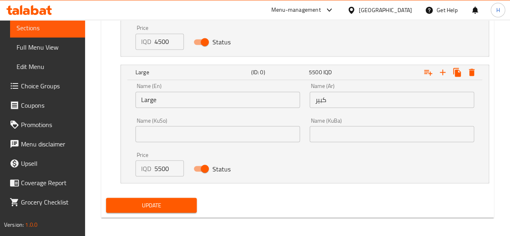
scroll to position [662, 0]
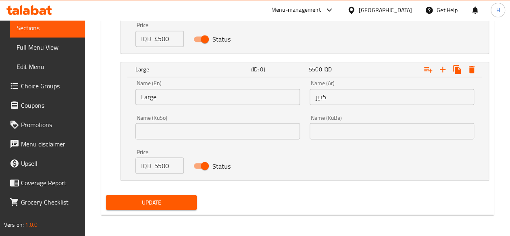
type input "0"
click at [127, 197] on span "Update" at bounding box center [152, 202] width 78 height 10
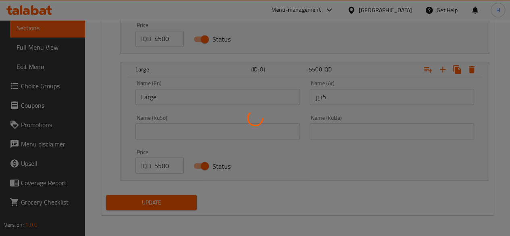
click at [141, 202] on div at bounding box center [255, 118] width 510 height 236
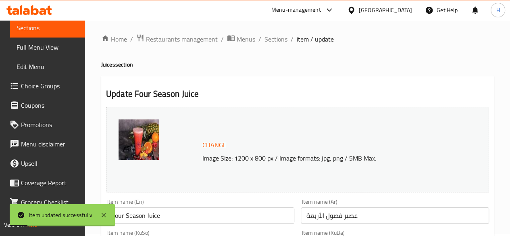
scroll to position [0, 0]
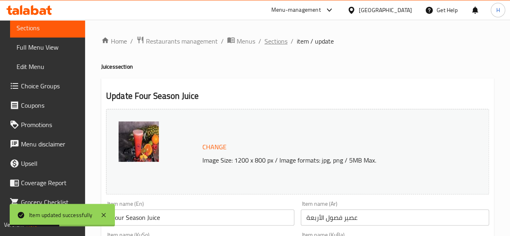
click at [278, 42] on span "Sections" at bounding box center [276, 41] width 23 height 10
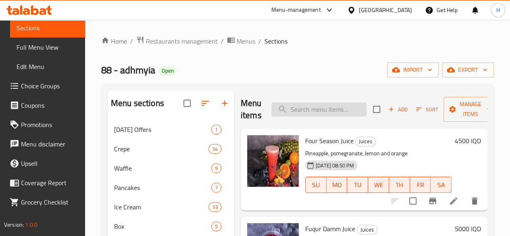
click at [317, 109] on input "search" at bounding box center [319, 109] width 95 height 14
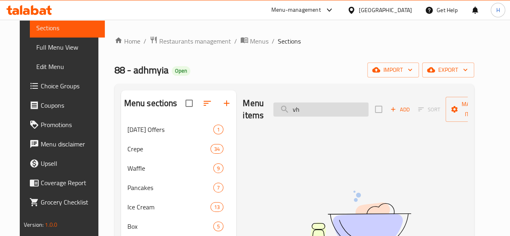
type input "v"
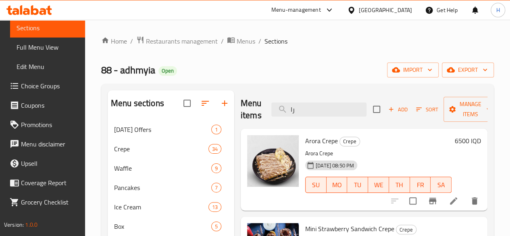
type input "ر"
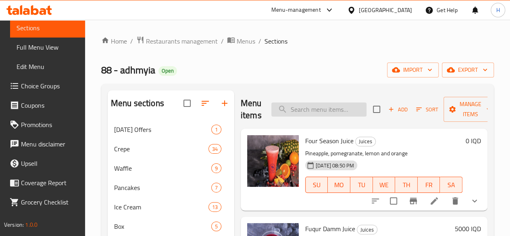
click at [297, 105] on input "search" at bounding box center [319, 109] width 95 height 14
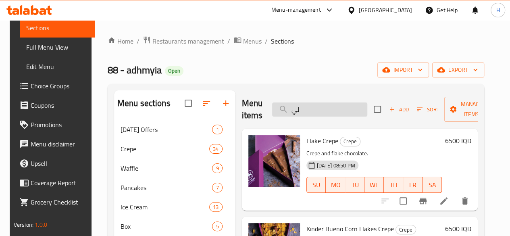
click at [308, 109] on input "لي" at bounding box center [319, 109] width 95 height 14
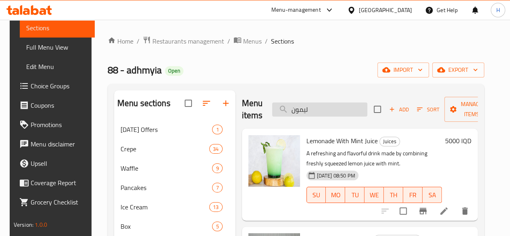
click at [322, 111] on input "ليمون" at bounding box center [319, 109] width 95 height 14
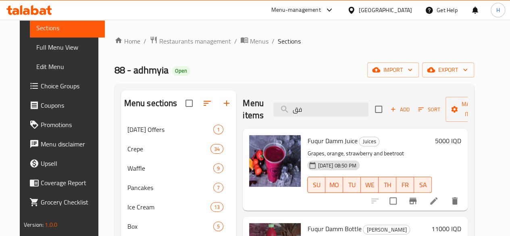
type input "فق"
click at [439, 204] on icon at bounding box center [434, 201] width 10 height 10
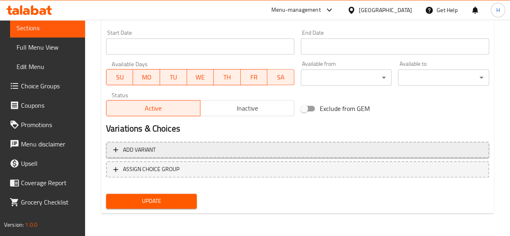
drag, startPoint x: 130, startPoint y: 148, endPoint x: 145, endPoint y: 149, distance: 14.6
click at [145, 149] on span "Add variant" at bounding box center [139, 150] width 33 height 10
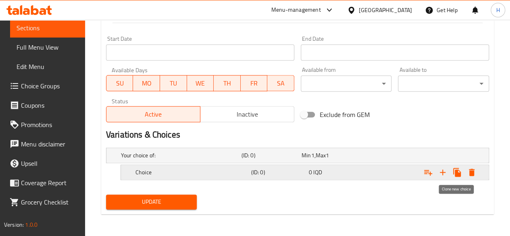
click at [448, 171] on button "Expand" at bounding box center [443, 172] width 15 height 15
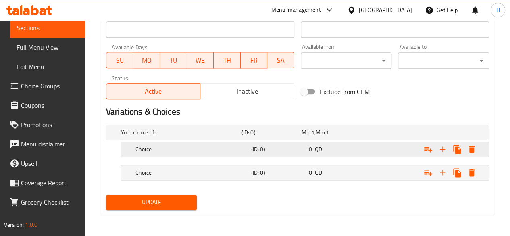
click at [157, 138] on div "Choice" at bounding box center [179, 132] width 121 height 11
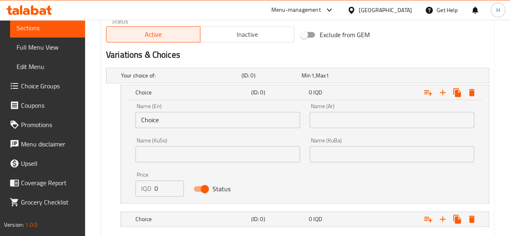
scroll to position [557, 0]
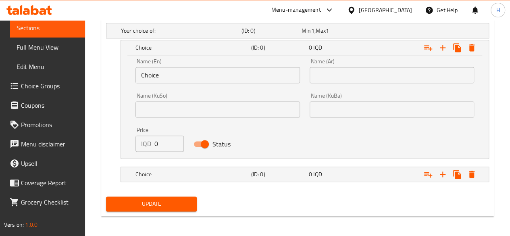
click at [184, 76] on input "Choice" at bounding box center [218, 75] width 165 height 16
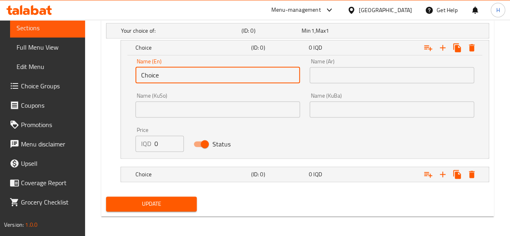
click at [184, 76] on input "Choice" at bounding box center [218, 75] width 165 height 16
click at [184, 76] on input "text" at bounding box center [218, 75] width 165 height 16
type input "Small"
click at [345, 86] on div "Name (Ar) Name (Ar)" at bounding box center [392, 71] width 174 height 34
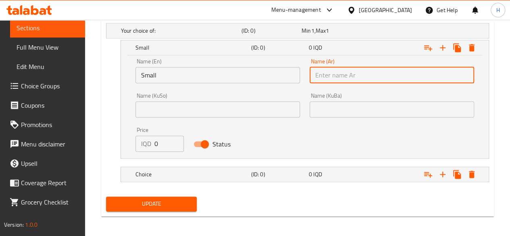
click at [351, 75] on input "text" at bounding box center [392, 75] width 165 height 16
type input "صغير"
click at [162, 140] on input "0" at bounding box center [169, 144] width 29 height 16
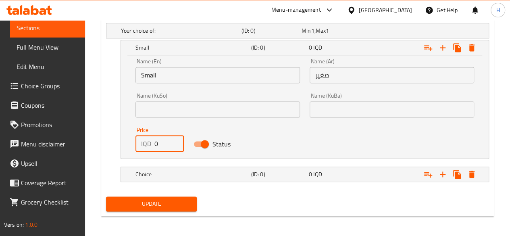
click at [162, 140] on input "0" at bounding box center [169, 144] width 29 height 16
click at [164, 139] on input "5500" at bounding box center [169, 144] width 29 height 16
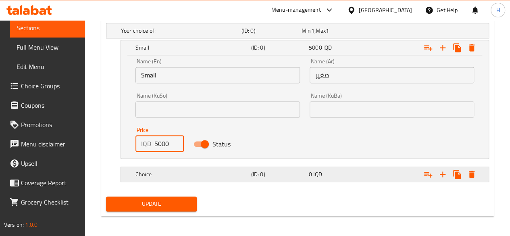
type input "5000"
click at [174, 35] on h5 "Choice" at bounding box center [179, 31] width 117 height 8
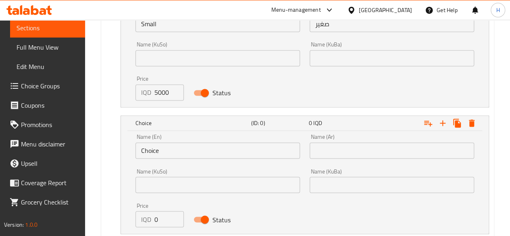
scroll to position [654, 0]
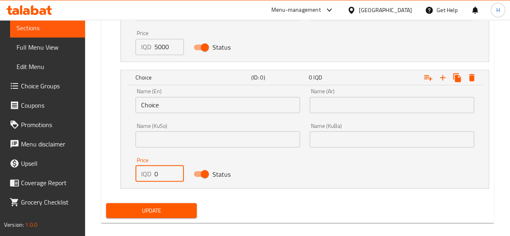
click at [160, 174] on input "0" at bounding box center [169, 173] width 29 height 16
type input "5500"
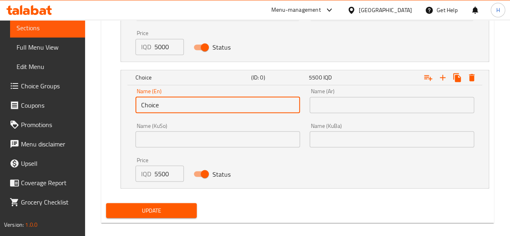
click at [170, 108] on input "Choice" at bounding box center [218, 105] width 165 height 16
click at [170, 108] on input "text" at bounding box center [218, 105] width 165 height 16
type input "Large"
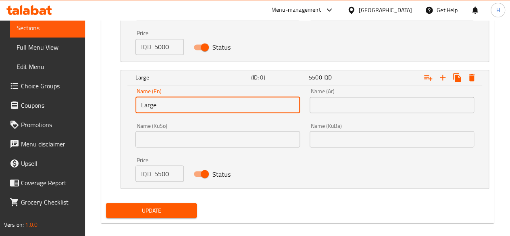
click at [316, 108] on input "text" at bounding box center [392, 105] width 165 height 16
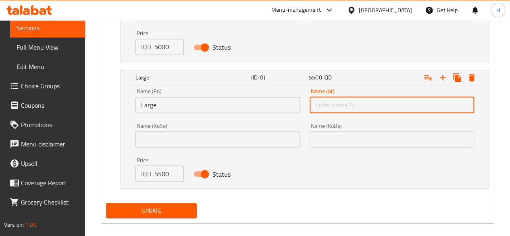
type input "كبير"
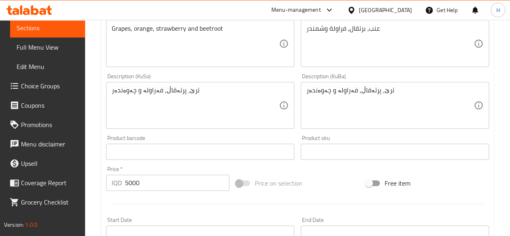
scroll to position [251, 0]
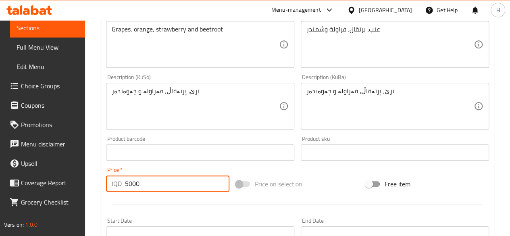
click at [157, 177] on input "5000" at bounding box center [177, 184] width 105 height 16
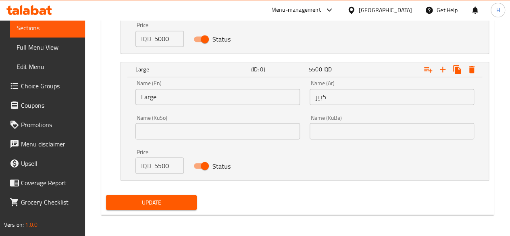
type input "0"
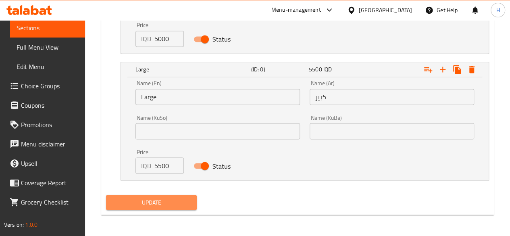
click at [183, 203] on span "Update" at bounding box center [152, 202] width 78 height 10
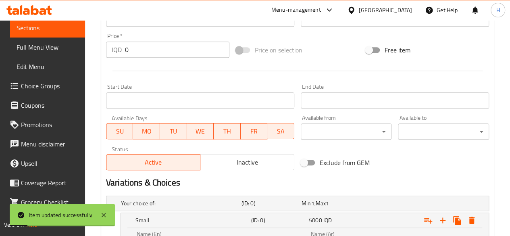
scroll to position [380, 0]
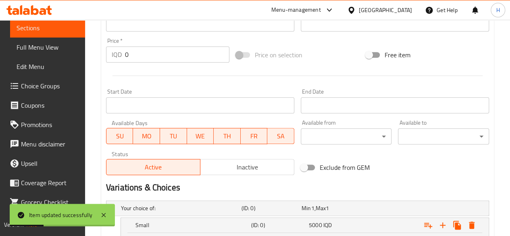
drag, startPoint x: 276, startPoint y: 152, endPoint x: 228, endPoint y: 88, distance: 80.1
click at [228, 88] on div "Start Date Start Date" at bounding box center [200, 101] width 195 height 31
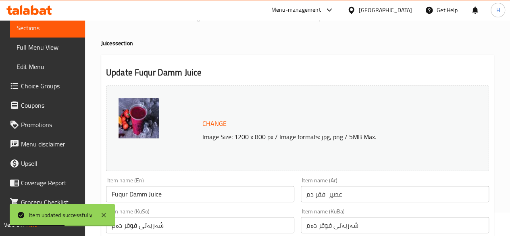
scroll to position [0, 0]
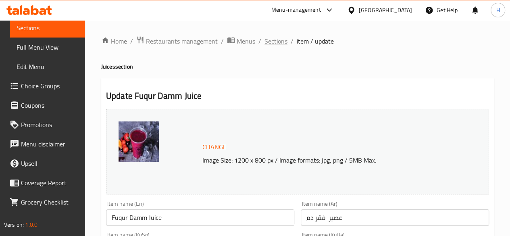
click at [272, 39] on span "Sections" at bounding box center [276, 41] width 23 height 10
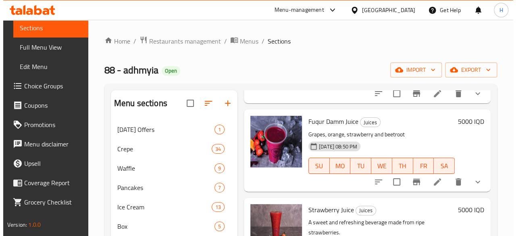
scroll to position [121, 0]
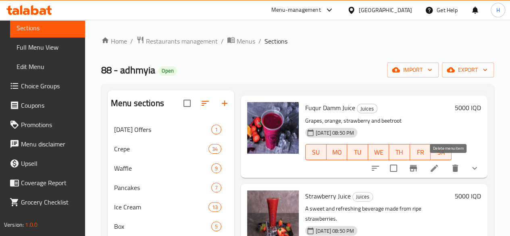
click at [431, 169] on icon at bounding box center [435, 168] width 10 height 10
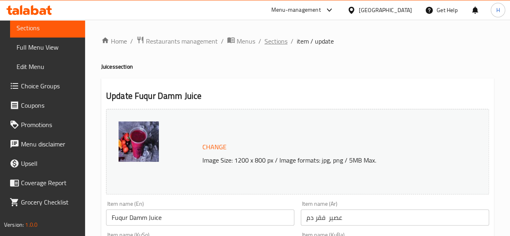
click at [274, 38] on span "Sections" at bounding box center [276, 41] width 23 height 10
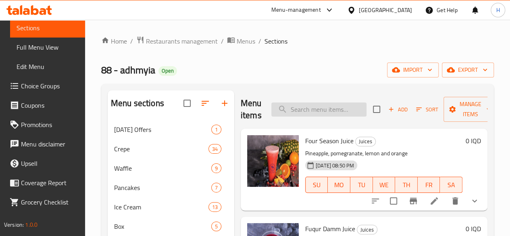
click at [314, 106] on input "search" at bounding box center [319, 109] width 95 height 14
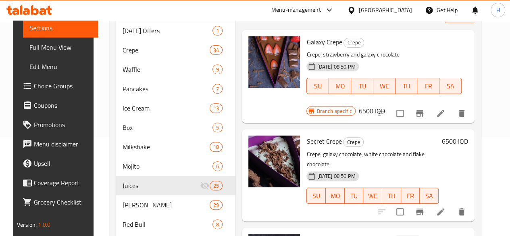
scroll to position [33, 0]
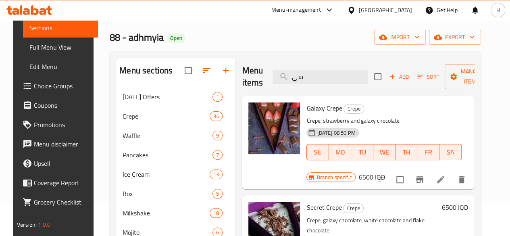
click at [228, 50] on div "Home / Restaurants management / Menus / Sections 88 - adhmyia Open import expor…" at bounding box center [296, 166] width 372 height 326
click at [302, 84] on div "Menu items سي Add Sort Manage items" at bounding box center [358, 77] width 232 height 38
click at [304, 76] on input "سي" at bounding box center [320, 77] width 95 height 14
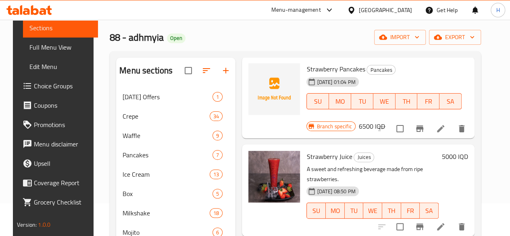
scroll to position [360, 0]
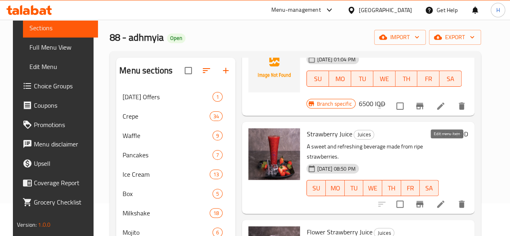
type input "فراو"
click at [445, 199] on icon at bounding box center [441, 204] width 10 height 10
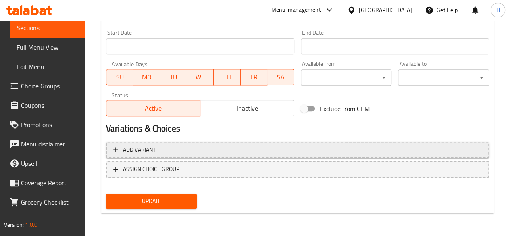
click at [157, 150] on span "Add variant" at bounding box center [297, 150] width 369 height 10
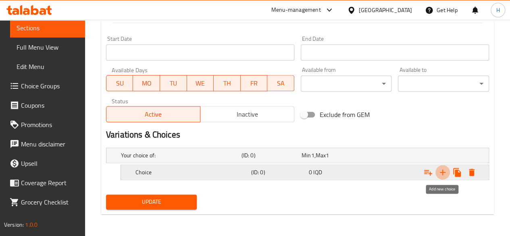
click at [441, 171] on icon "Expand" at bounding box center [443, 172] width 6 height 6
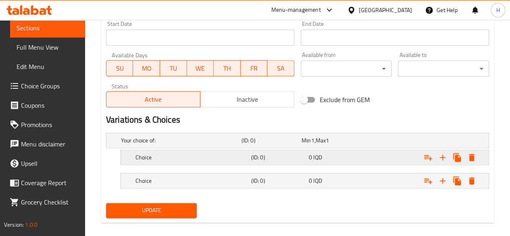
scroll to position [456, 0]
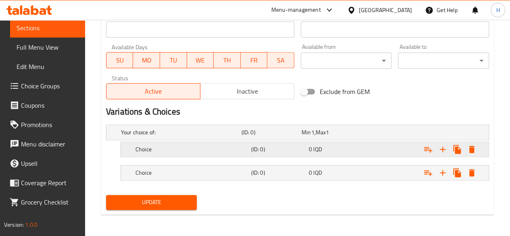
click at [159, 140] on div "Choice (ID: 0) 0 IQD" at bounding box center [300, 132] width 362 height 18
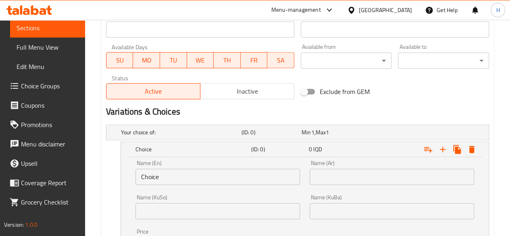
click at [161, 167] on div "Name (En) Choice Name (En)" at bounding box center [218, 172] width 165 height 25
click at [162, 171] on input "Choice" at bounding box center [218, 177] width 165 height 16
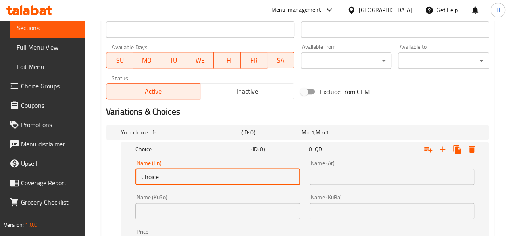
click at [162, 171] on input "Choice" at bounding box center [218, 177] width 165 height 16
click at [162, 171] on input "text" at bounding box center [218, 177] width 165 height 16
type input "Small"
click at [345, 172] on input "text" at bounding box center [392, 177] width 165 height 16
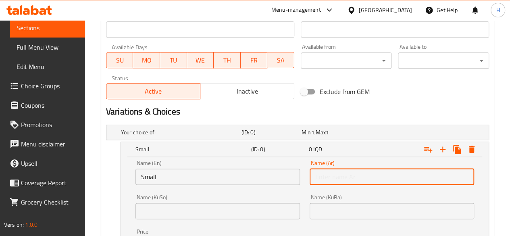
type input "صغير"
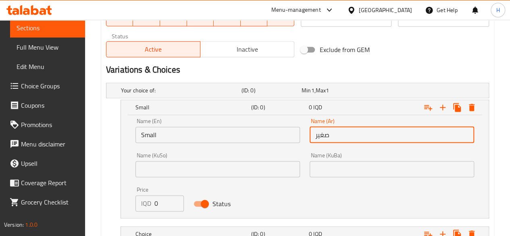
scroll to position [559, 0]
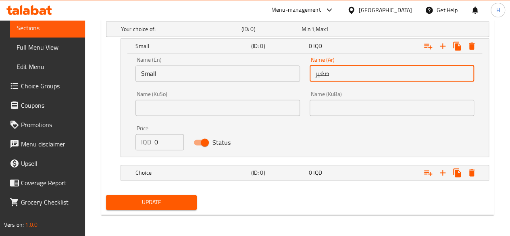
click at [159, 134] on input "0" at bounding box center [169, 142] width 29 height 16
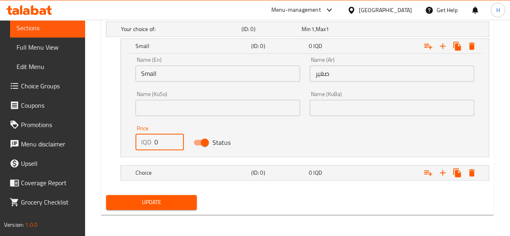
click at [161, 141] on input "0" at bounding box center [169, 142] width 29 height 16
type input "5000"
click at [173, 33] on h5 "Choice" at bounding box center [179, 29] width 117 height 8
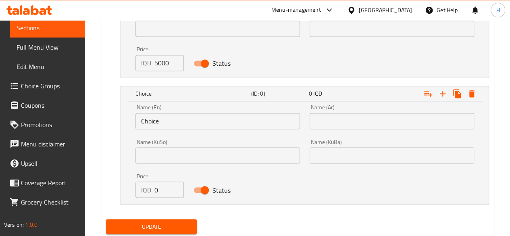
scroll to position [639, 0]
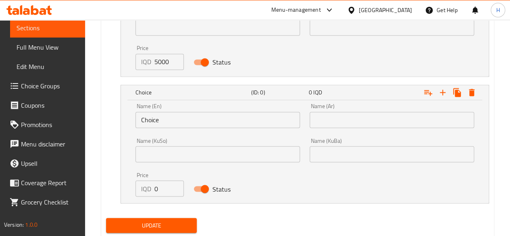
click at [167, 190] on input "0" at bounding box center [169, 188] width 29 height 16
type input "5500"
click at [168, 123] on input "Choice" at bounding box center [218, 120] width 165 height 16
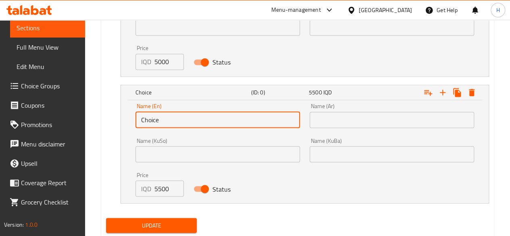
click at [168, 123] on input "Choice" at bounding box center [218, 120] width 165 height 16
click at [168, 123] on input "text" at bounding box center [218, 120] width 165 height 16
type input "Large"
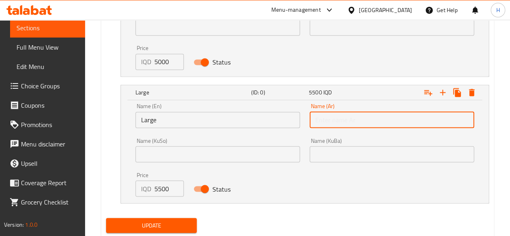
drag, startPoint x: 330, startPoint y: 121, endPoint x: 345, endPoint y: 138, distance: 22.9
click at [330, 121] on input "text" at bounding box center [392, 120] width 165 height 16
type input "كبير"
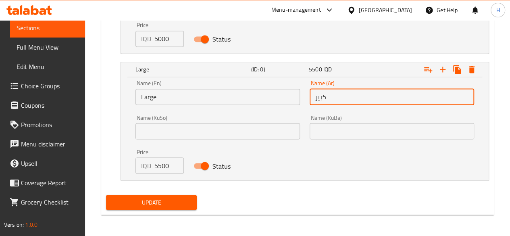
click at [163, 205] on span "Update" at bounding box center [152, 202] width 78 height 10
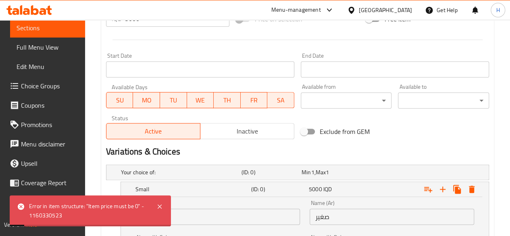
scroll to position [380, 0]
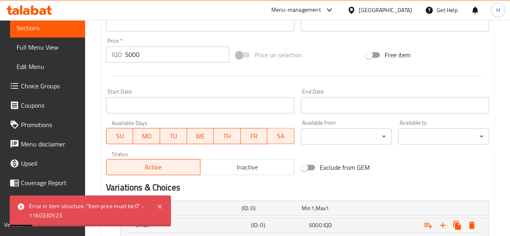
click at [159, 53] on input "5000" at bounding box center [177, 54] width 105 height 16
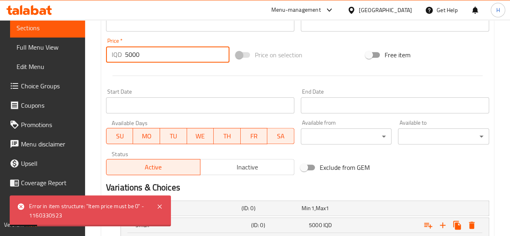
click at [159, 53] on input "5000" at bounding box center [177, 54] width 105 height 16
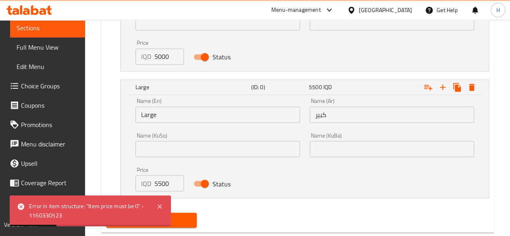
scroll to position [662, 0]
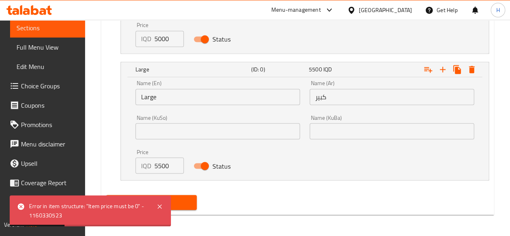
type input "0"
click at [179, 198] on span "Update" at bounding box center [152, 202] width 78 height 10
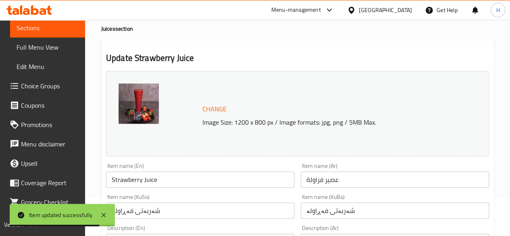
scroll to position [0, 0]
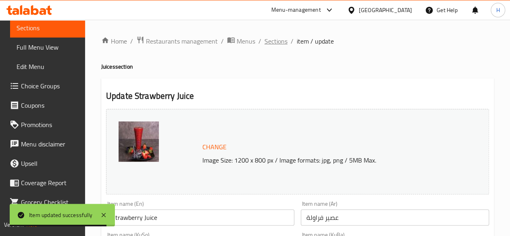
click at [275, 46] on span "Sections" at bounding box center [276, 41] width 23 height 10
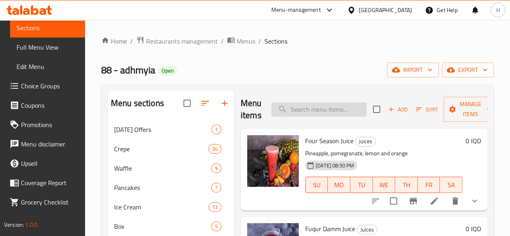
click at [305, 108] on input "search" at bounding box center [319, 109] width 95 height 14
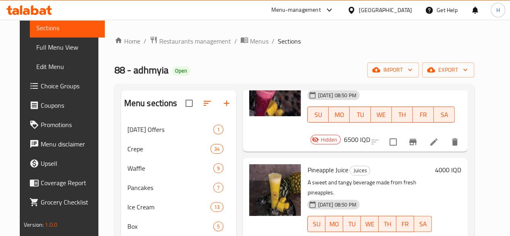
scroll to position [196, 0]
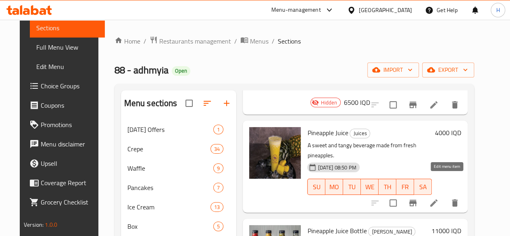
type input "انا"
click at [439, 198] on icon at bounding box center [434, 203] width 10 height 10
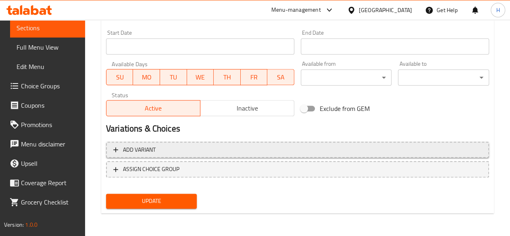
click at [146, 148] on span "Add variant" at bounding box center [139, 150] width 33 height 10
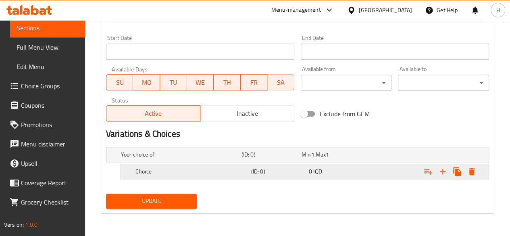
scroll to position [433, 0]
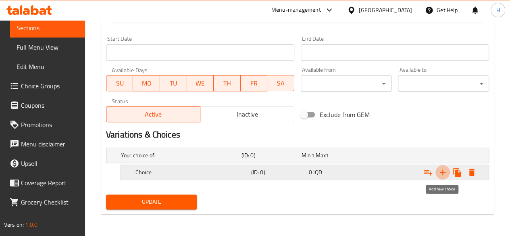
click at [446, 171] on icon "Expand" at bounding box center [443, 172] width 10 height 10
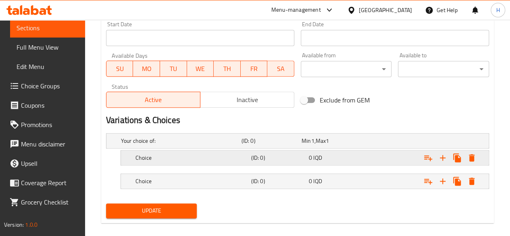
scroll to position [456, 0]
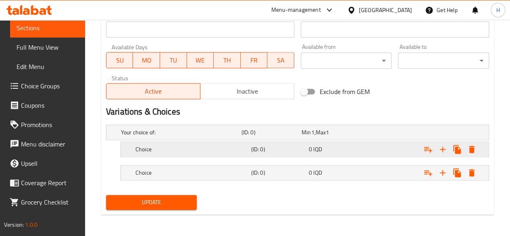
click at [163, 136] on h5 "Choice" at bounding box center [179, 132] width 117 height 8
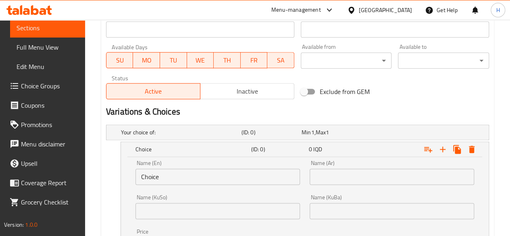
click at [191, 178] on input "Choice" at bounding box center [218, 177] width 165 height 16
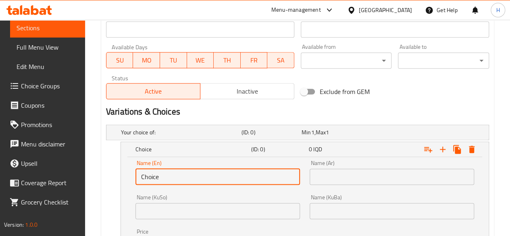
click at [191, 177] on input "Choice" at bounding box center [218, 177] width 165 height 16
click at [191, 174] on input "text" at bounding box center [218, 177] width 165 height 16
type input "Small"
click at [346, 176] on input "text" at bounding box center [392, 177] width 165 height 16
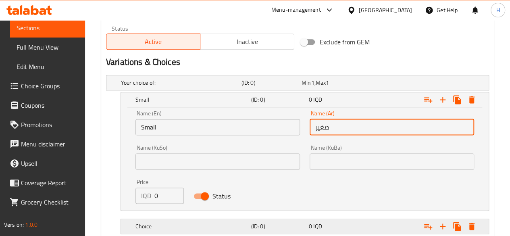
scroll to position [559, 0]
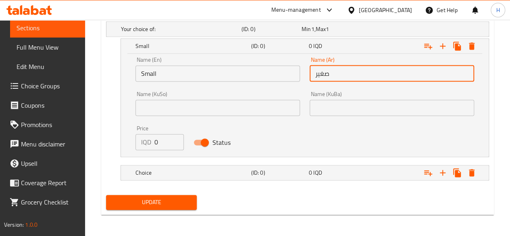
click at [168, 145] on input "0" at bounding box center [169, 142] width 29 height 16
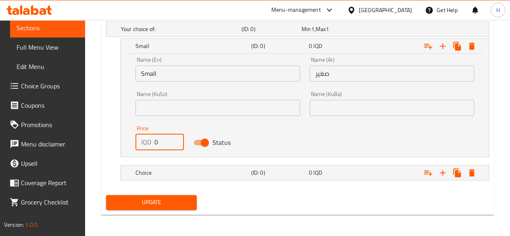
click at [168, 145] on input "0" at bounding box center [169, 142] width 29 height 16
click at [173, 33] on h5 "Choice" at bounding box center [179, 29] width 117 height 8
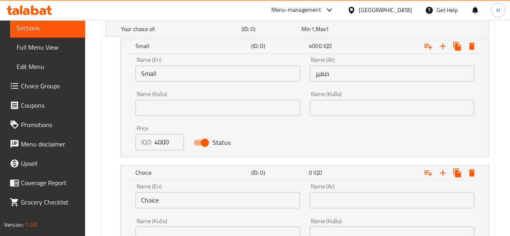
scroll to position [650, 0]
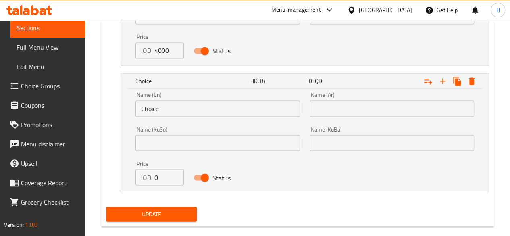
click at [170, 180] on input "0" at bounding box center [169, 177] width 29 height 16
click at [165, 113] on input "Choice" at bounding box center [218, 108] width 165 height 16
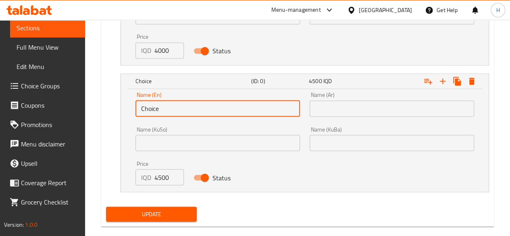
click at [165, 113] on input "Choice" at bounding box center [218, 108] width 165 height 16
click at [165, 113] on input "text" at bounding box center [218, 108] width 165 height 16
click at [339, 110] on input "text" at bounding box center [392, 108] width 165 height 16
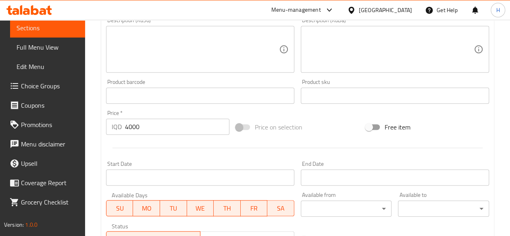
scroll to position [247, 0]
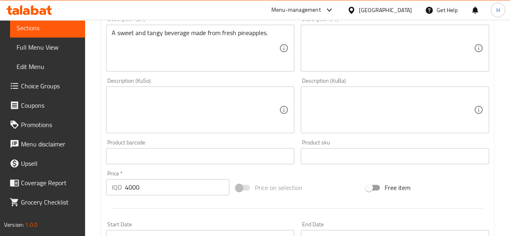
click at [153, 190] on input "4000" at bounding box center [177, 187] width 105 height 16
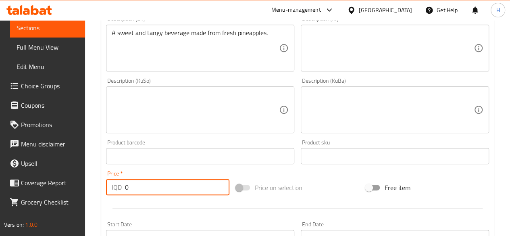
click at [153, 188] on input "0" at bounding box center [177, 187] width 105 height 16
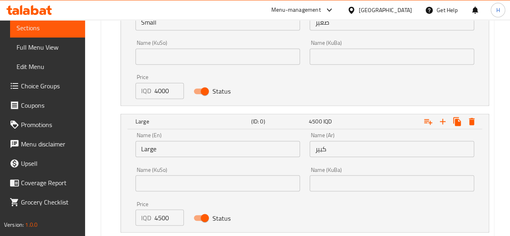
scroll to position [662, 0]
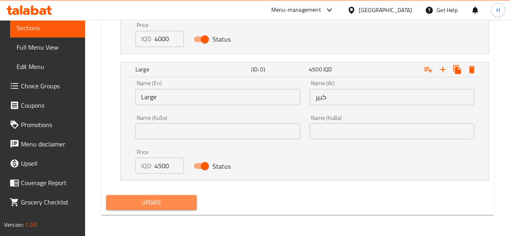
click at [180, 204] on span "Update" at bounding box center [152, 202] width 78 height 10
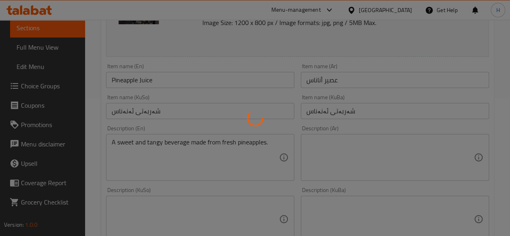
scroll to position [0, 0]
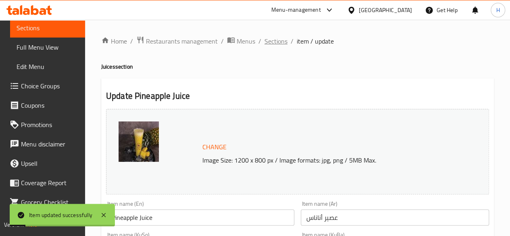
click at [282, 37] on span "Sections" at bounding box center [276, 41] width 23 height 10
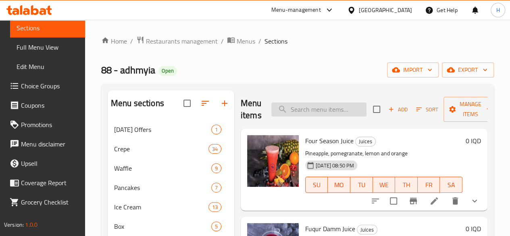
click at [303, 105] on input "search" at bounding box center [319, 109] width 95 height 14
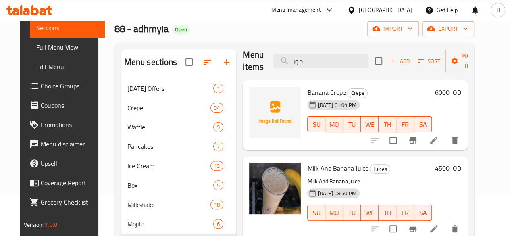
scroll to position [81, 0]
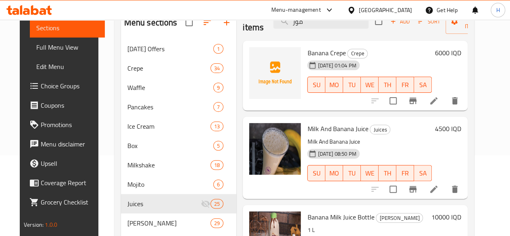
click at [439, 190] on icon at bounding box center [434, 189] width 10 height 10
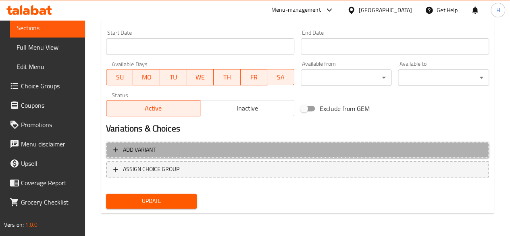
click at [144, 152] on span "Add variant" at bounding box center [139, 150] width 33 height 10
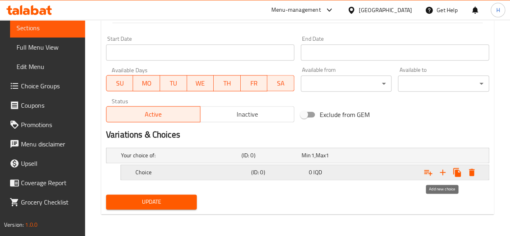
click at [443, 175] on icon "Expand" at bounding box center [443, 172] width 10 height 10
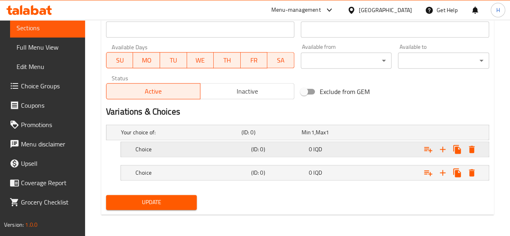
click at [139, 136] on h5 "Choice" at bounding box center [179, 132] width 117 height 8
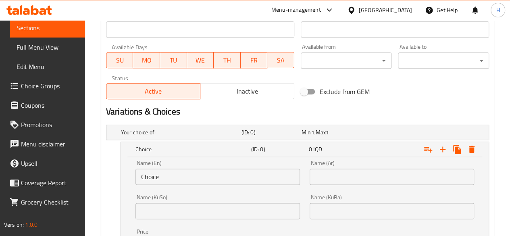
scroll to position [536, 0]
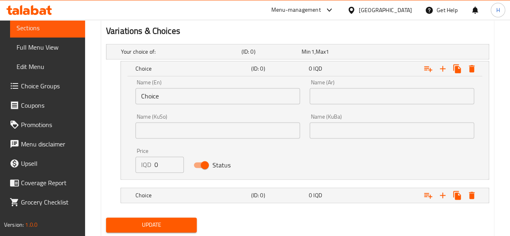
click at [179, 97] on input "Choice" at bounding box center [218, 96] width 165 height 16
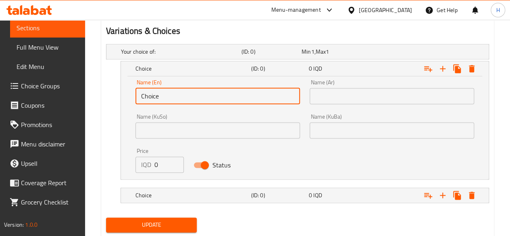
click at [179, 97] on input "Choice" at bounding box center [218, 96] width 165 height 16
click at [179, 98] on input "text" at bounding box center [218, 96] width 165 height 16
click at [341, 96] on input "text" at bounding box center [392, 96] width 165 height 16
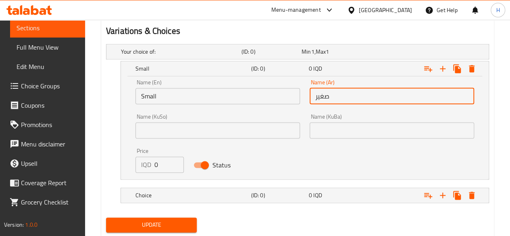
click at [167, 165] on input "0" at bounding box center [169, 165] width 29 height 16
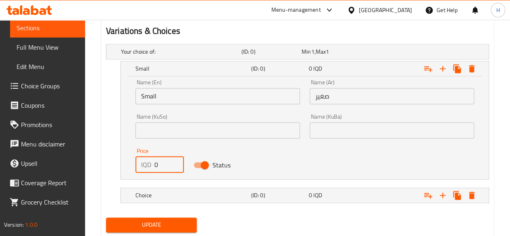
click at [167, 165] on input "0" at bounding box center [169, 165] width 29 height 16
click at [168, 56] on h5 "Choice" at bounding box center [179, 52] width 117 height 8
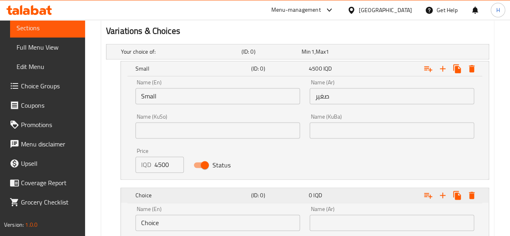
scroll to position [657, 0]
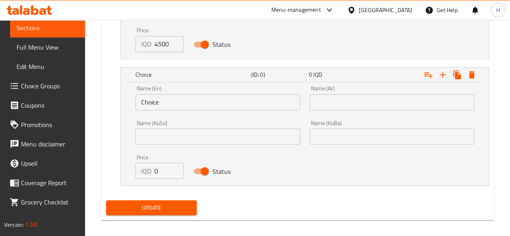
click at [180, 104] on input "Choice" at bounding box center [218, 102] width 165 height 16
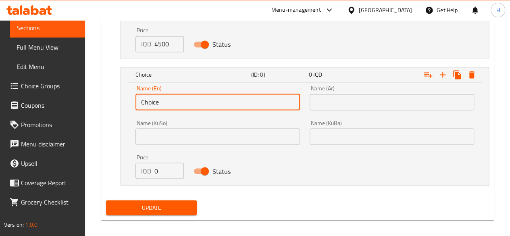
click at [180, 104] on input "Choice" at bounding box center [218, 102] width 165 height 16
click at [180, 105] on input "text" at bounding box center [218, 102] width 165 height 16
click at [347, 109] on input "text" at bounding box center [392, 102] width 165 height 16
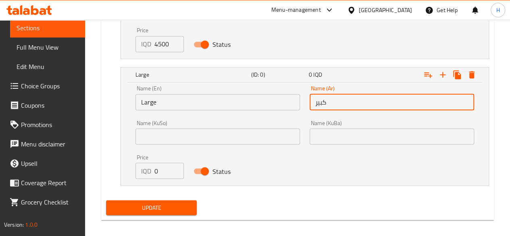
click at [151, 169] on p "IQD" at bounding box center [146, 171] width 10 height 10
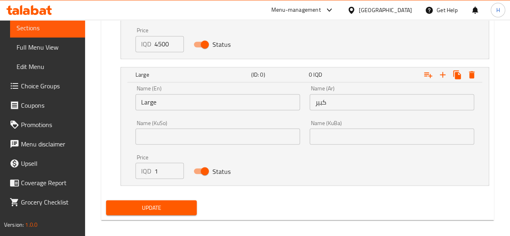
click at [173, 169] on input "1" at bounding box center [169, 171] width 29 height 16
click at [155, 168] on input "1" at bounding box center [169, 171] width 29 height 16
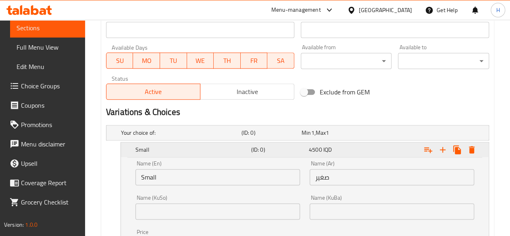
scroll to position [294, 0]
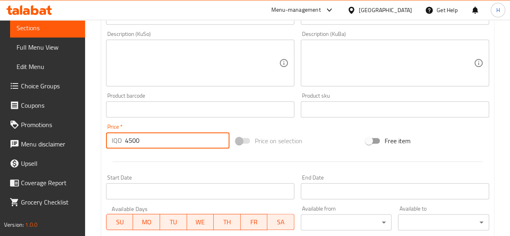
click at [158, 143] on input "4500" at bounding box center [177, 140] width 105 height 16
click at [158, 143] on input "45000" at bounding box center [177, 140] width 105 height 16
click at [159, 143] on input "45000" at bounding box center [177, 140] width 105 height 16
click at [159, 143] on input "450000" at bounding box center [177, 140] width 105 height 16
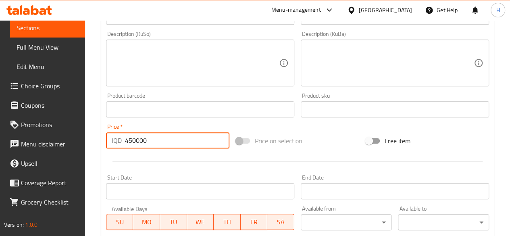
click at [159, 143] on input "450000" at bounding box center [177, 140] width 105 height 16
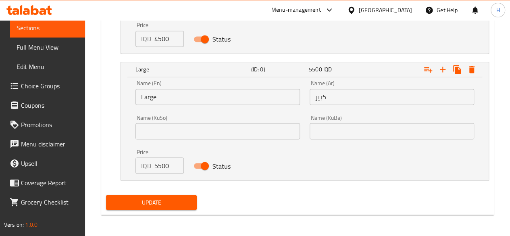
click at [171, 201] on span "Update" at bounding box center [152, 202] width 78 height 10
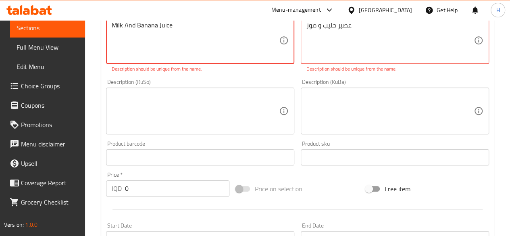
scroll to position [161, 0]
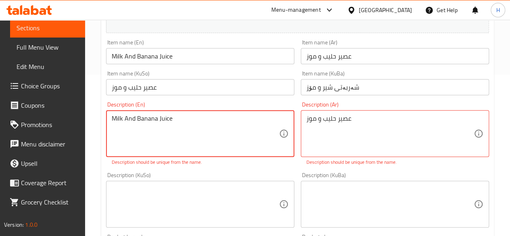
click at [194, 119] on textarea "Milk And Banana Juice" at bounding box center [195, 134] width 167 height 38
drag, startPoint x: 136, startPoint y: 120, endPoint x: 142, endPoint y: 123, distance: 6.0
click at [142, 123] on textarea "Milk And Banana Juice" at bounding box center [195, 134] width 167 height 38
drag, startPoint x: 224, startPoint y: 178, endPoint x: 234, endPoint y: 166, distance: 15.5
click at [224, 178] on div "Description (KuSo) Description (KuSo)" at bounding box center [200, 199] width 188 height 55
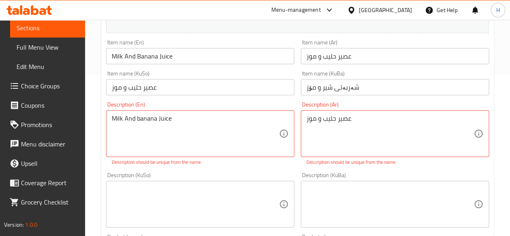
click at [234, 166] on div "Description (En) Milk And banana Juice Description (En) Description should be u…" at bounding box center [200, 133] width 195 height 71
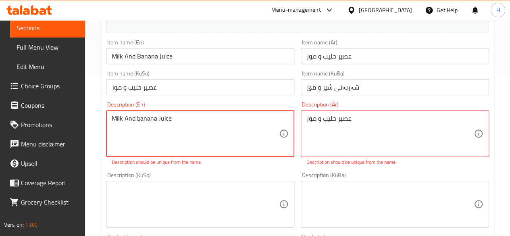
drag, startPoint x: 125, startPoint y: 118, endPoint x: 135, endPoint y: 125, distance: 12.1
click at [135, 125] on textarea "Milk And banana Juice" at bounding box center [195, 134] width 167 height 38
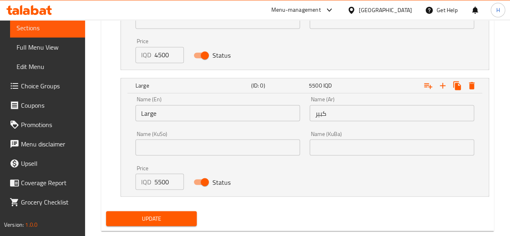
scroll to position [671, 0]
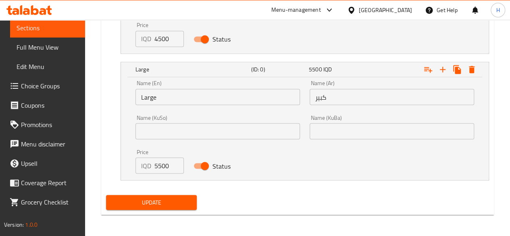
click at [179, 193] on div "Update" at bounding box center [152, 202] width 98 height 21
click at [180, 199] on span "Update" at bounding box center [152, 202] width 78 height 10
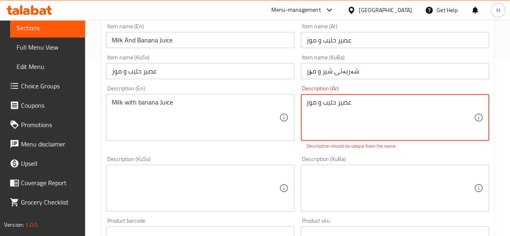
scroll to position [121, 0]
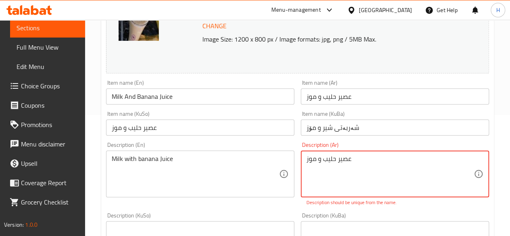
drag, startPoint x: 322, startPoint y: 160, endPoint x: 316, endPoint y: 160, distance: 6.1
click at [316, 160] on textarea "عصير حليب و موز" at bounding box center [390, 174] width 167 height 38
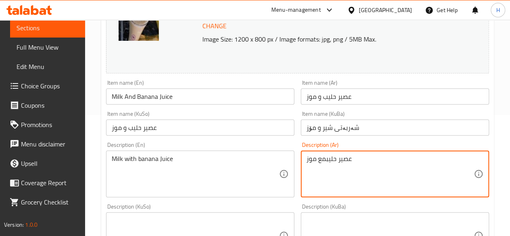
click at [326, 161] on textarea "عصير حليبمع موز" at bounding box center [390, 174] width 167 height 38
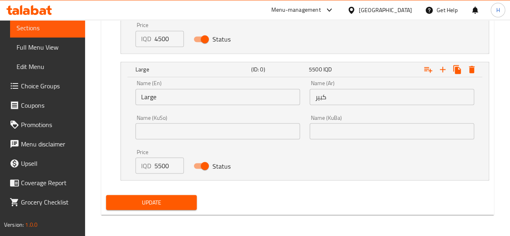
click at [187, 204] on span "Update" at bounding box center [152, 202] width 78 height 10
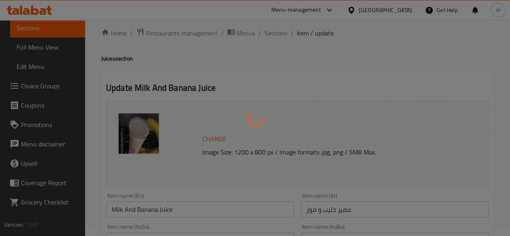
scroll to position [0, 0]
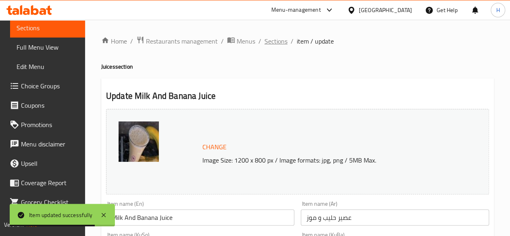
click at [280, 40] on span "Sections" at bounding box center [276, 41] width 23 height 10
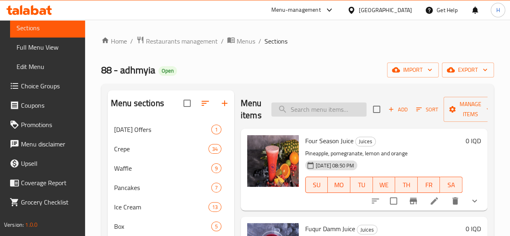
click at [304, 113] on input "search" at bounding box center [319, 109] width 95 height 14
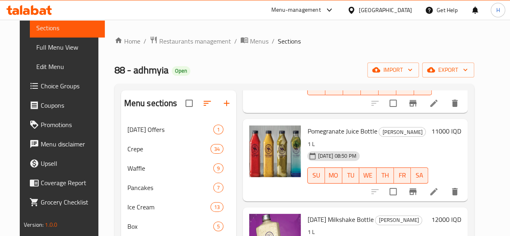
scroll to position [339, 0]
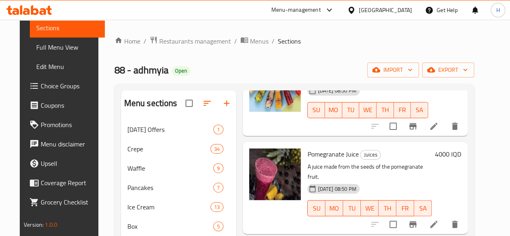
click at [438, 221] on icon at bounding box center [434, 224] width 7 height 7
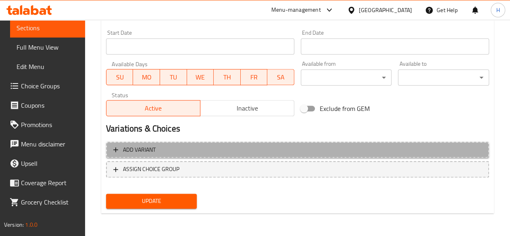
click at [146, 149] on span "Add variant" at bounding box center [139, 150] width 33 height 10
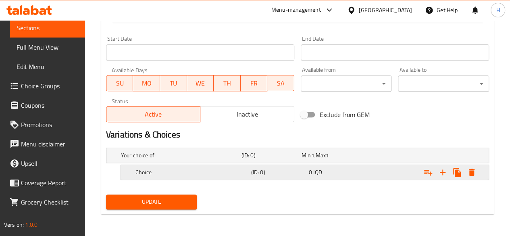
click at [446, 169] on icon "Expand" at bounding box center [443, 172] width 10 height 10
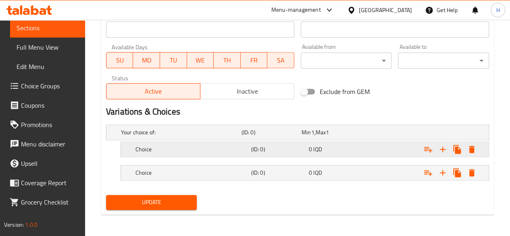
click at [154, 136] on h5 "Choice" at bounding box center [179, 132] width 117 height 8
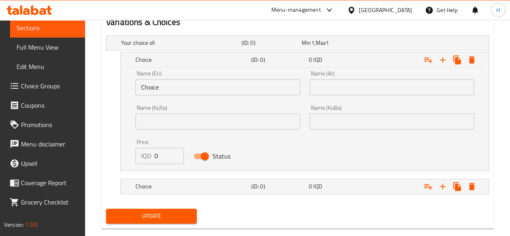
scroll to position [547, 0]
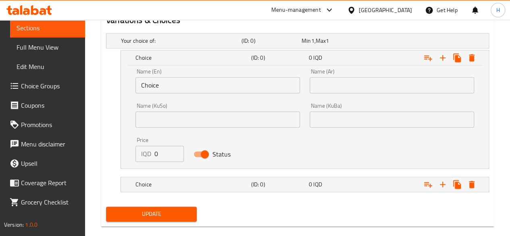
click at [180, 91] on input "Choice" at bounding box center [218, 85] width 165 height 16
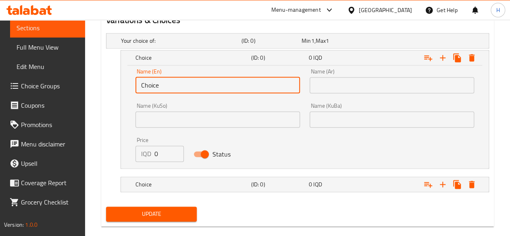
click at [180, 91] on input "Choice" at bounding box center [218, 85] width 165 height 16
click at [180, 91] on input "text" at bounding box center [218, 85] width 165 height 16
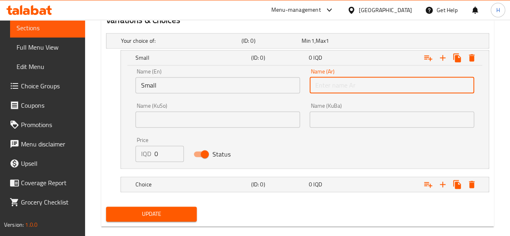
drag, startPoint x: 347, startPoint y: 86, endPoint x: 356, endPoint y: 92, distance: 11.3
click at [347, 86] on input "text" at bounding box center [392, 85] width 165 height 16
click at [163, 154] on input "0" at bounding box center [169, 154] width 29 height 16
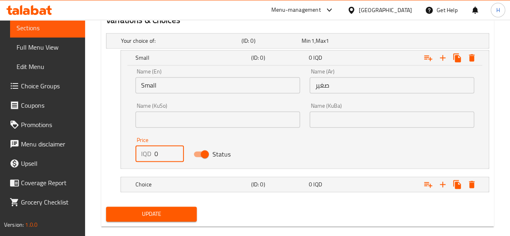
click at [163, 154] on input "0" at bounding box center [169, 154] width 29 height 16
click at [160, 45] on h5 "Choice" at bounding box center [179, 41] width 117 height 8
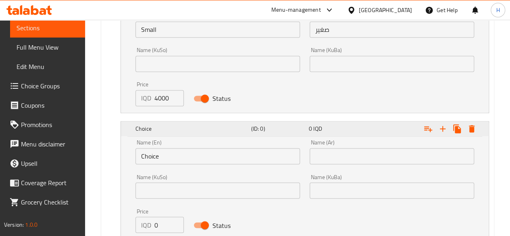
scroll to position [628, 0]
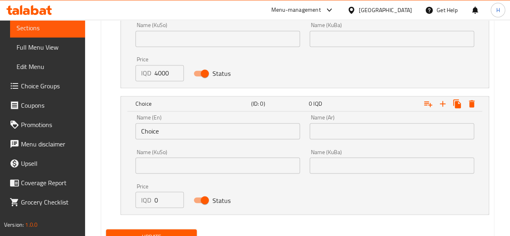
click at [162, 199] on input "0" at bounding box center [169, 200] width 29 height 16
click at [174, 136] on input "Choice" at bounding box center [218, 131] width 165 height 16
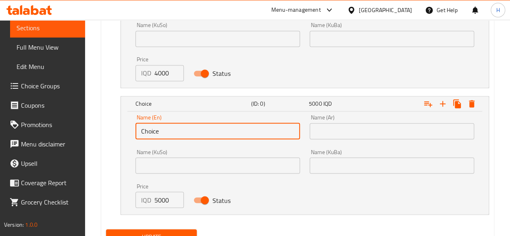
click at [174, 136] on input "Choice" at bounding box center [218, 131] width 165 height 16
click at [174, 136] on input "text" at bounding box center [218, 131] width 165 height 16
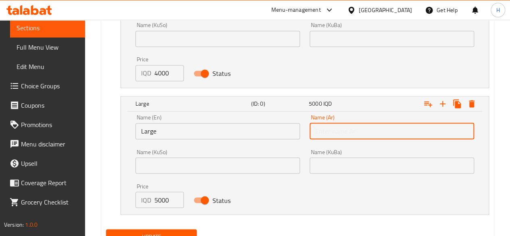
click at [343, 136] on input "text" at bounding box center [392, 131] width 165 height 16
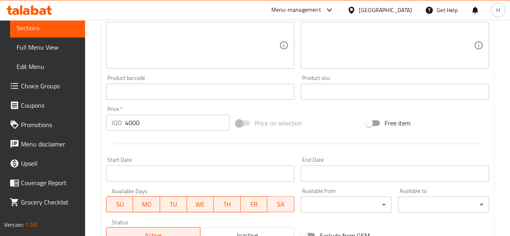
scroll to position [299, 0]
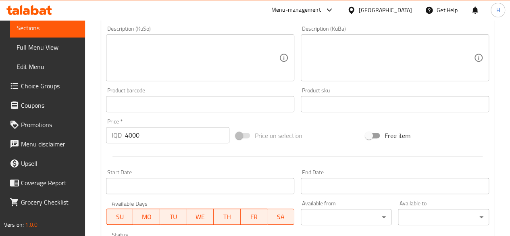
drag, startPoint x: 163, startPoint y: 103, endPoint x: 161, endPoint y: 109, distance: 6.7
click at [163, 104] on input "text" at bounding box center [200, 104] width 188 height 16
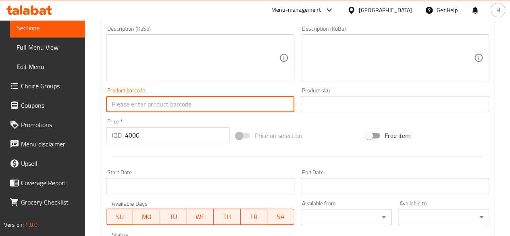
click at [154, 139] on input "4000" at bounding box center [177, 135] width 105 height 16
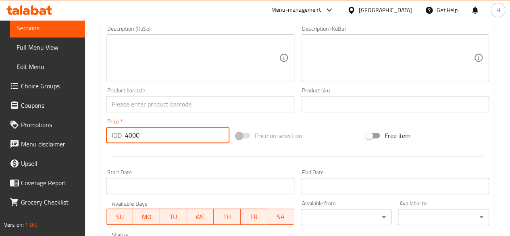
click at [154, 139] on input "4000" at bounding box center [177, 135] width 105 height 16
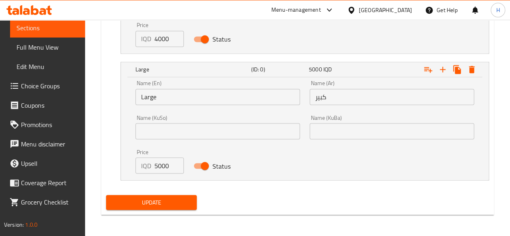
click at [176, 197] on span "Update" at bounding box center [152, 202] width 78 height 10
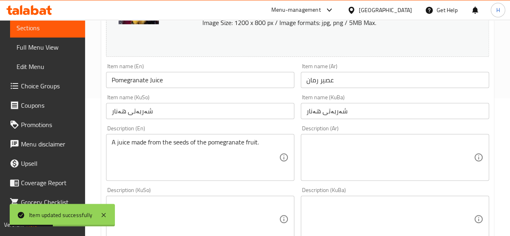
scroll to position [0, 0]
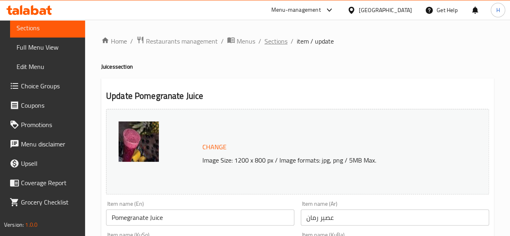
click at [280, 37] on span "Sections" at bounding box center [276, 41] width 23 height 10
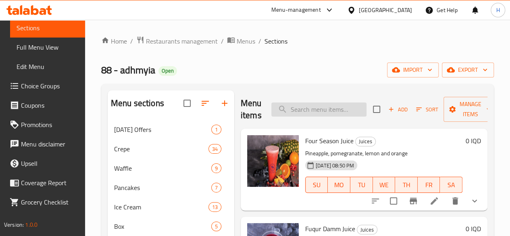
drag, startPoint x: 308, startPoint y: 112, endPoint x: 303, endPoint y: 113, distance: 4.9
click at [308, 112] on input "search" at bounding box center [319, 109] width 95 height 14
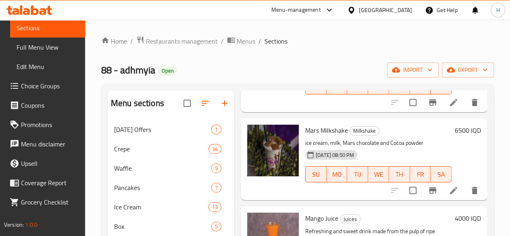
scroll to position [444, 0]
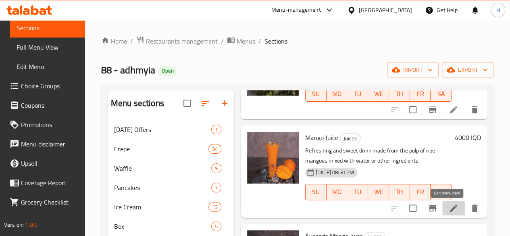
click at [450, 208] on icon at bounding box center [453, 208] width 7 height 7
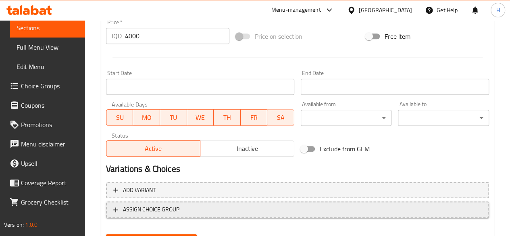
scroll to position [439, 0]
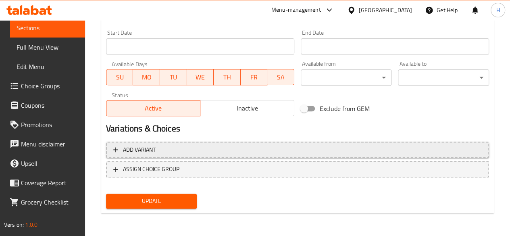
click at [165, 145] on span "Add variant" at bounding box center [297, 150] width 369 height 10
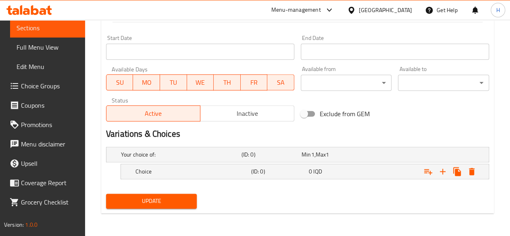
scroll to position [433, 0]
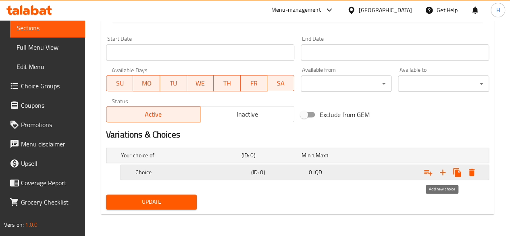
click at [443, 171] on icon "Expand" at bounding box center [443, 172] width 6 height 6
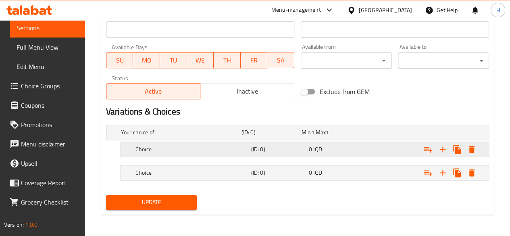
click at [141, 136] on h5 "Choice" at bounding box center [179, 132] width 117 height 8
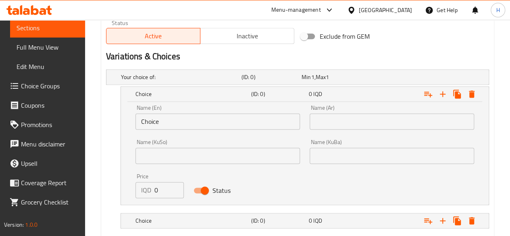
scroll to position [554, 0]
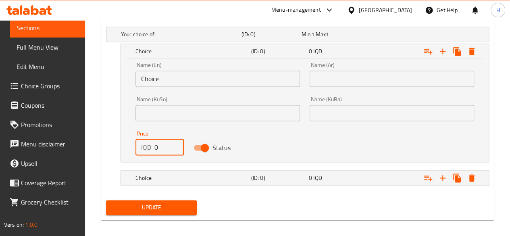
click at [160, 148] on input "0" at bounding box center [169, 147] width 29 height 16
drag, startPoint x: 163, startPoint y: 187, endPoint x: 163, endPoint y: 180, distance: 6.9
click at [163, 187] on nav at bounding box center [297, 190] width 383 height 6
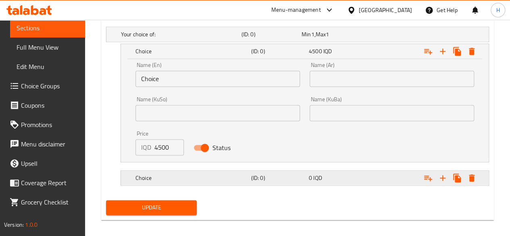
click at [164, 38] on h5 "Choice" at bounding box center [179, 34] width 117 height 8
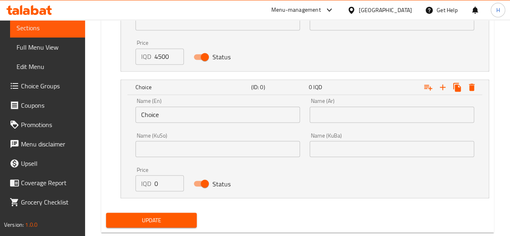
scroll to position [646, 0]
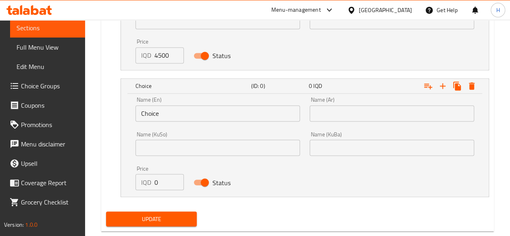
click at [165, 186] on input "0" at bounding box center [169, 182] width 29 height 16
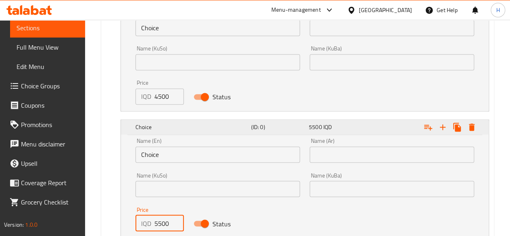
scroll to position [565, 0]
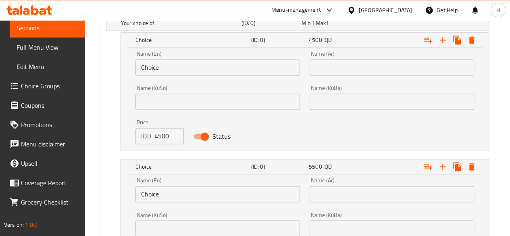
click at [169, 65] on input "Choice" at bounding box center [218, 67] width 165 height 16
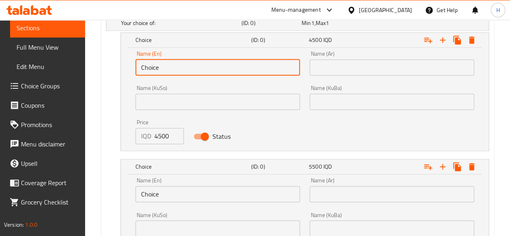
click at [169, 65] on input "Choice" at bounding box center [218, 67] width 165 height 16
click at [169, 65] on input "text" at bounding box center [218, 67] width 165 height 16
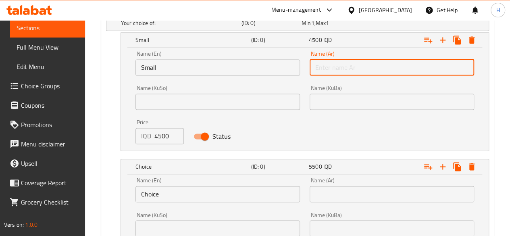
click at [337, 70] on input "text" at bounding box center [392, 67] width 165 height 16
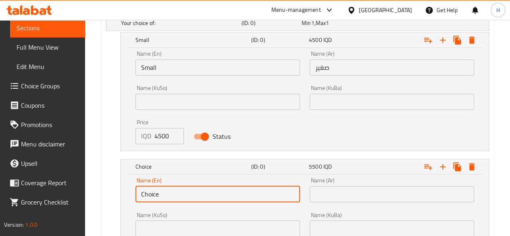
click at [172, 190] on input "Choice" at bounding box center [218, 194] width 165 height 16
click at [172, 189] on input "text" at bounding box center [218, 194] width 165 height 16
click at [345, 197] on input "text" at bounding box center [392, 194] width 165 height 16
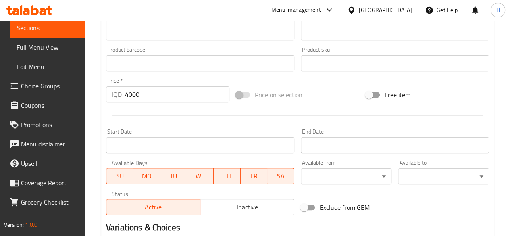
scroll to position [339, 0]
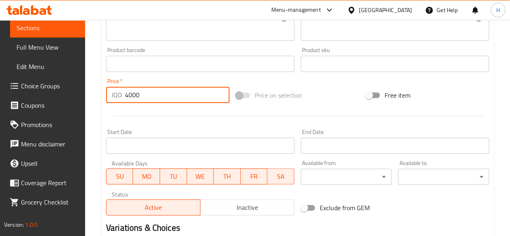
click at [159, 94] on input "4000" at bounding box center [177, 95] width 105 height 16
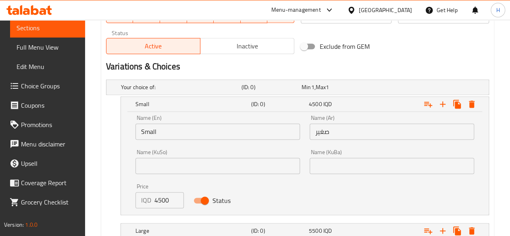
scroll to position [662, 0]
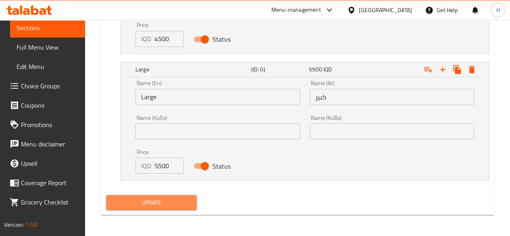
click at [155, 209] on button "Update" at bounding box center [151, 202] width 91 height 15
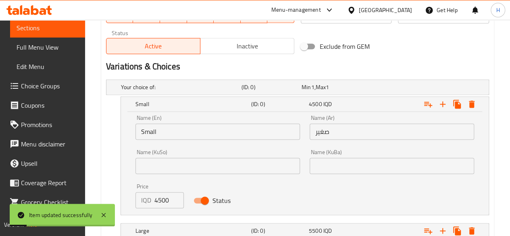
scroll to position [460, 0]
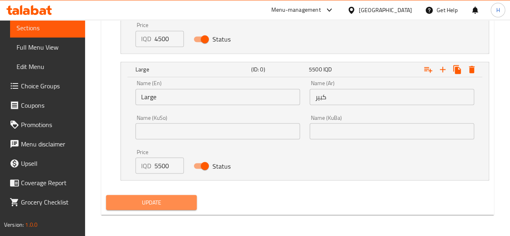
click at [151, 205] on span "Update" at bounding box center [152, 202] width 78 height 10
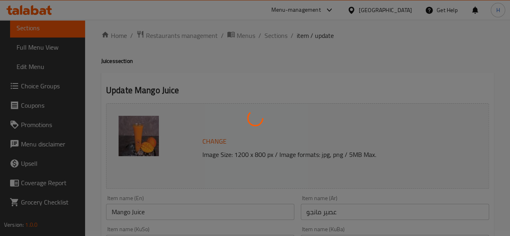
scroll to position [0, 0]
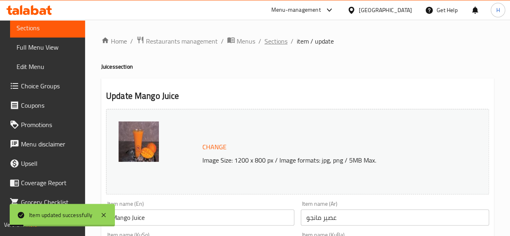
click at [282, 41] on span "Sections" at bounding box center [276, 41] width 23 height 10
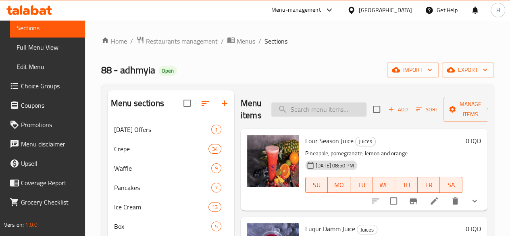
click at [300, 108] on input "search" at bounding box center [319, 109] width 95 height 14
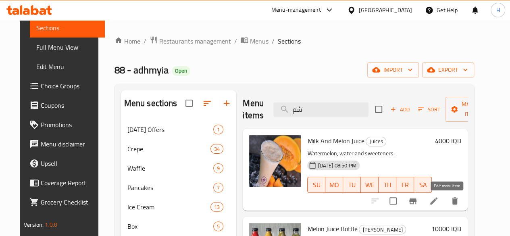
click at [439, 203] on icon at bounding box center [434, 201] width 10 height 10
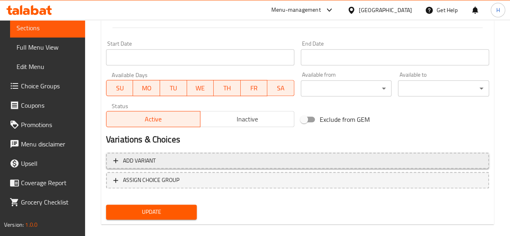
scroll to position [439, 0]
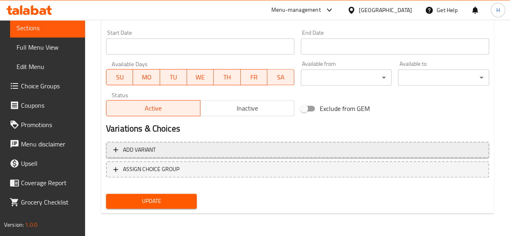
click at [176, 142] on button "Add variant" at bounding box center [297, 150] width 383 height 17
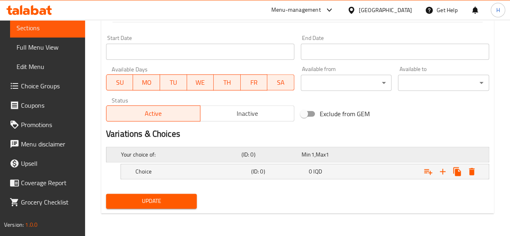
scroll to position [433, 0]
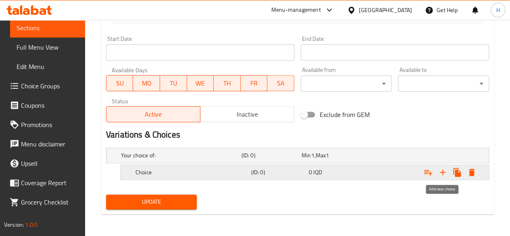
click at [447, 171] on icon "Expand" at bounding box center [443, 172] width 10 height 10
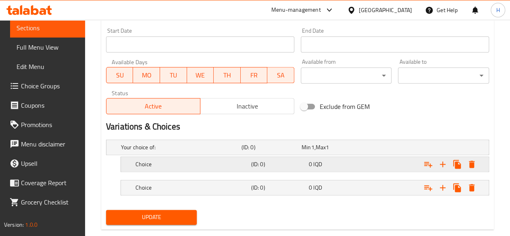
scroll to position [456, 0]
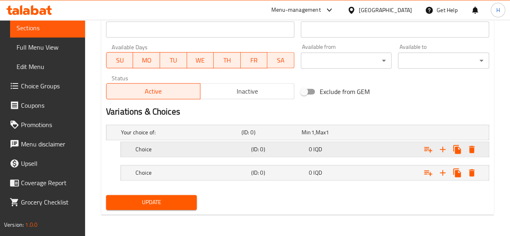
click at [158, 136] on h5 "Choice" at bounding box center [179, 132] width 117 height 8
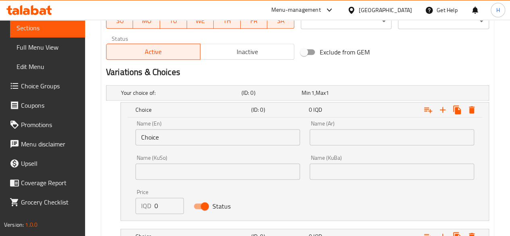
scroll to position [551, 0]
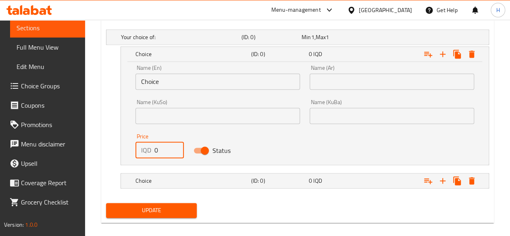
click at [162, 151] on input "0" at bounding box center [169, 150] width 29 height 16
click at [162, 41] on h5 "Choice" at bounding box center [179, 37] width 117 height 8
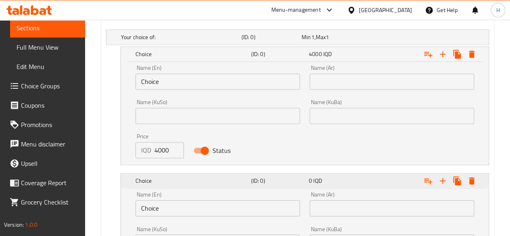
scroll to position [654, 0]
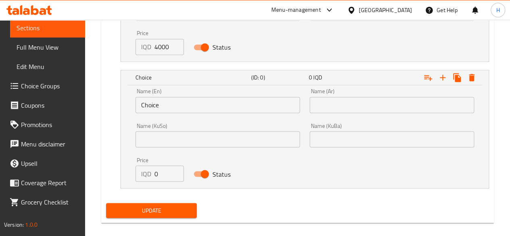
click at [163, 179] on input "0" at bounding box center [169, 173] width 29 height 16
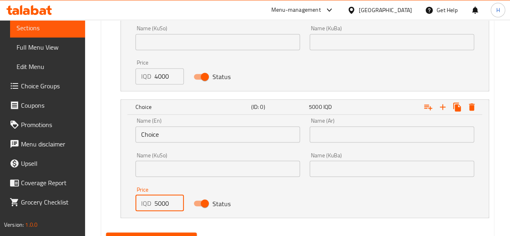
scroll to position [573, 0]
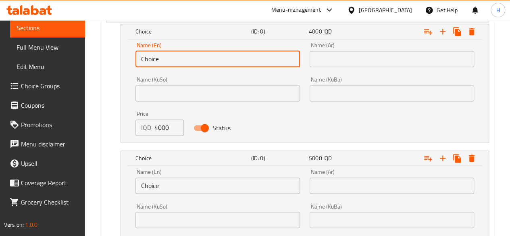
click at [176, 58] on input "Choice" at bounding box center [218, 59] width 165 height 16
click at [176, 59] on input "Choice" at bounding box center [218, 59] width 165 height 16
click at [176, 59] on input "Choic" at bounding box center [218, 59] width 165 height 16
click at [175, 59] on input "Choic" at bounding box center [218, 59] width 165 height 16
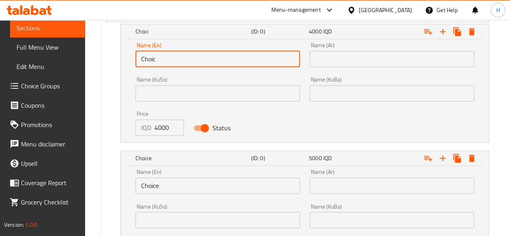
click at [175, 59] on input "Choic" at bounding box center [218, 59] width 165 height 16
click at [175, 60] on input "text" at bounding box center [218, 59] width 165 height 16
click at [319, 54] on input "text" at bounding box center [392, 59] width 165 height 16
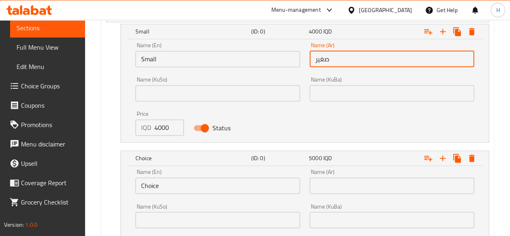
click at [339, 192] on input "text" at bounding box center [392, 186] width 165 height 16
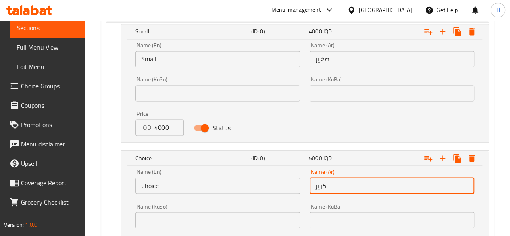
click at [168, 192] on input "Choice" at bounding box center [218, 186] width 165 height 16
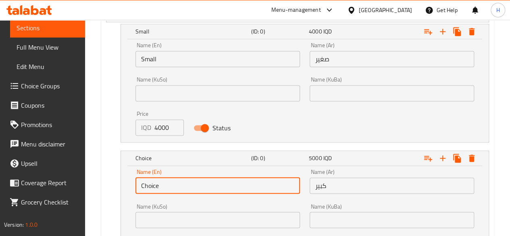
click at [168, 192] on input "Choice" at bounding box center [218, 186] width 165 height 16
click at [168, 192] on input "text" at bounding box center [218, 186] width 165 height 16
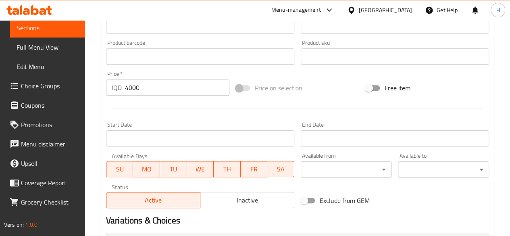
scroll to position [299, 0]
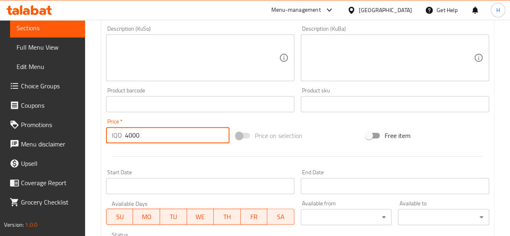
click at [155, 142] on input "4000" at bounding box center [177, 135] width 105 height 16
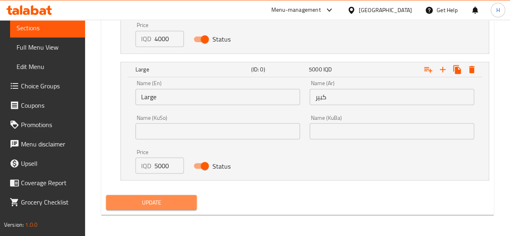
click at [179, 201] on span "Update" at bounding box center [152, 202] width 78 height 10
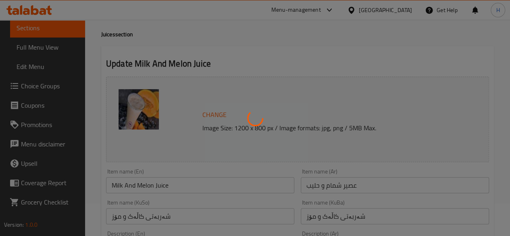
scroll to position [0, 0]
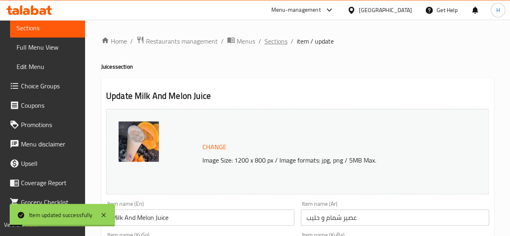
click at [270, 41] on span "Sections" at bounding box center [276, 41] width 23 height 10
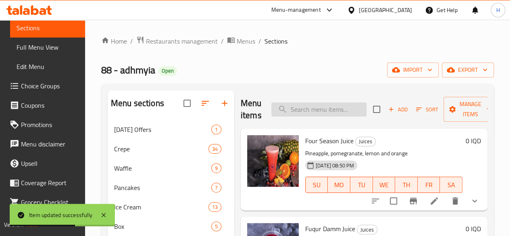
click at [299, 109] on input "search" at bounding box center [319, 109] width 95 height 14
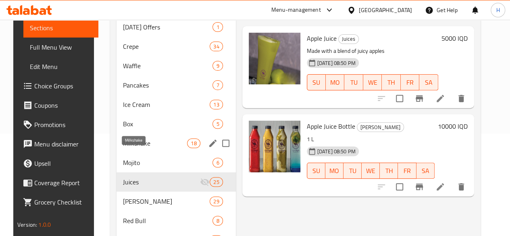
scroll to position [113, 0]
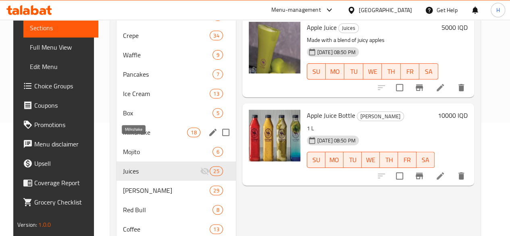
click at [128, 137] on span "Milkshake" at bounding box center [155, 133] width 64 height 10
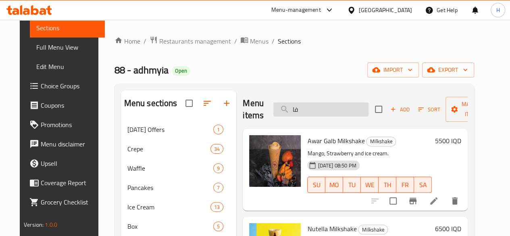
click at [300, 113] on input "فا" at bounding box center [321, 109] width 95 height 14
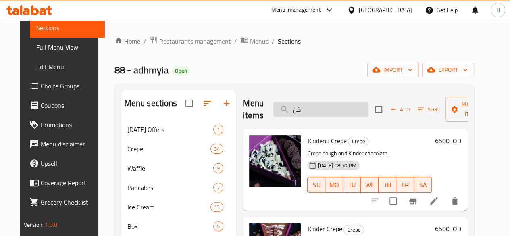
click at [328, 102] on input "كن" at bounding box center [321, 109] width 95 height 14
click at [326, 105] on input "كن" at bounding box center [321, 109] width 95 height 14
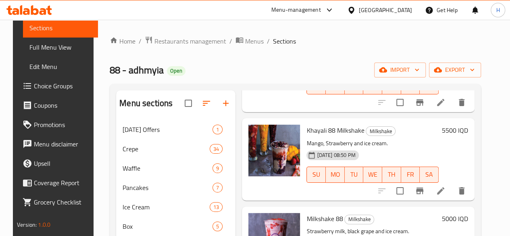
scroll to position [888, 0]
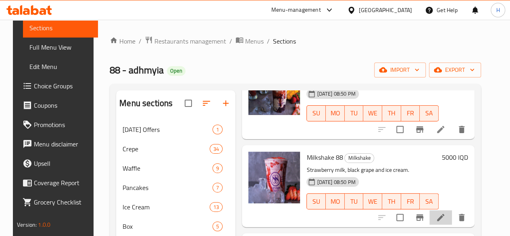
click at [445, 210] on li at bounding box center [441, 217] width 23 height 15
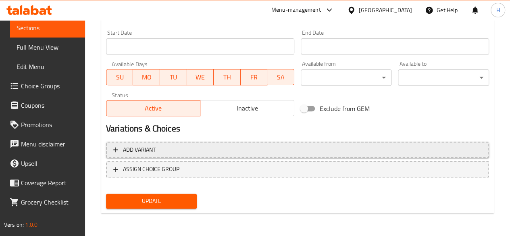
click at [161, 156] on button "Add variant" at bounding box center [297, 150] width 383 height 17
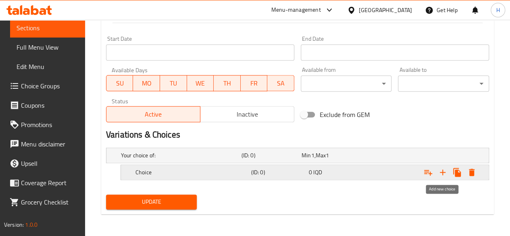
click at [444, 172] on icon "Expand" at bounding box center [443, 172] width 10 height 10
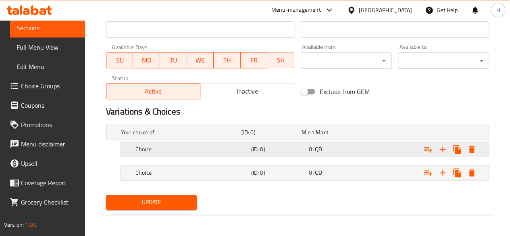
click at [167, 141] on div "Choice (ID: 0) 0 IQD" at bounding box center [300, 132] width 362 height 18
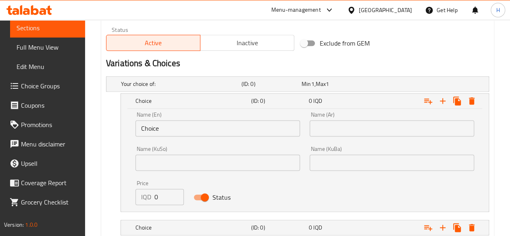
scroll to position [542, 0]
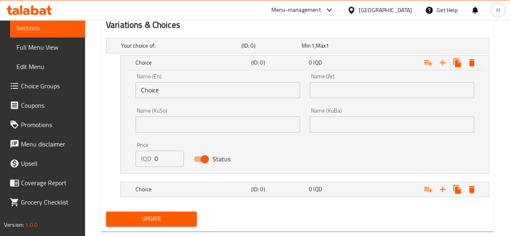
click at [169, 163] on input "0" at bounding box center [169, 159] width 29 height 16
click at [159, 50] on h5 "Choice" at bounding box center [179, 46] width 117 height 8
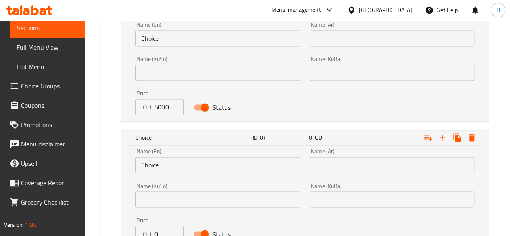
scroll to position [662, 0]
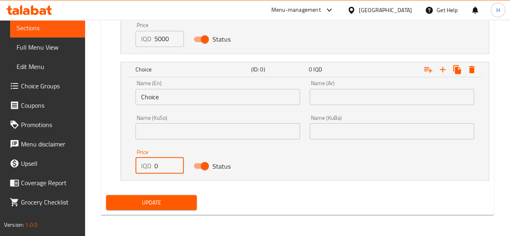
click at [166, 170] on input "0" at bounding box center [169, 165] width 29 height 16
click at [165, 96] on input "Choice" at bounding box center [218, 97] width 165 height 16
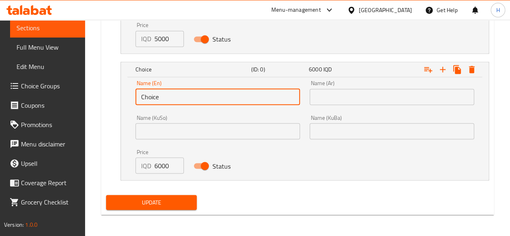
click at [165, 96] on input "Choice" at bounding box center [218, 97] width 165 height 16
click at [162, 97] on input "text" at bounding box center [218, 97] width 165 height 16
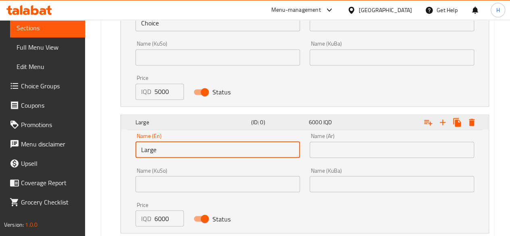
scroll to position [581, 0]
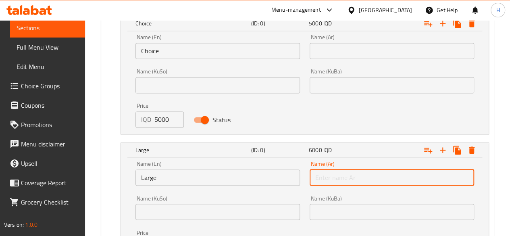
drag, startPoint x: 318, startPoint y: 176, endPoint x: 329, endPoint y: 176, distance: 11.7
click at [318, 176] on input "text" at bounding box center [392, 177] width 165 height 16
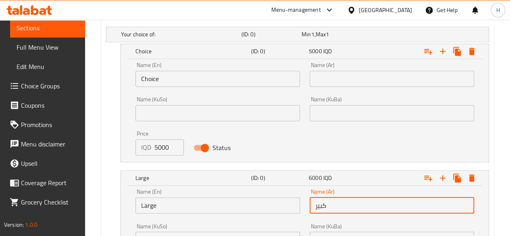
scroll to position [541, 0]
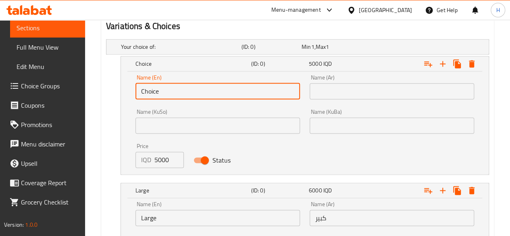
click at [196, 90] on input "Choice" at bounding box center [218, 91] width 165 height 16
click at [196, 90] on input "text" at bounding box center [218, 91] width 165 height 16
drag, startPoint x: 339, startPoint y: 90, endPoint x: 352, endPoint y: 98, distance: 15.8
click at [339, 90] on input "text" at bounding box center [392, 91] width 165 height 16
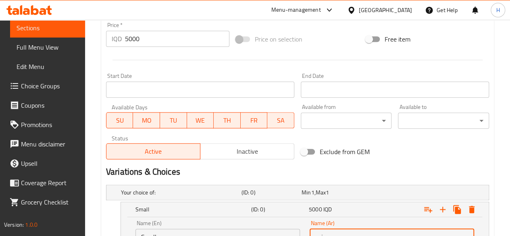
scroll to position [380, 0]
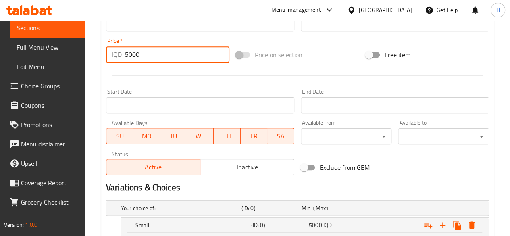
click at [157, 58] on input "5000" at bounding box center [177, 54] width 105 height 16
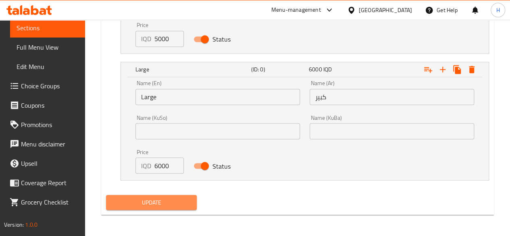
click at [171, 202] on span "Update" at bounding box center [152, 202] width 78 height 10
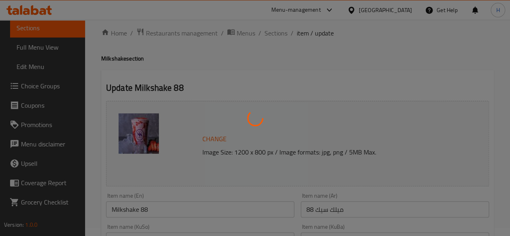
scroll to position [0, 0]
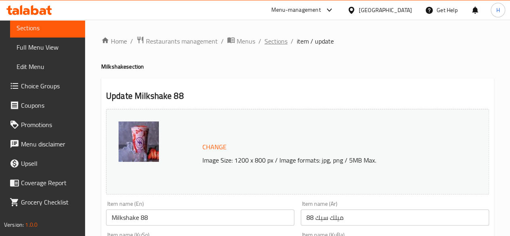
click at [277, 42] on span "Sections" at bounding box center [276, 41] width 23 height 10
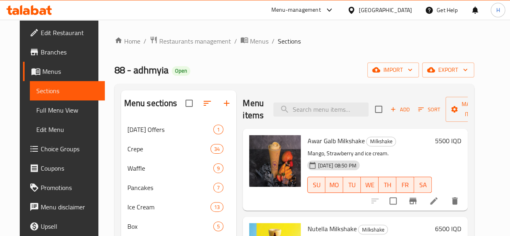
scroll to position [63, 0]
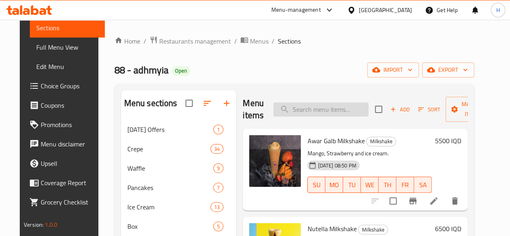
click at [293, 110] on input "search" at bounding box center [321, 109] width 95 height 14
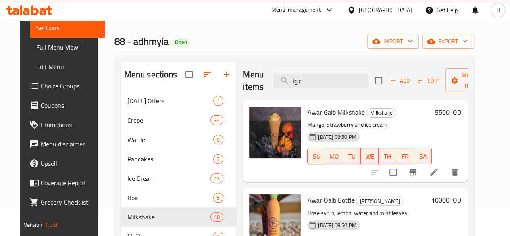
scroll to position [40, 0]
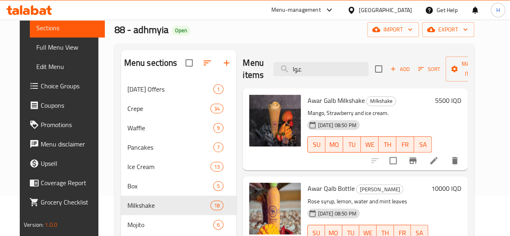
type input "عوا"
click at [445, 163] on li at bounding box center [434, 160] width 23 height 15
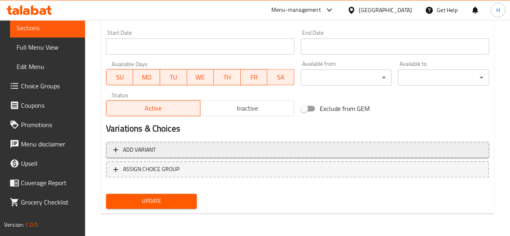
click at [146, 153] on span "Add variant" at bounding box center [139, 150] width 33 height 10
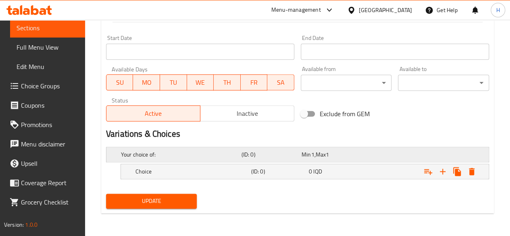
scroll to position [433, 0]
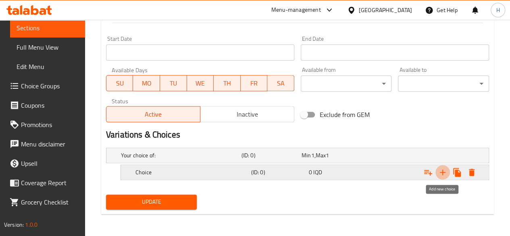
click at [447, 172] on icon "Expand" at bounding box center [443, 172] width 10 height 10
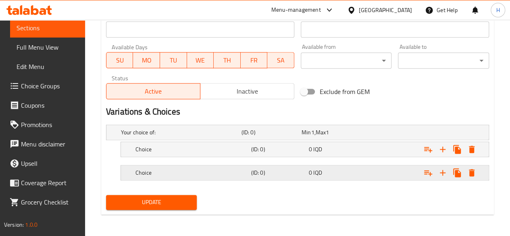
click at [178, 138] on div "Choice" at bounding box center [179, 132] width 121 height 11
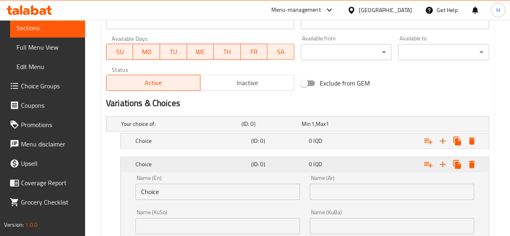
scroll to position [547, 0]
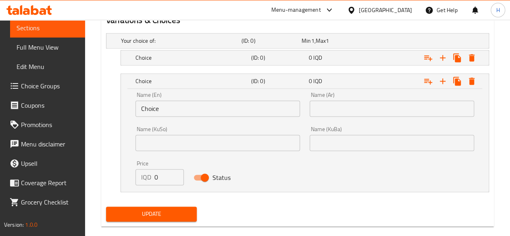
click at [169, 179] on input "0" at bounding box center [169, 177] width 29 height 16
type input "6500"
click at [164, 45] on h5 "Choice" at bounding box center [179, 41] width 117 height 8
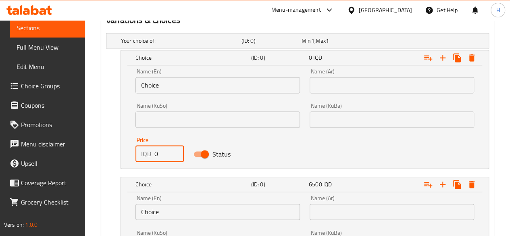
click at [165, 152] on input "0" at bounding box center [169, 154] width 29 height 16
type input "5500"
drag, startPoint x: 167, startPoint y: 72, endPoint x: 165, endPoint y: 80, distance: 8.6
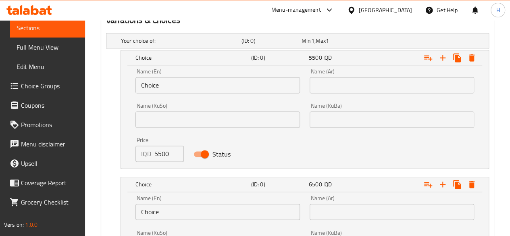
click at [167, 72] on div "Name (En) Choice Name (En)" at bounding box center [218, 81] width 165 height 25
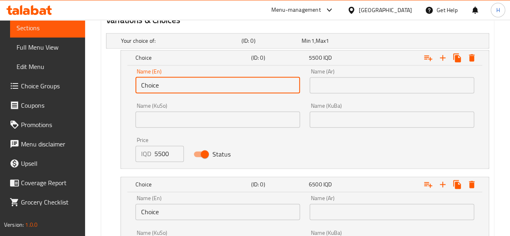
click at [165, 84] on input "Choice" at bounding box center [218, 85] width 165 height 16
click at [165, 84] on input "text" at bounding box center [218, 85] width 165 height 16
type input "Small"
click at [318, 78] on input "text" at bounding box center [392, 85] width 165 height 16
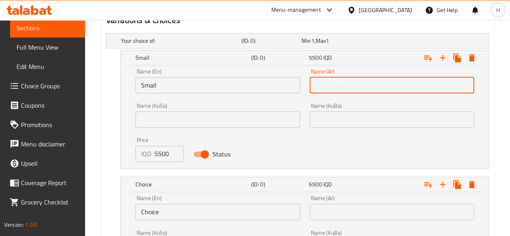
type input "صغير"
click at [163, 209] on input "Choice" at bounding box center [218, 212] width 165 height 16
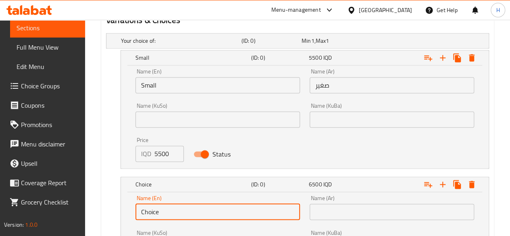
click at [163, 209] on input "Choice" at bounding box center [218, 212] width 165 height 16
click at [163, 208] on input "text" at bounding box center [218, 212] width 165 height 16
type input "Large"
drag, startPoint x: 345, startPoint y: 205, endPoint x: 351, endPoint y: 205, distance: 6.1
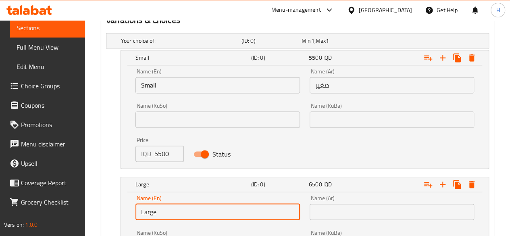
click at [345, 205] on input "text" at bounding box center [392, 212] width 165 height 16
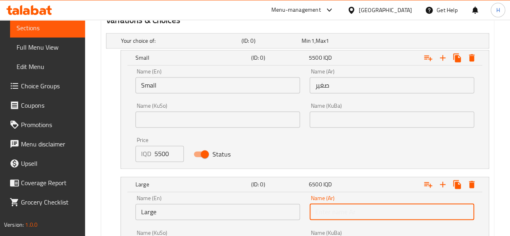
type input "كبير"
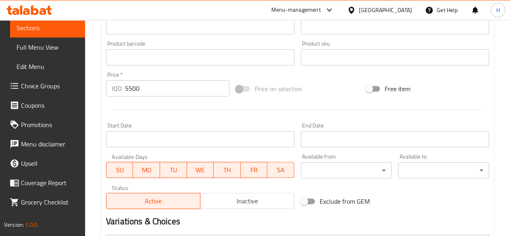
scroll to position [345, 0]
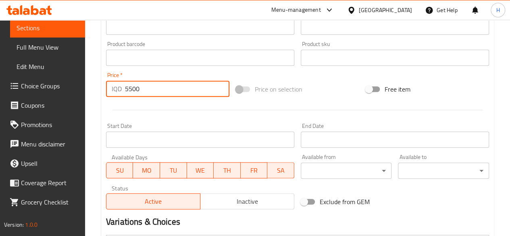
click at [131, 86] on input "5500" at bounding box center [177, 89] width 105 height 16
click at [132, 86] on input "5500" at bounding box center [177, 89] width 105 height 16
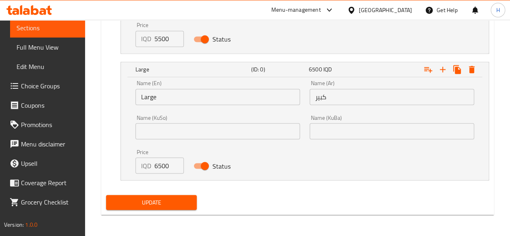
type input "0"
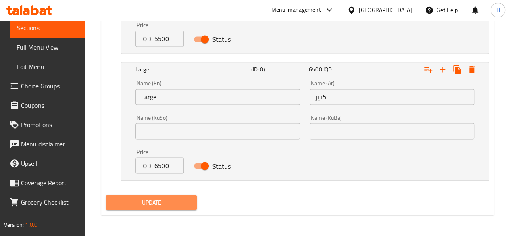
click at [158, 206] on span "Update" at bounding box center [152, 202] width 78 height 10
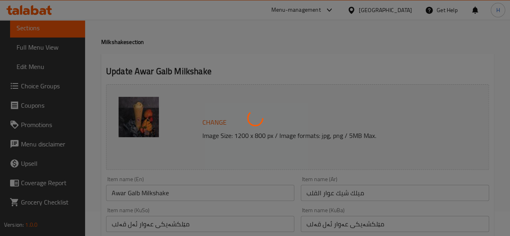
scroll to position [0, 0]
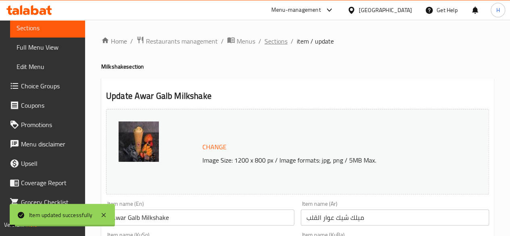
click at [281, 43] on span "Sections" at bounding box center [276, 41] width 23 height 10
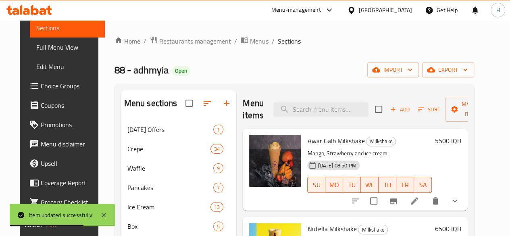
drag, startPoint x: 231, startPoint y: 69, endPoint x: 243, endPoint y: 69, distance: 12.1
click at [232, 69] on div "88 - adhmyia Open import export" at bounding box center [295, 70] width 360 height 15
click at [301, 109] on input "search" at bounding box center [321, 109] width 95 height 14
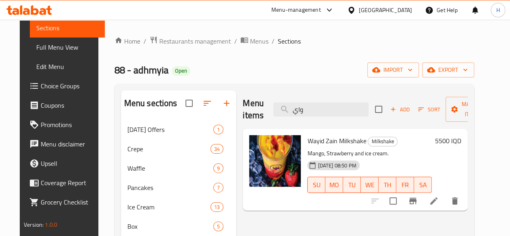
type input "واي"
click at [439, 205] on icon at bounding box center [434, 201] width 10 height 10
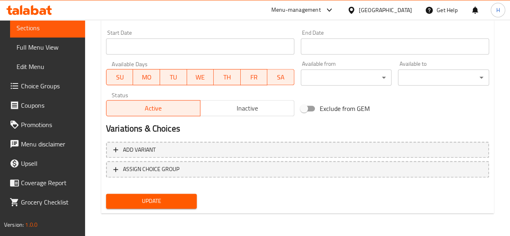
click at [155, 159] on div "Add variant ASSIGN CHOICE GROUP" at bounding box center [298, 164] width 390 height 52
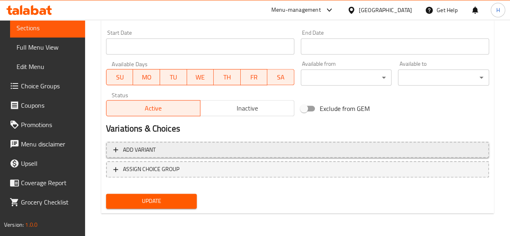
click at [156, 156] on button "Add variant" at bounding box center [297, 150] width 383 height 17
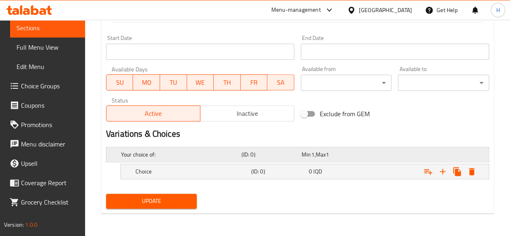
scroll to position [433, 0]
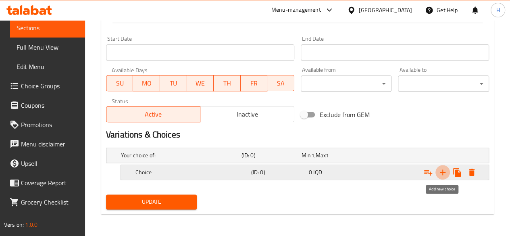
click at [443, 172] on icon "Expand" at bounding box center [443, 172] width 6 height 6
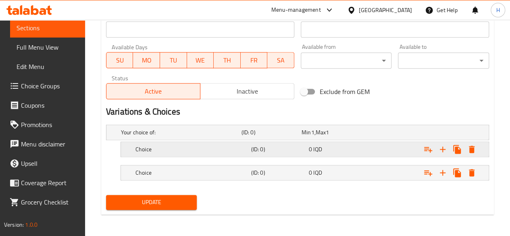
click at [189, 136] on h5 "Choice" at bounding box center [179, 132] width 117 height 8
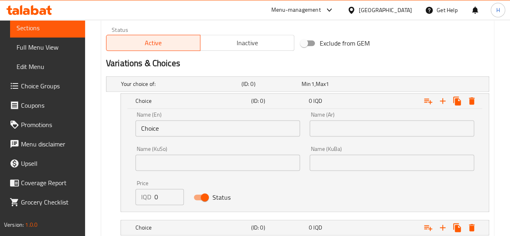
scroll to position [554, 0]
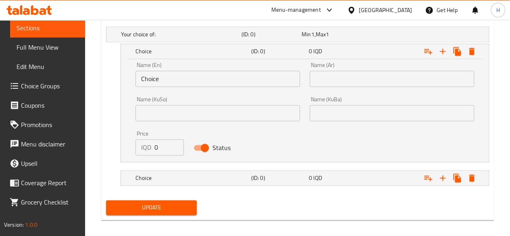
click at [178, 73] on input "Choice" at bounding box center [218, 79] width 165 height 16
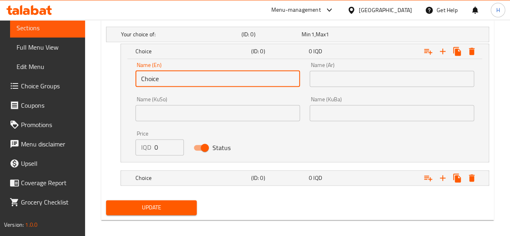
click at [178, 73] on input "Choice" at bounding box center [218, 79] width 165 height 16
click at [178, 73] on input "text" at bounding box center [218, 79] width 165 height 16
type input "Small"
drag, startPoint x: 323, startPoint y: 85, endPoint x: 353, endPoint y: 68, distance: 34.5
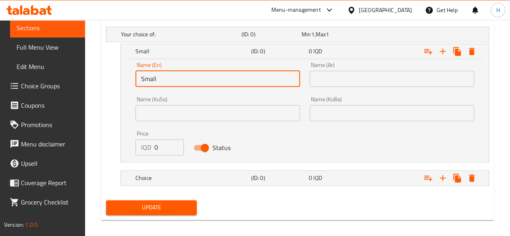
click at [325, 83] on input "text" at bounding box center [392, 79] width 165 height 16
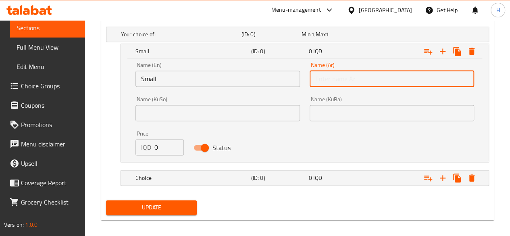
type input "صغير"
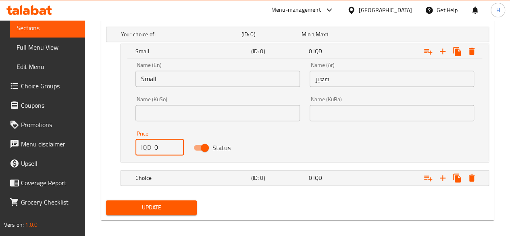
click at [166, 145] on input "0" at bounding box center [169, 147] width 29 height 16
click at [167, 153] on input "05500" at bounding box center [169, 147] width 29 height 16
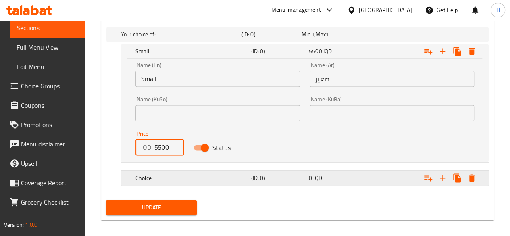
type input "5500"
click at [165, 40] on div "Choice" at bounding box center [179, 34] width 121 height 11
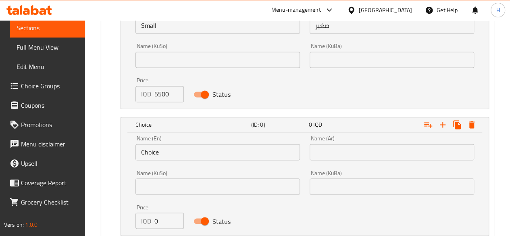
scroll to position [657, 0]
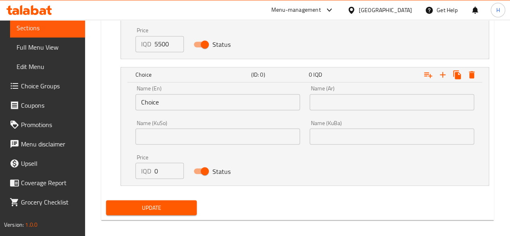
click at [169, 174] on input "0" at bounding box center [169, 171] width 29 height 16
type input "6500"
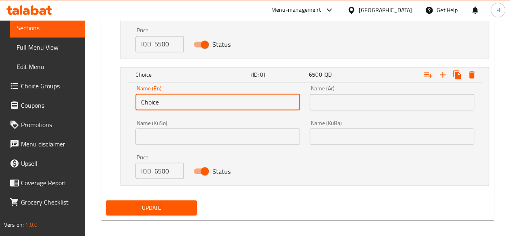
click at [171, 99] on input "Choice" at bounding box center [218, 102] width 165 height 16
click at [171, 99] on input "\" at bounding box center [218, 102] width 165 height 16
click at [171, 100] on input "\" at bounding box center [218, 102] width 165 height 16
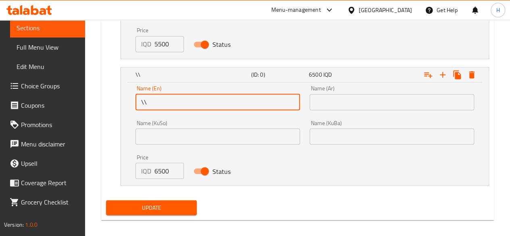
click at [171, 100] on input "\\" at bounding box center [218, 102] width 165 height 16
type input "\"
click at [171, 100] on input "text" at bounding box center [218, 102] width 165 height 16
type input "Large"
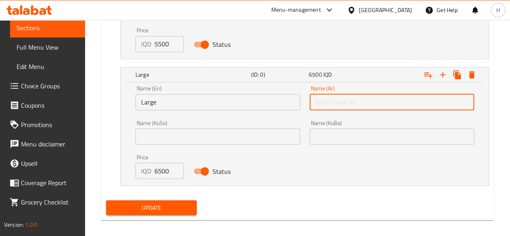
click at [354, 102] on input "text" at bounding box center [392, 102] width 165 height 16
type input "كبير"
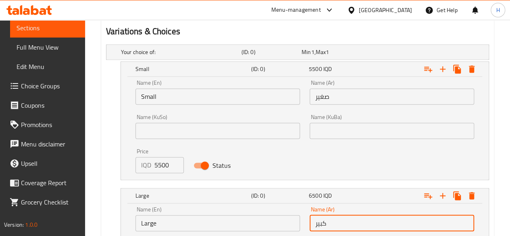
click at [186, 96] on input "Small" at bounding box center [218, 96] width 165 height 16
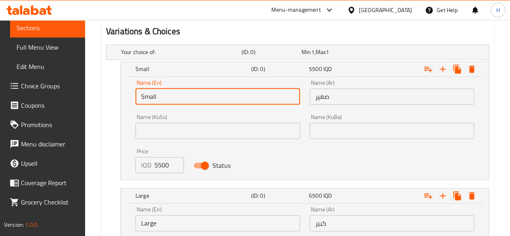
click at [186, 96] on input "Small" at bounding box center [218, 96] width 165 height 16
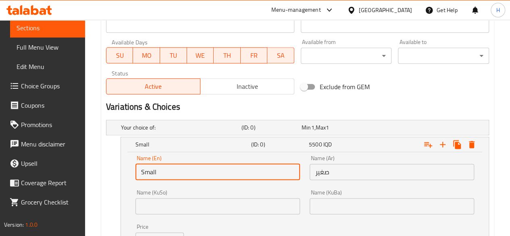
scroll to position [299, 0]
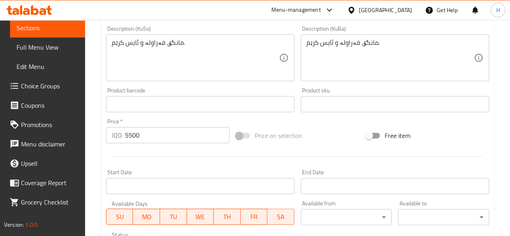
click at [160, 138] on input "5500" at bounding box center [177, 135] width 105 height 16
click at [162, 135] on input "55000" at bounding box center [177, 135] width 105 height 16
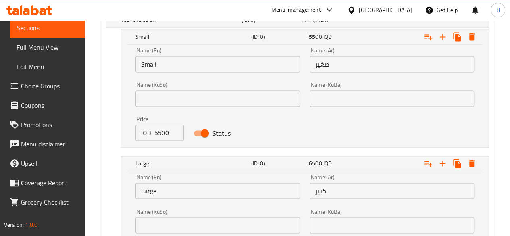
scroll to position [662, 0]
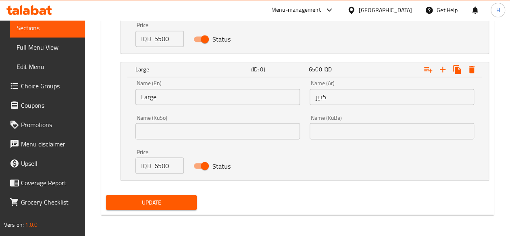
type input "0"
click at [134, 199] on span "Update" at bounding box center [152, 202] width 78 height 10
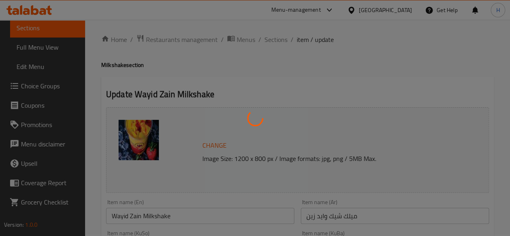
scroll to position [0, 0]
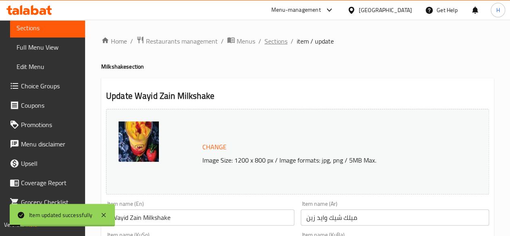
click at [283, 42] on span "Sections" at bounding box center [276, 41] width 23 height 10
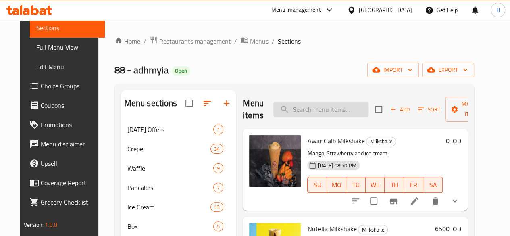
click at [291, 105] on input "search" at bounding box center [321, 109] width 95 height 14
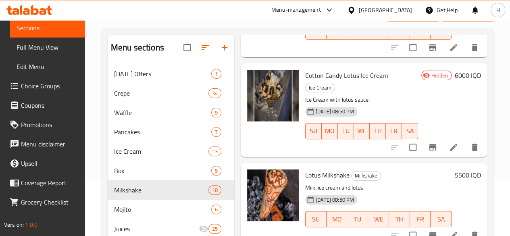
scroll to position [81, 0]
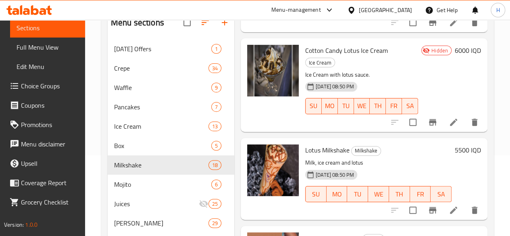
type input "لوت"
click at [449, 205] on icon at bounding box center [454, 210] width 10 height 10
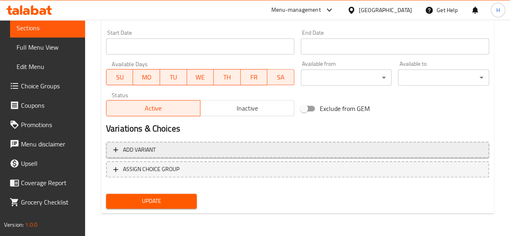
click at [148, 151] on span "Add variant" at bounding box center [139, 150] width 33 height 10
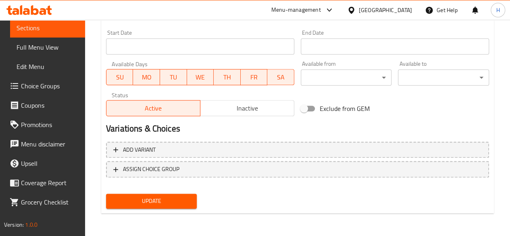
scroll to position [433, 0]
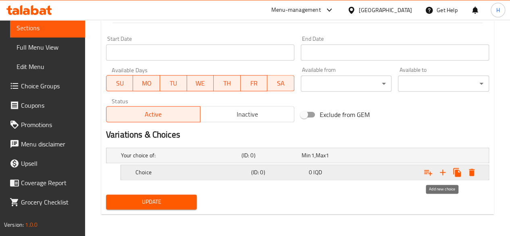
click at [440, 176] on icon "Expand" at bounding box center [443, 172] width 10 height 10
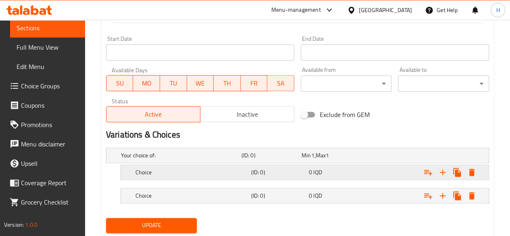
scroll to position [456, 0]
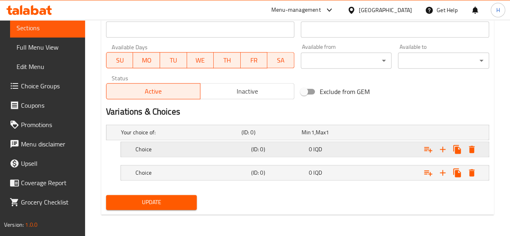
click at [141, 136] on h5 "Choice" at bounding box center [179, 132] width 117 height 8
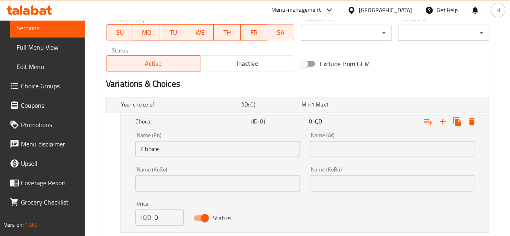
scroll to position [496, 0]
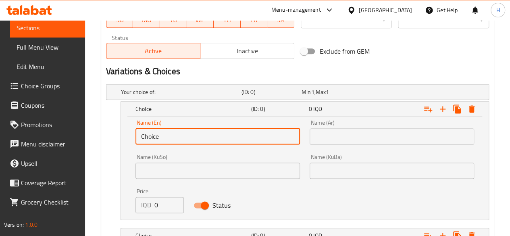
click at [171, 129] on input "Choice" at bounding box center [218, 136] width 165 height 16
click at [171, 129] on input "text" at bounding box center [218, 136] width 165 height 16
type input "Small"
click at [362, 134] on input "text" at bounding box center [392, 136] width 165 height 16
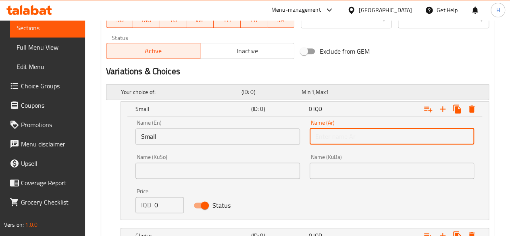
type input "صغير"
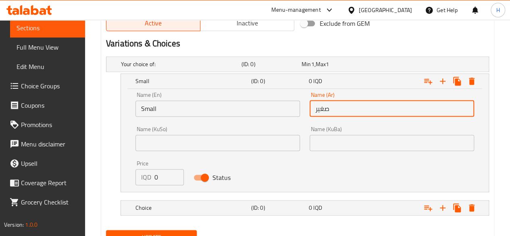
scroll to position [536, 0]
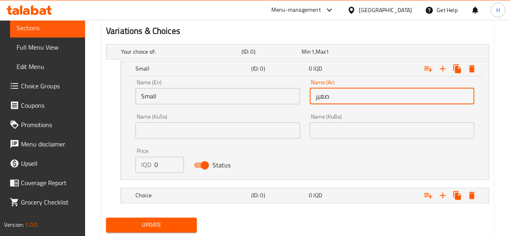
click at [164, 167] on input "0" at bounding box center [169, 165] width 29 height 16
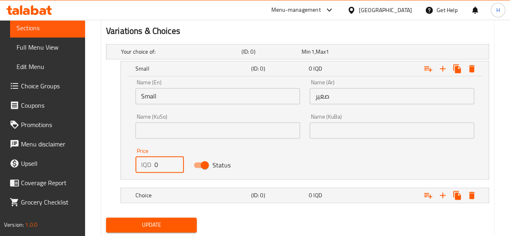
click at [164, 167] on input "0" at bounding box center [169, 165] width 29 height 16
type input "5500"
click at [164, 56] on h5 "Choice" at bounding box center [179, 52] width 117 height 8
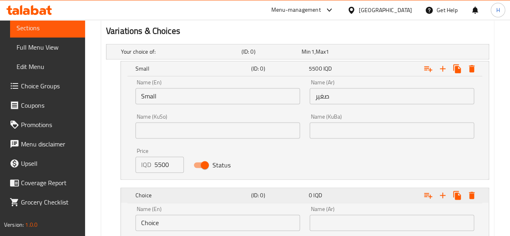
scroll to position [654, 0]
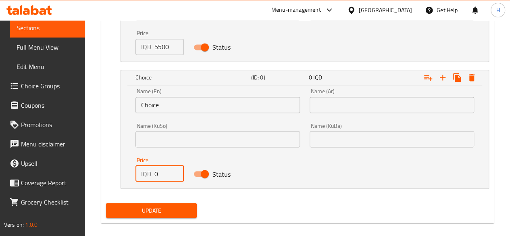
click at [164, 169] on input "0" at bounding box center [169, 173] width 29 height 16
type input "6500"
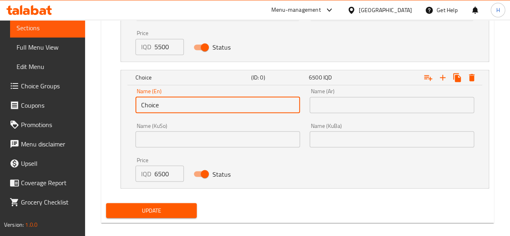
click at [170, 107] on input "Choice" at bounding box center [218, 105] width 165 height 16
click at [170, 107] on input "text" at bounding box center [218, 105] width 165 height 16
type input "Large"
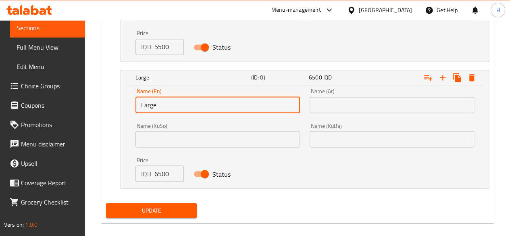
drag, startPoint x: 335, startPoint y: 100, endPoint x: 350, endPoint y: 112, distance: 19.3
click at [335, 100] on input "text" at bounding box center [392, 105] width 165 height 16
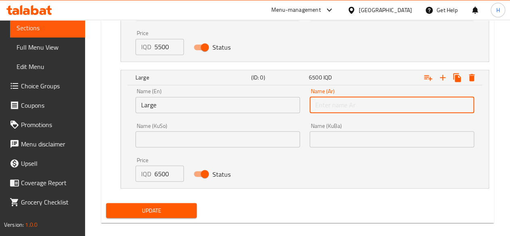
type input "كبير"
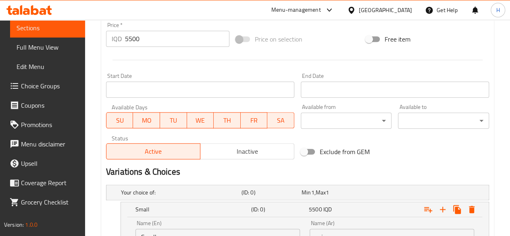
scroll to position [339, 0]
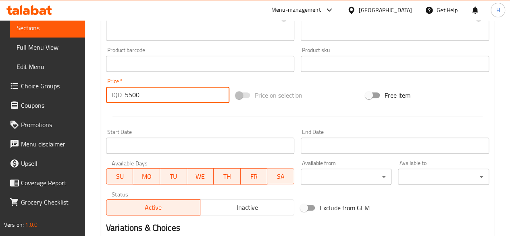
click at [162, 100] on input "5500" at bounding box center [177, 95] width 105 height 16
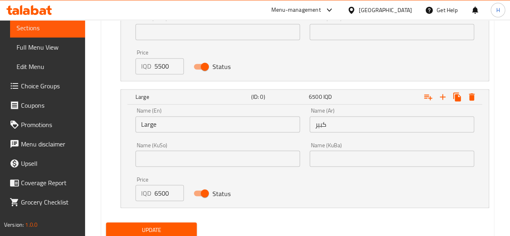
scroll to position [662, 0]
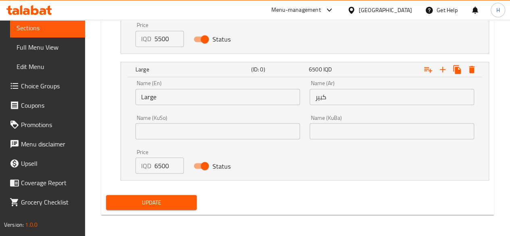
type input "0"
click at [186, 209] on div "Update" at bounding box center [152, 202] width 98 height 21
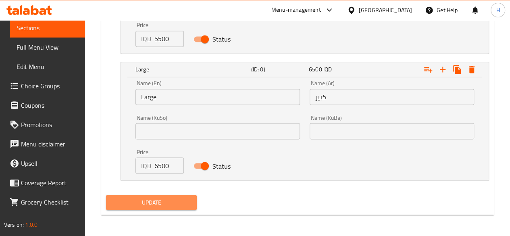
click at [163, 199] on span "Update" at bounding box center [152, 202] width 78 height 10
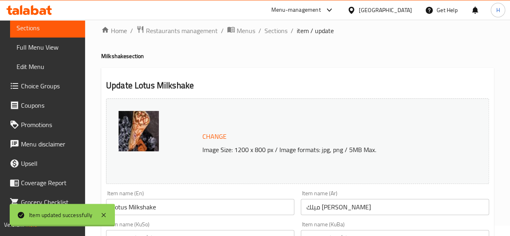
scroll to position [0, 0]
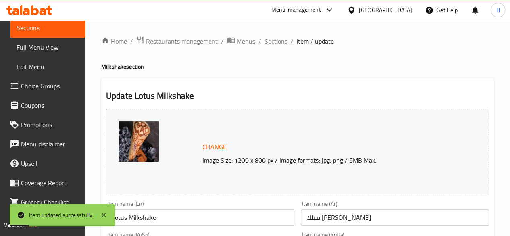
click at [280, 42] on span "Sections" at bounding box center [276, 41] width 23 height 10
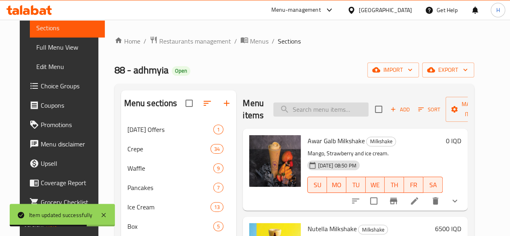
click at [304, 113] on input "search" at bounding box center [321, 109] width 95 height 14
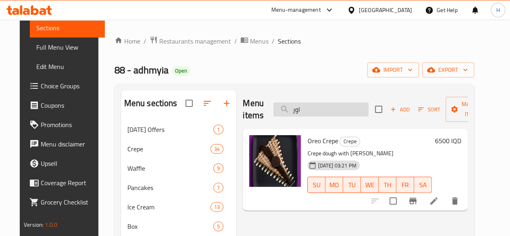
click at [303, 110] on input "اور" at bounding box center [321, 109] width 95 height 14
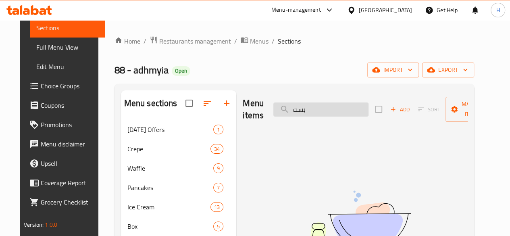
click at [322, 109] on input "بست" at bounding box center [321, 109] width 95 height 14
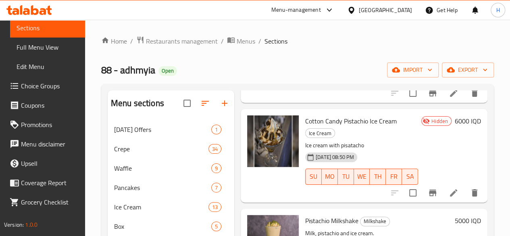
scroll to position [121, 0]
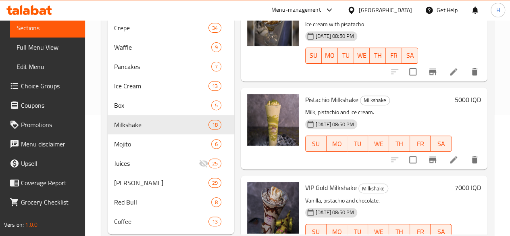
type input "pis"
click at [455, 153] on li at bounding box center [454, 160] width 23 height 15
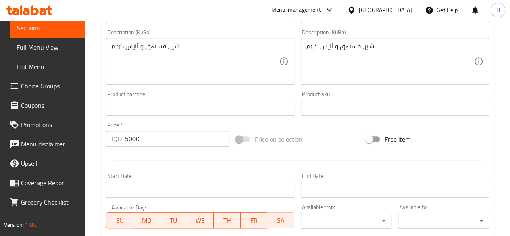
scroll to position [403, 0]
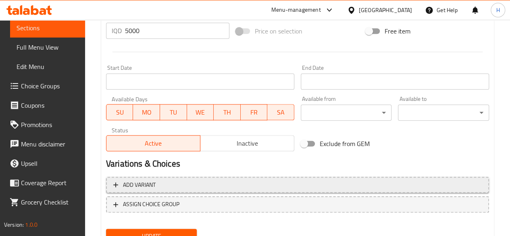
click at [178, 184] on span "Add variant" at bounding box center [297, 185] width 369 height 10
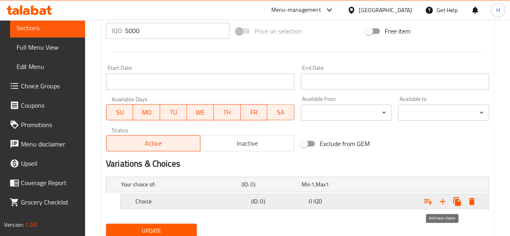
click at [444, 201] on icon "Expand" at bounding box center [443, 202] width 10 height 10
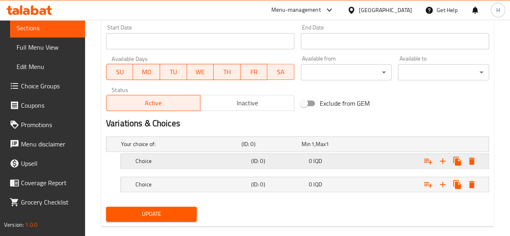
click at [163, 148] on h5 "Choice" at bounding box center [179, 144] width 117 height 8
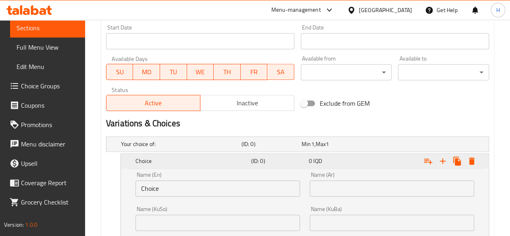
scroll to position [525, 0]
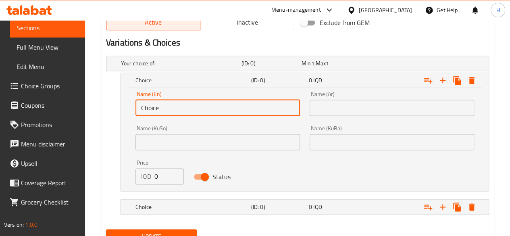
click at [169, 105] on input "Choice" at bounding box center [218, 108] width 165 height 16
click at [169, 105] on input "text" at bounding box center [218, 108] width 165 height 16
type input "Small"
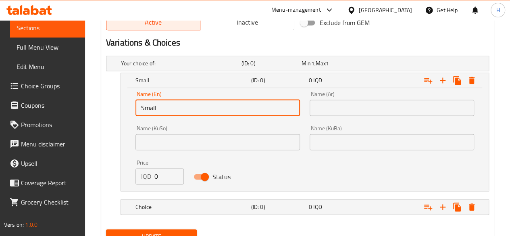
click at [349, 115] on input "text" at bounding box center [392, 108] width 165 height 16
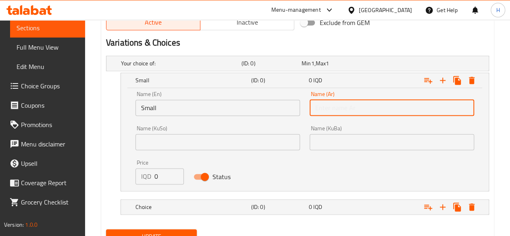
type input "صغير"
click at [163, 175] on input "0" at bounding box center [169, 176] width 29 height 16
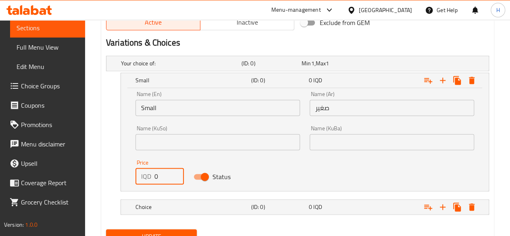
click at [163, 175] on input "0" at bounding box center [169, 176] width 29 height 16
type input "4"
type input "5000"
click at [181, 67] on h5 "Choice" at bounding box center [179, 63] width 117 height 8
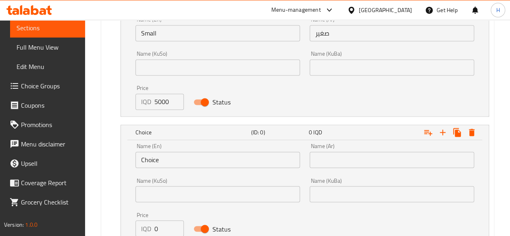
scroll to position [646, 0]
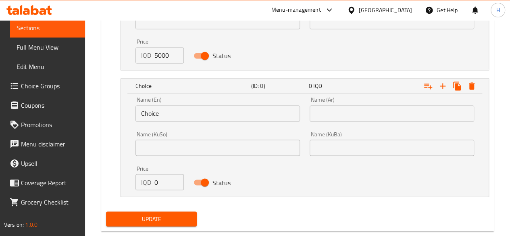
click at [156, 181] on input "0" at bounding box center [169, 182] width 29 height 16
type input "6000"
click at [160, 112] on input "Choice" at bounding box center [218, 113] width 165 height 16
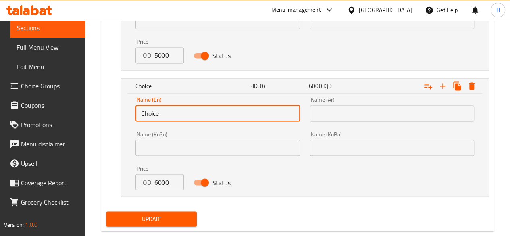
click at [160, 112] on input "Choice" at bounding box center [218, 113] width 165 height 16
click at [160, 112] on input "text" at bounding box center [218, 113] width 165 height 16
type input "Large"
click at [346, 114] on input "text" at bounding box center [392, 113] width 165 height 16
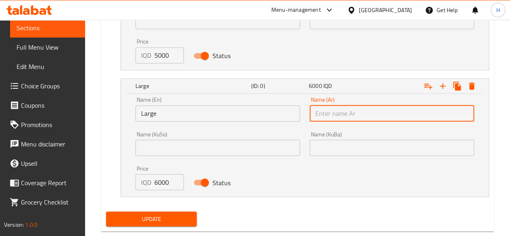
type input "كبير"
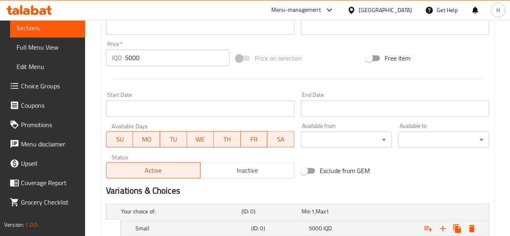
scroll to position [363, 0]
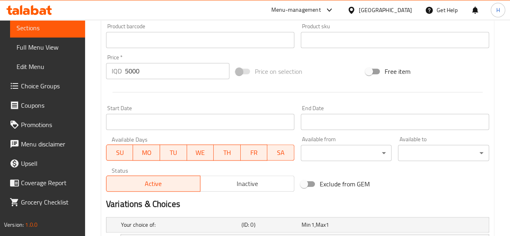
click at [164, 82] on div "Price   * IQD 5000 Price *" at bounding box center [168, 66] width 130 height 31
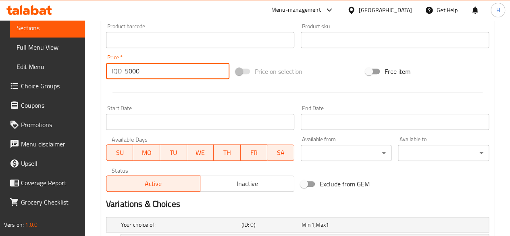
click at [163, 79] on input "5000" at bounding box center [177, 71] width 105 height 16
click at [163, 77] on input "5000" at bounding box center [177, 71] width 105 height 16
click at [163, 77] on input "50000" at bounding box center [177, 71] width 105 height 16
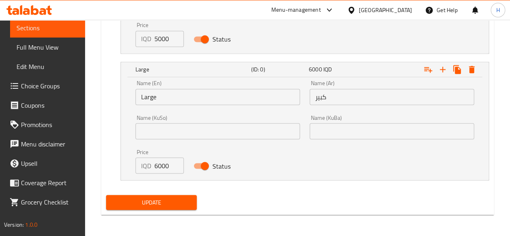
type input "0"
click at [153, 199] on span "Update" at bounding box center [152, 202] width 78 height 10
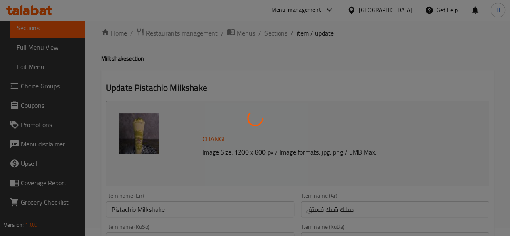
scroll to position [0, 0]
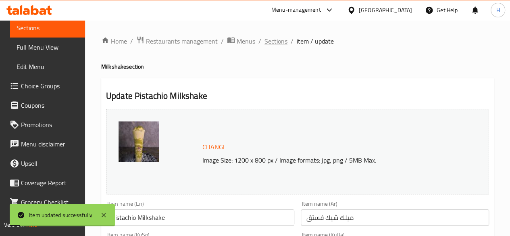
click at [286, 36] on span "Sections" at bounding box center [276, 41] width 23 height 10
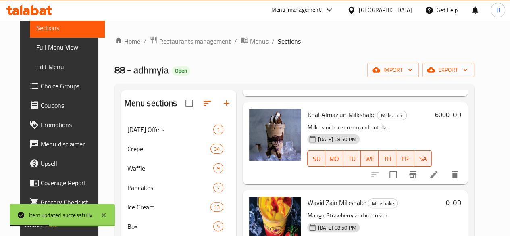
scroll to position [242, 0]
